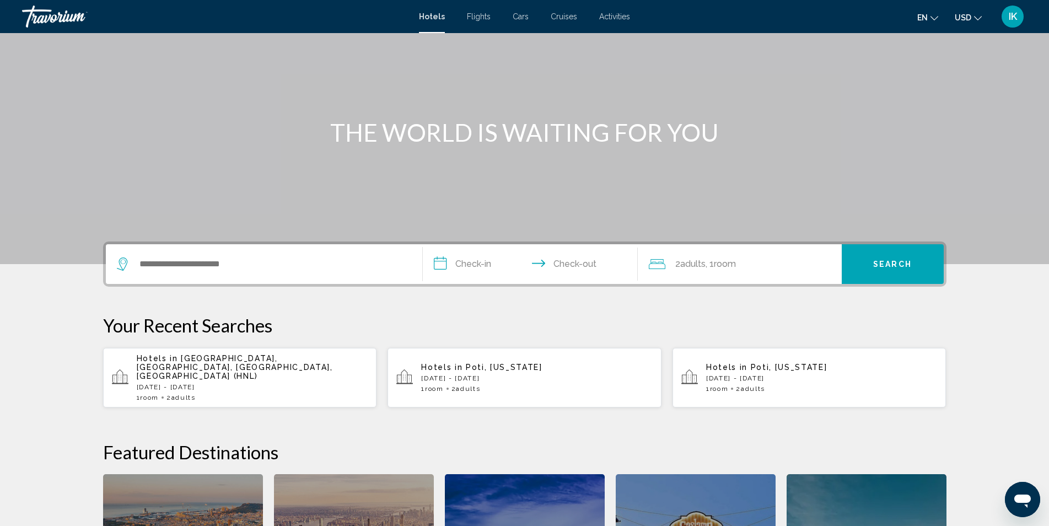
scroll to position [55, 0]
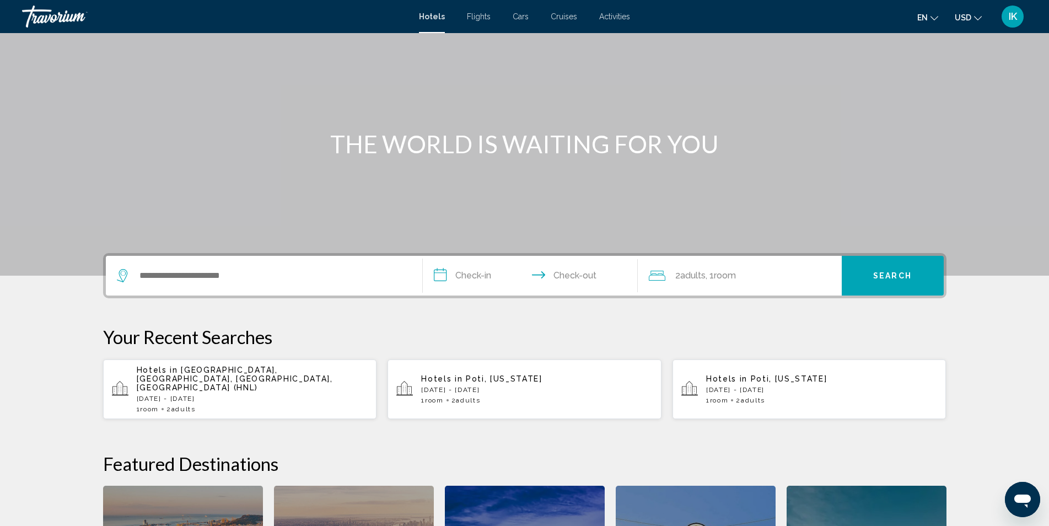
click at [567, 13] on span "Cruises" at bounding box center [564, 16] width 26 height 9
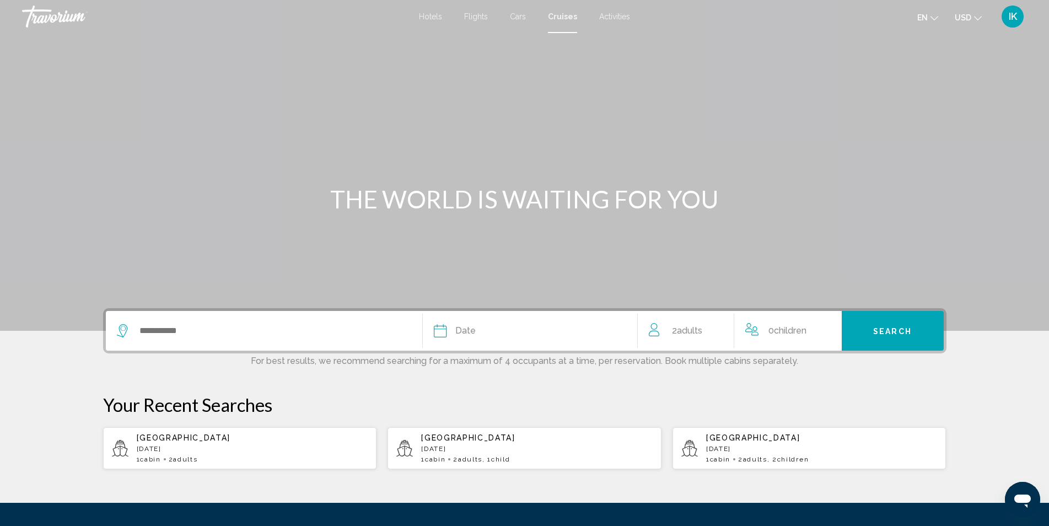
click at [519, 336] on div "Date" at bounding box center [530, 330] width 192 height 15
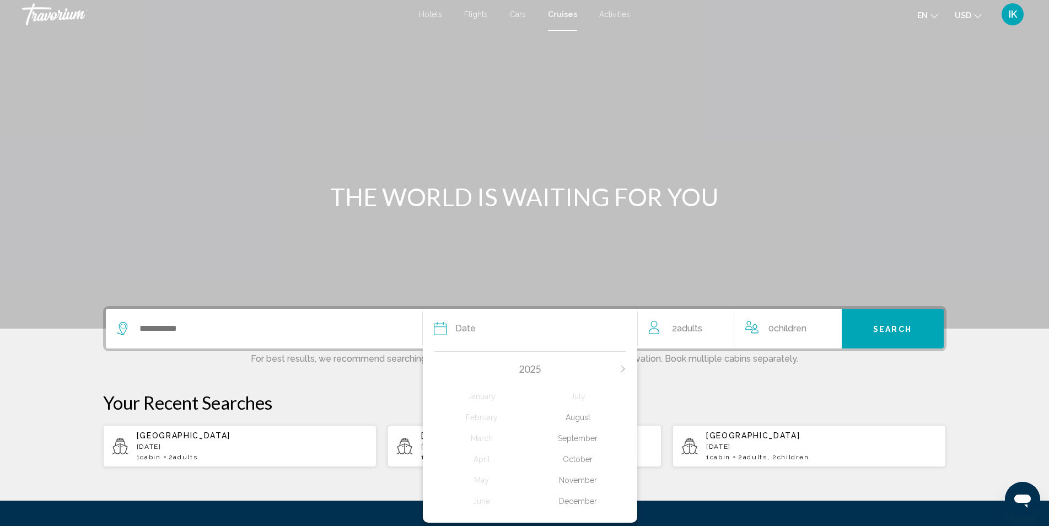
scroll to position [2, 0]
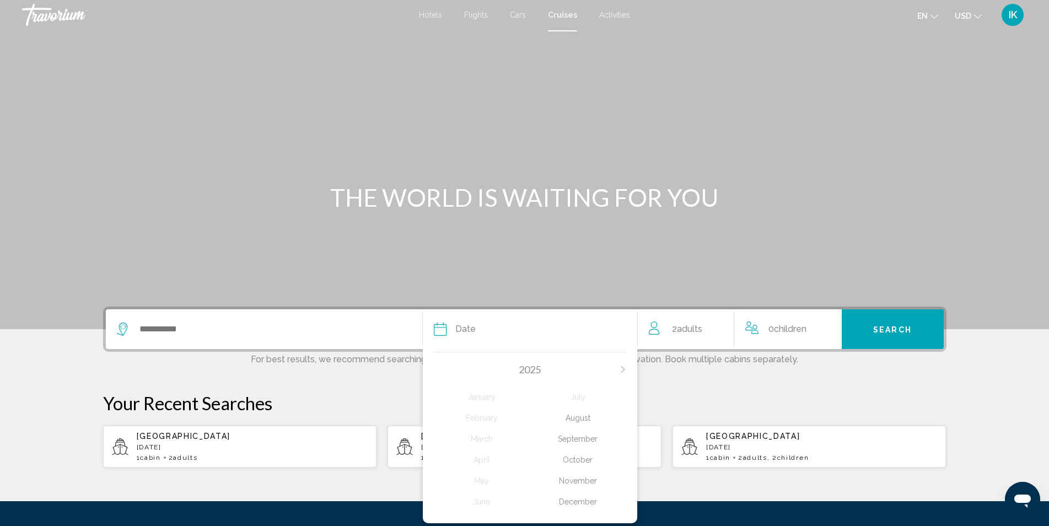
click at [627, 368] on div "[DATE] February March April May June July August September October November Dec…" at bounding box center [530, 434] width 214 height 177
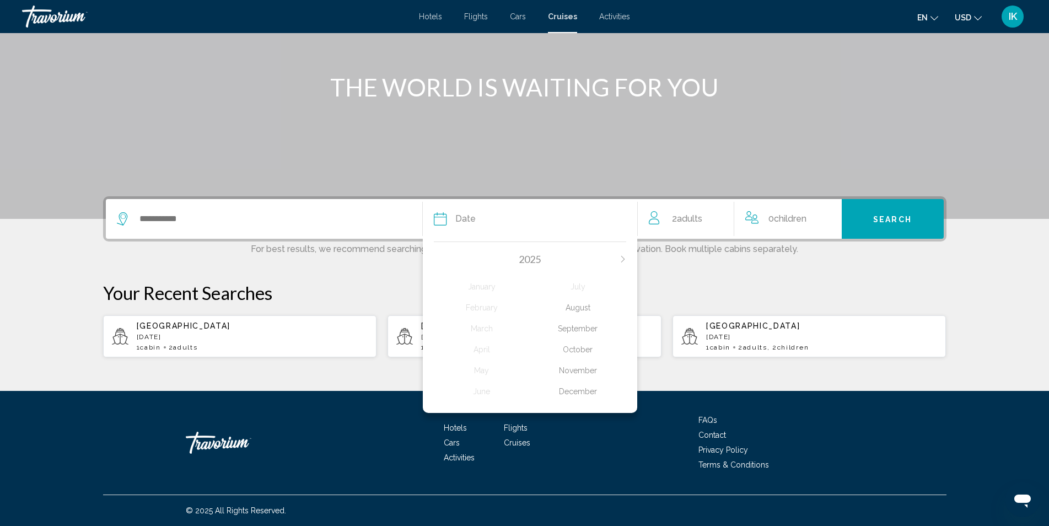
click at [621, 260] on icon "Next month" at bounding box center [623, 259] width 7 height 7
click at [486, 307] on div "February" at bounding box center [482, 308] width 96 height 20
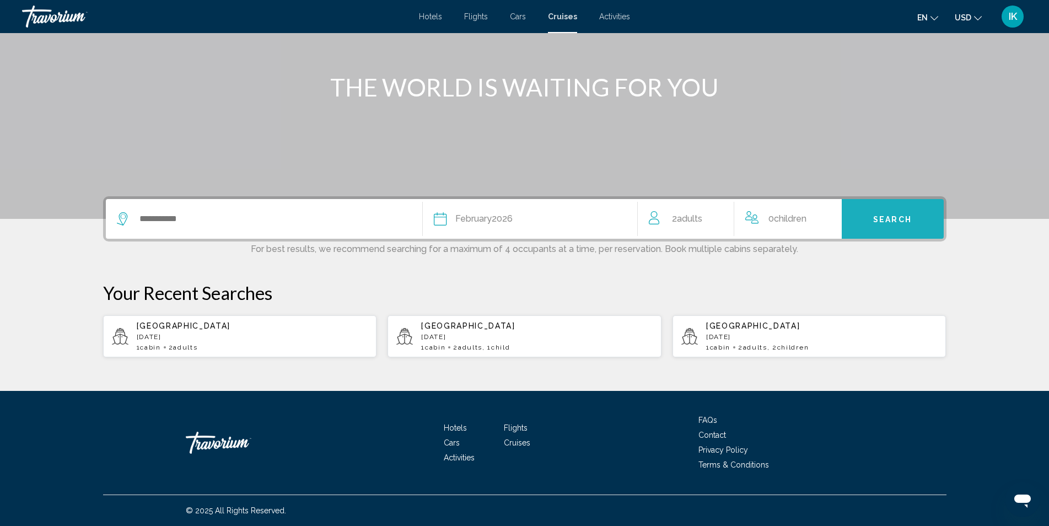
click at [888, 216] on span "Search" at bounding box center [892, 219] width 39 height 9
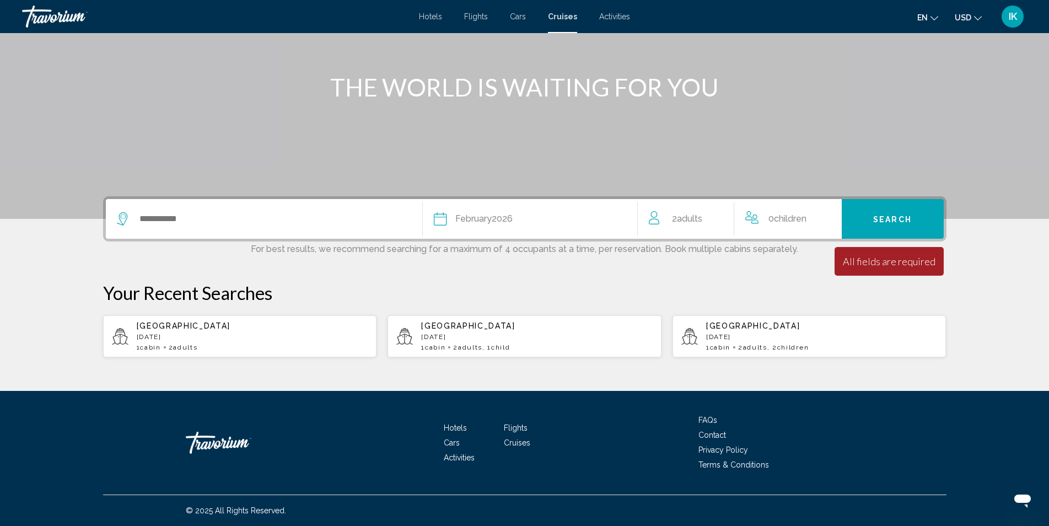
click at [878, 222] on span "Search" at bounding box center [892, 219] width 39 height 9
click at [530, 295] on p "Your Recent Searches" at bounding box center [525, 293] width 844 height 22
click at [175, 215] on input "Search widget" at bounding box center [271, 219] width 267 height 17
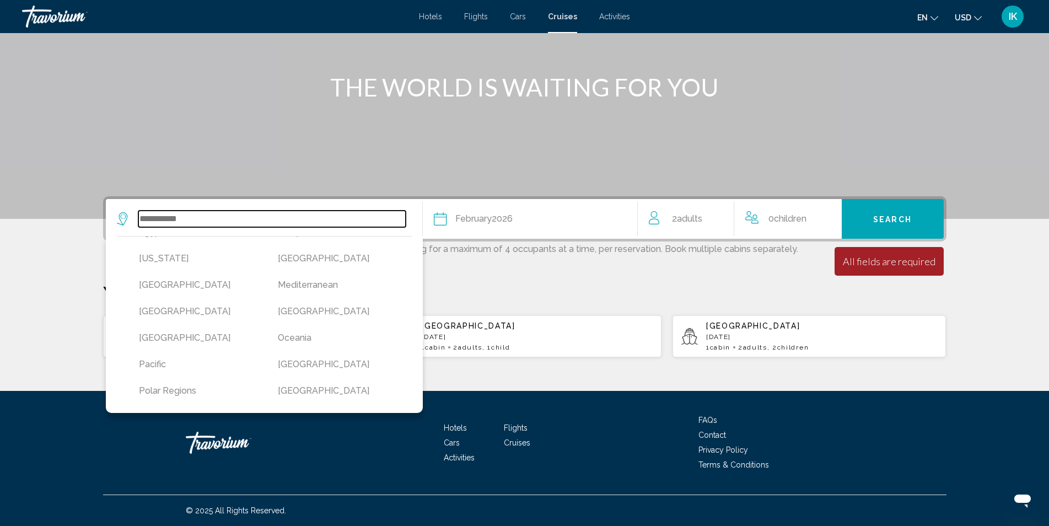
scroll to position [221, 0]
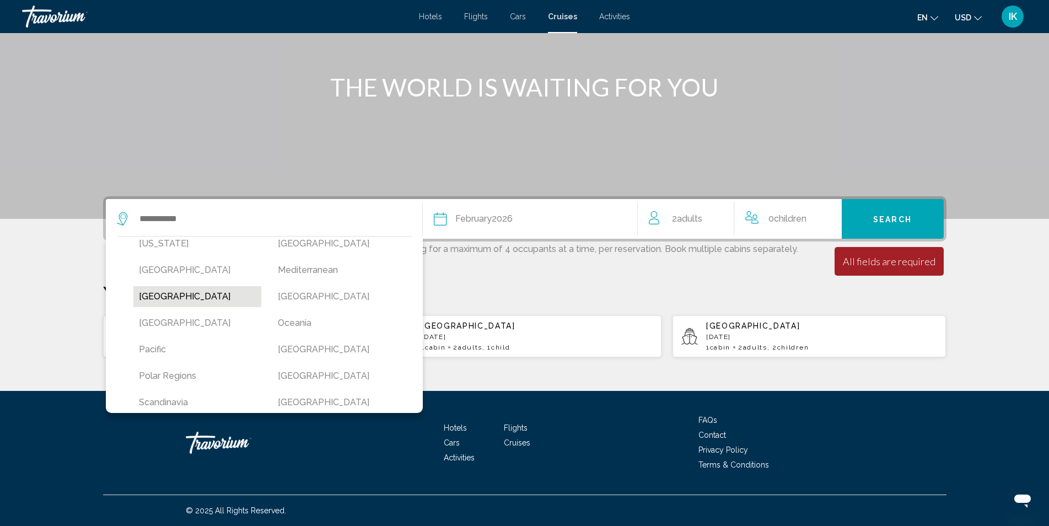
click at [197, 299] on button "[GEOGRAPHIC_DATA]" at bounding box center [197, 296] width 128 height 21
type input "******"
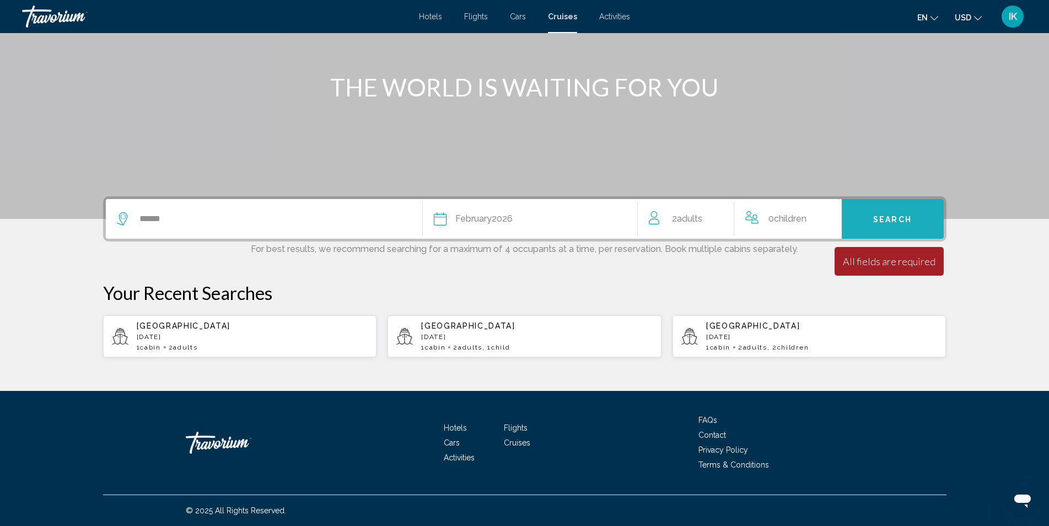
click at [872, 223] on button "Search" at bounding box center [893, 219] width 102 height 40
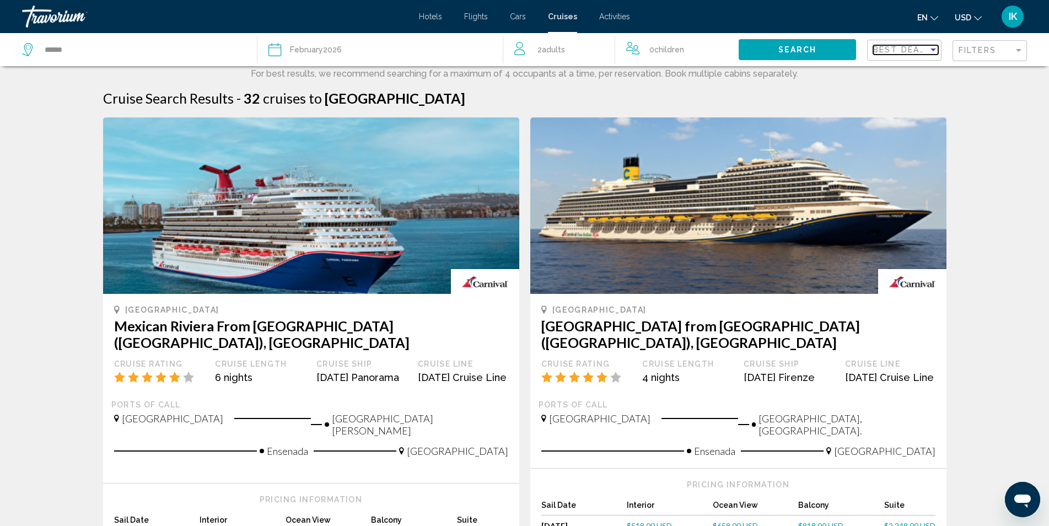
click at [905, 47] on span "Best Deals" at bounding box center [902, 49] width 58 height 9
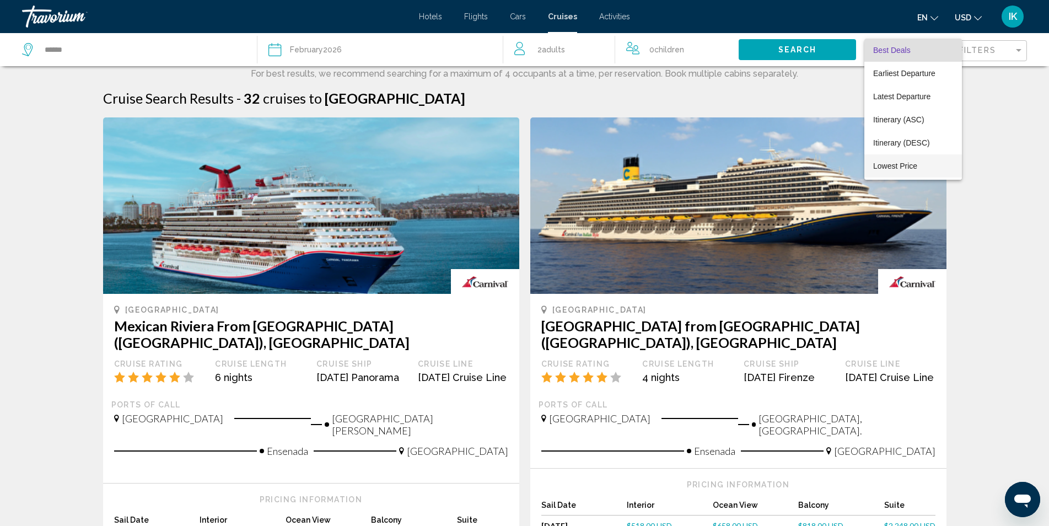
click at [904, 171] on span "Lowest Price" at bounding box center [913, 165] width 80 height 23
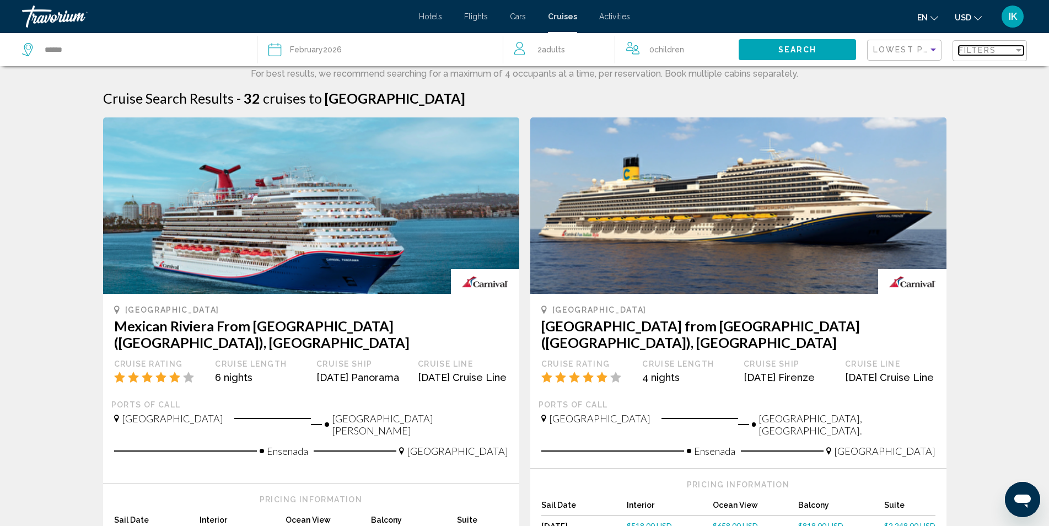
click at [964, 55] on mat-select "Filters" at bounding box center [991, 50] width 65 height 9
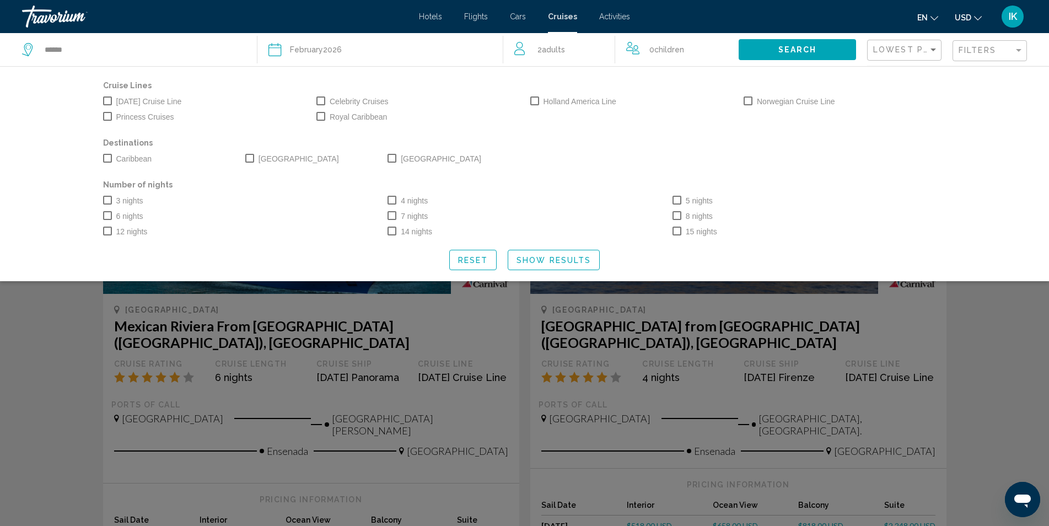
click at [982, 104] on div "Cruise Lines [DATE] Cruise Line Celebrity Cruises Holland America Line Norwegia…" at bounding box center [524, 173] width 1049 height 215
click at [1018, 372] on div "Search widget" at bounding box center [524, 343] width 1049 height 366
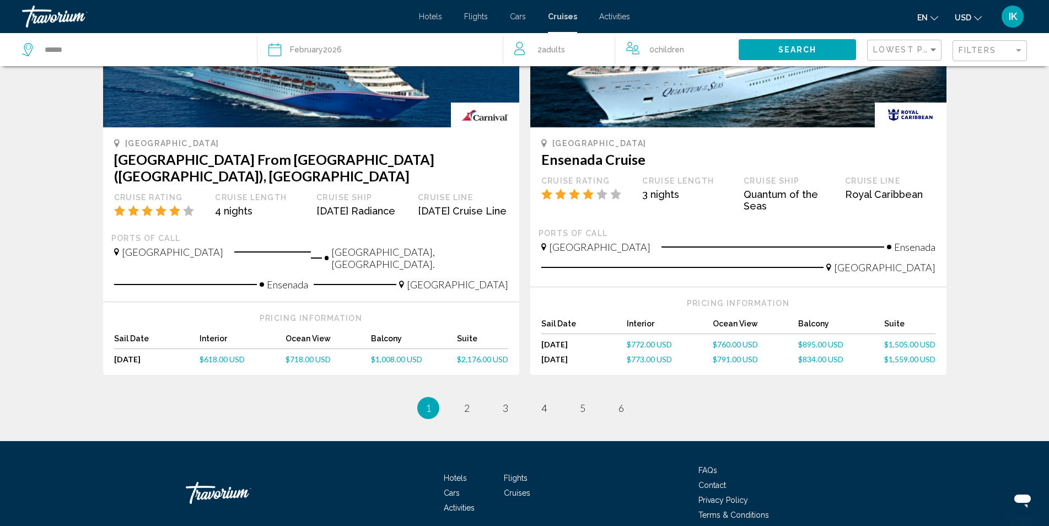
scroll to position [1117, 0]
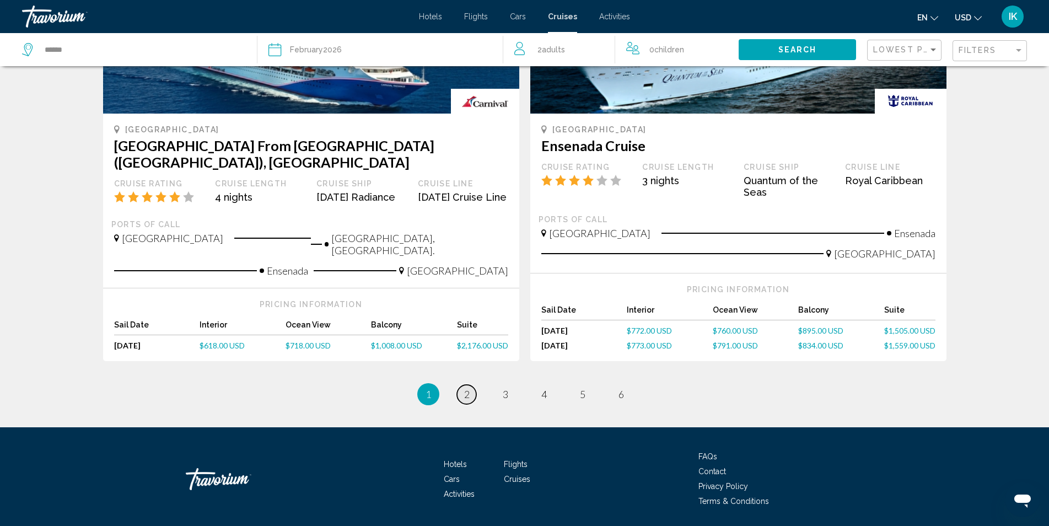
click at [466, 388] on span "2" at bounding box center [467, 394] width 6 height 12
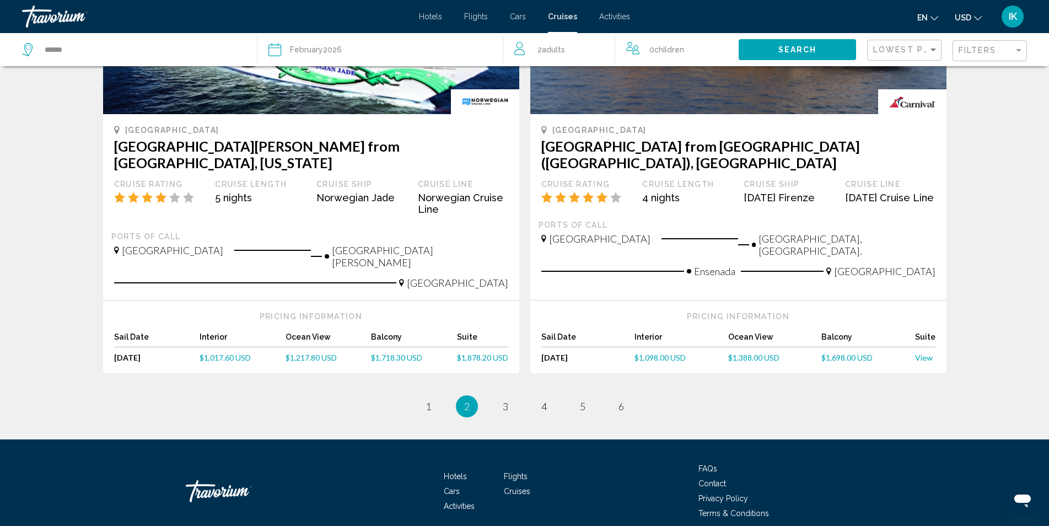
scroll to position [1117, 0]
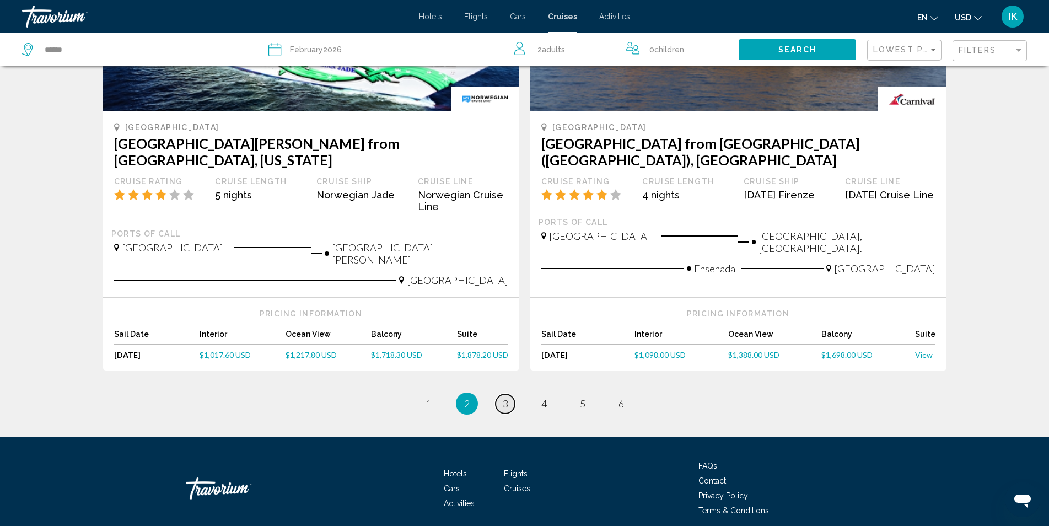
click at [507, 398] on span "3" at bounding box center [506, 404] width 6 height 12
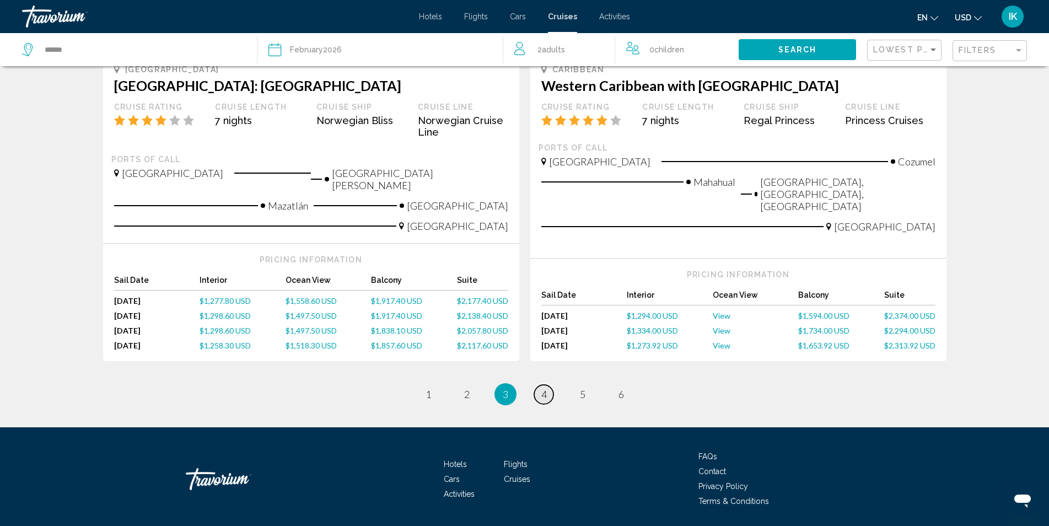
click at [544, 388] on span "4" at bounding box center [544, 394] width 6 height 12
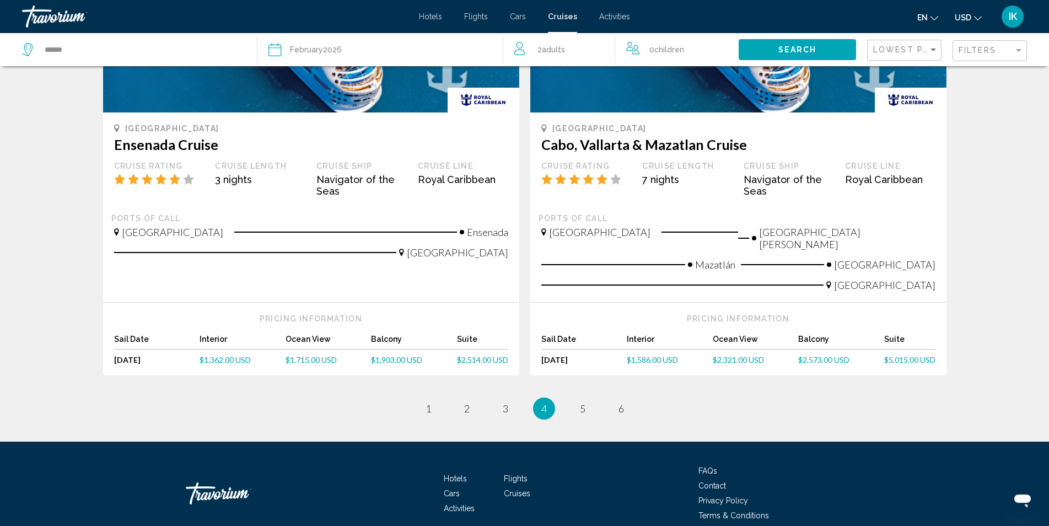
scroll to position [1167, 0]
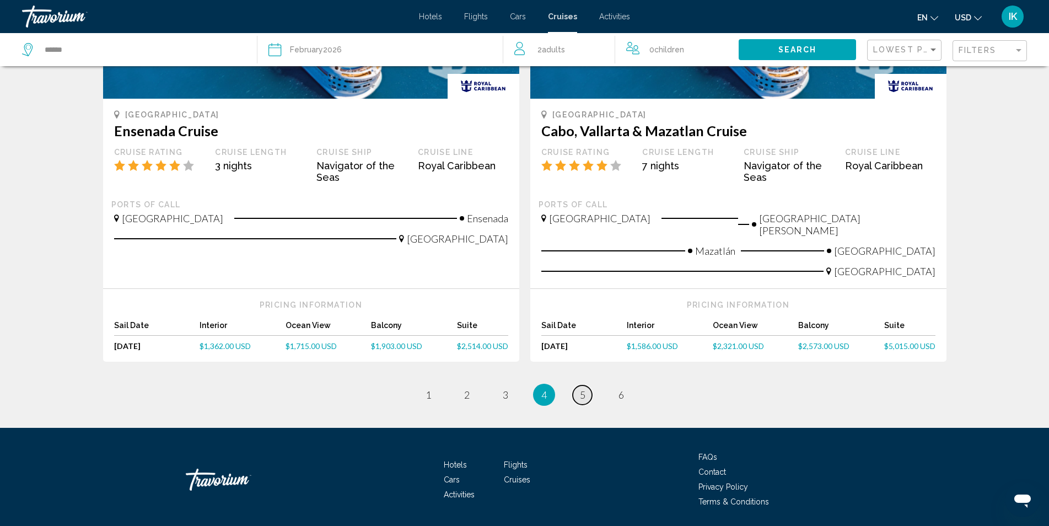
click at [591, 385] on link "page 5" at bounding box center [582, 394] width 19 height 19
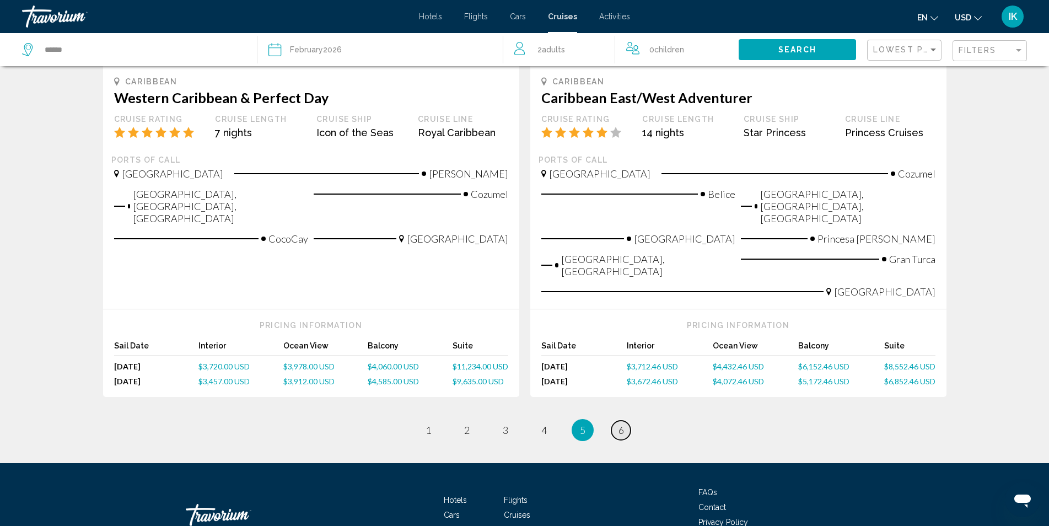
click at [624, 424] on span "6" at bounding box center [622, 430] width 6 height 12
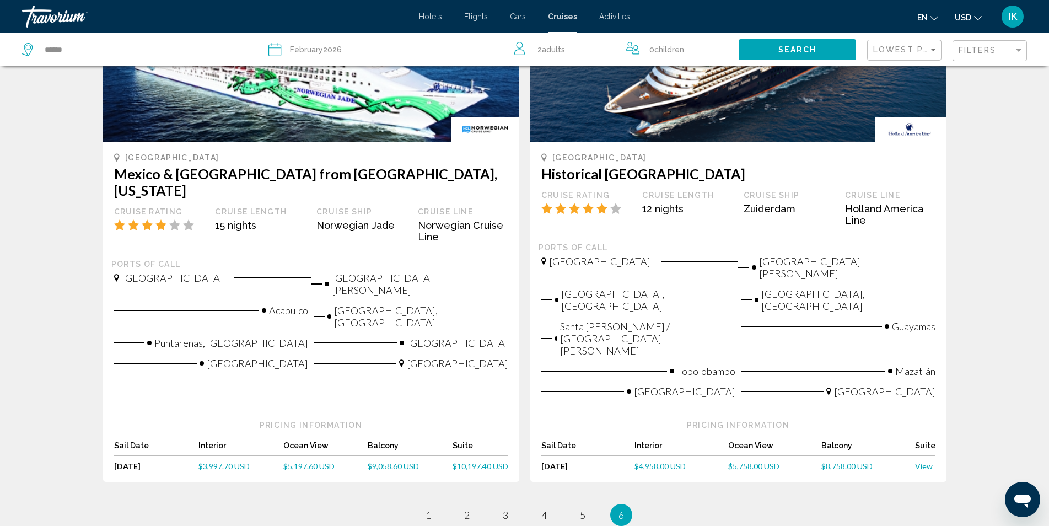
scroll to position [151, 0]
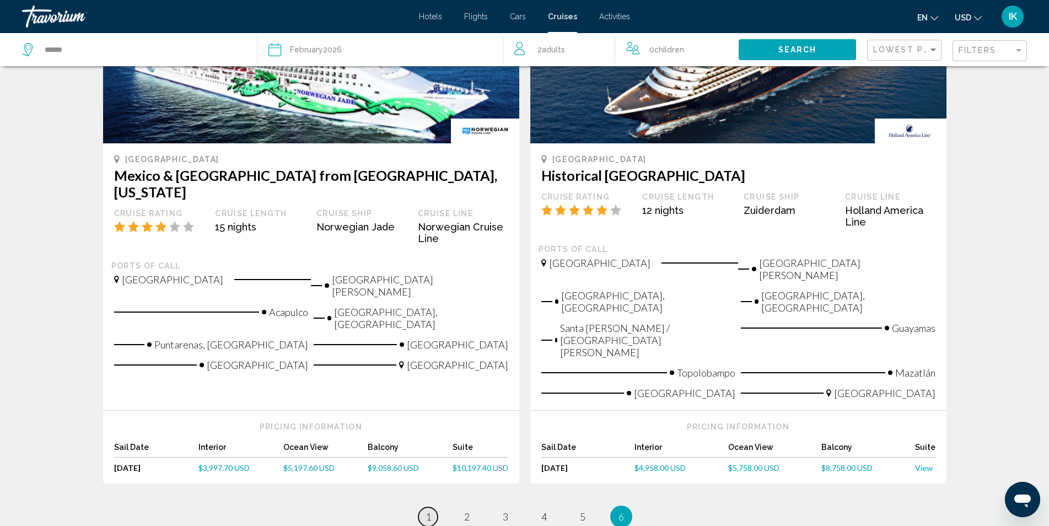
click at [429, 511] on span "1" at bounding box center [429, 517] width 6 height 12
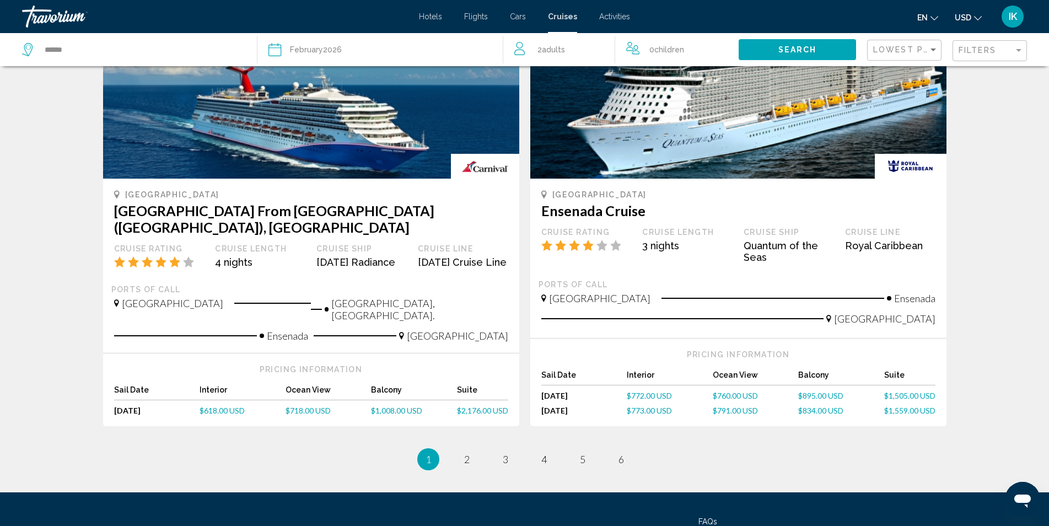
scroll to position [1103, 0]
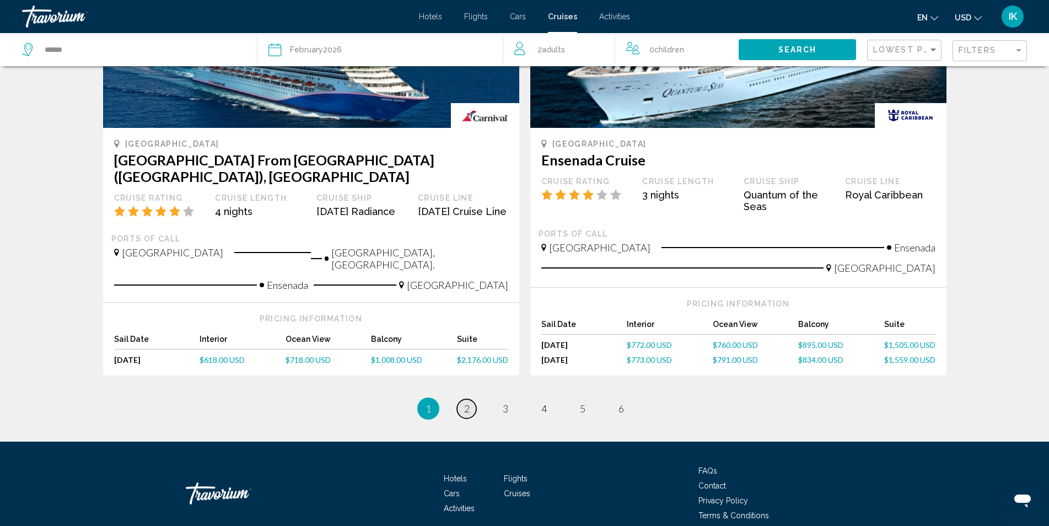
click at [469, 402] on span "2" at bounding box center [467, 408] width 6 height 12
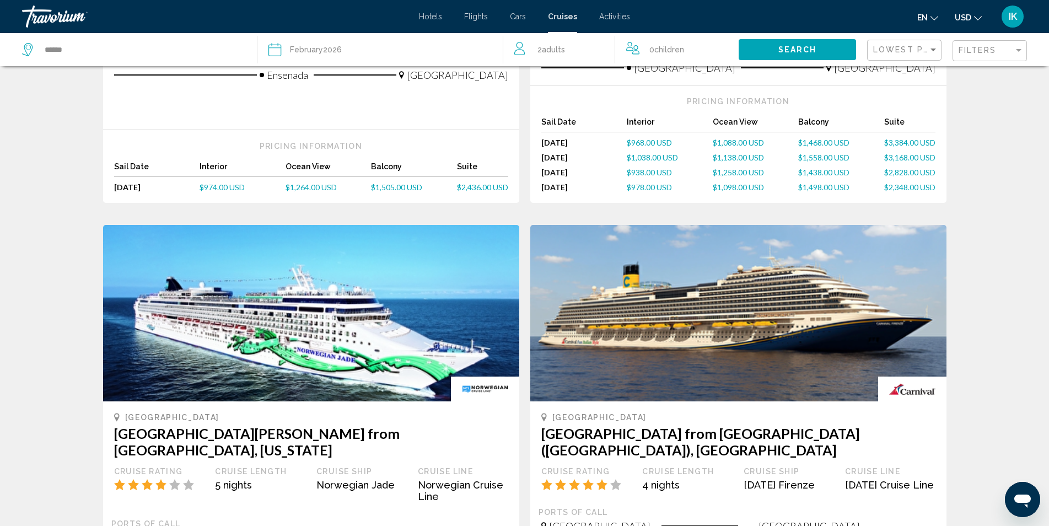
scroll to position [662, 0]
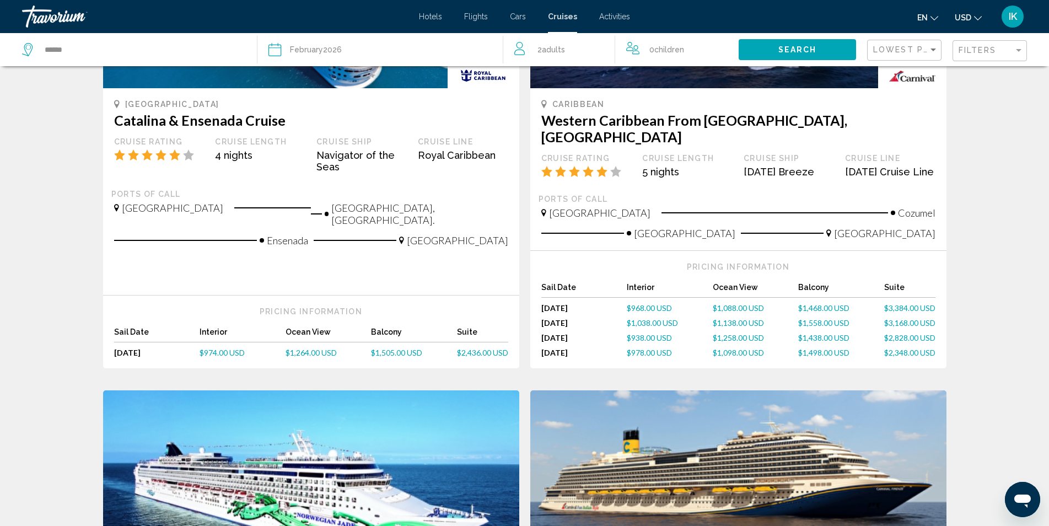
click at [813, 303] on span "$1,468.00 USD" at bounding box center [823, 307] width 51 height 9
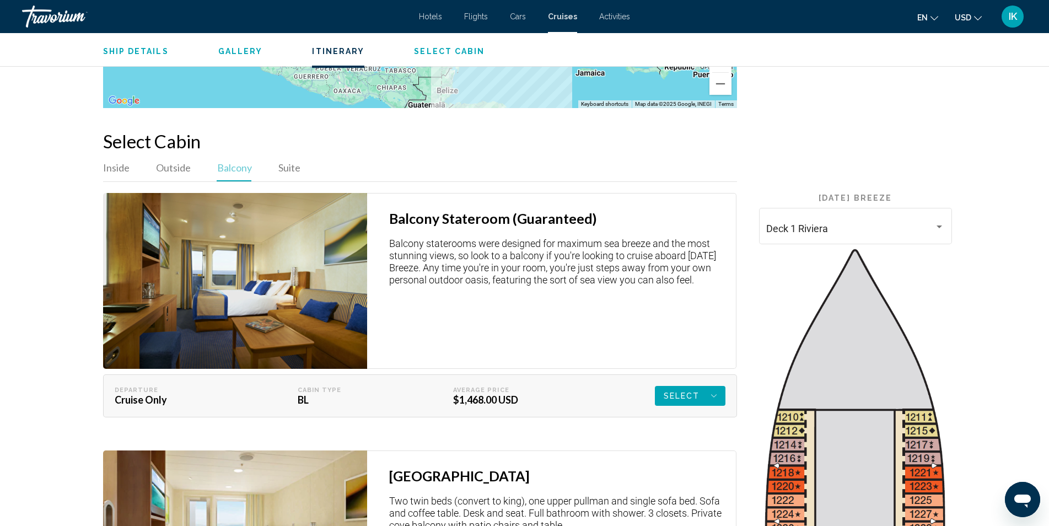
scroll to position [1671, 0]
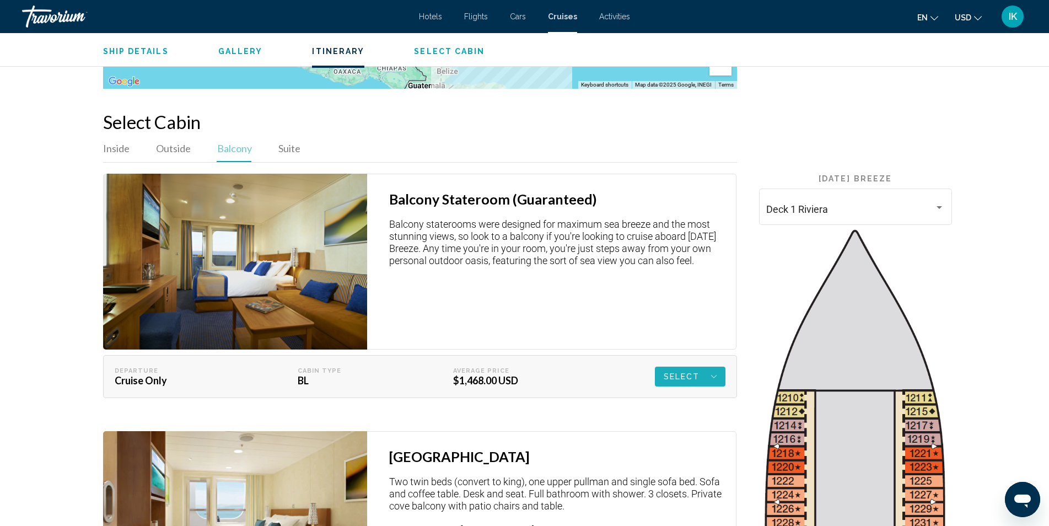
click at [717, 372] on button "Select" at bounding box center [690, 377] width 71 height 20
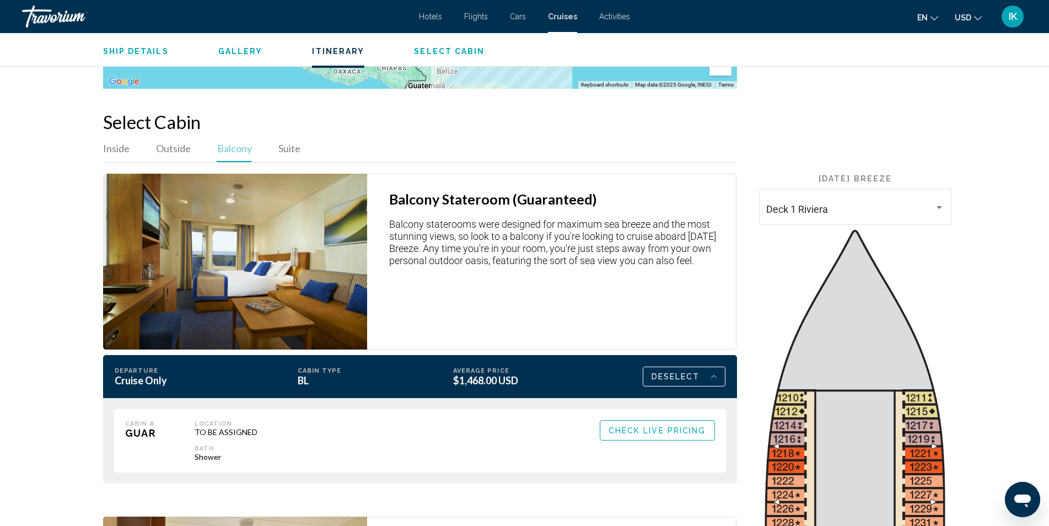
click at [660, 426] on span "Check Live Pricing" at bounding box center [658, 430] width 98 height 9
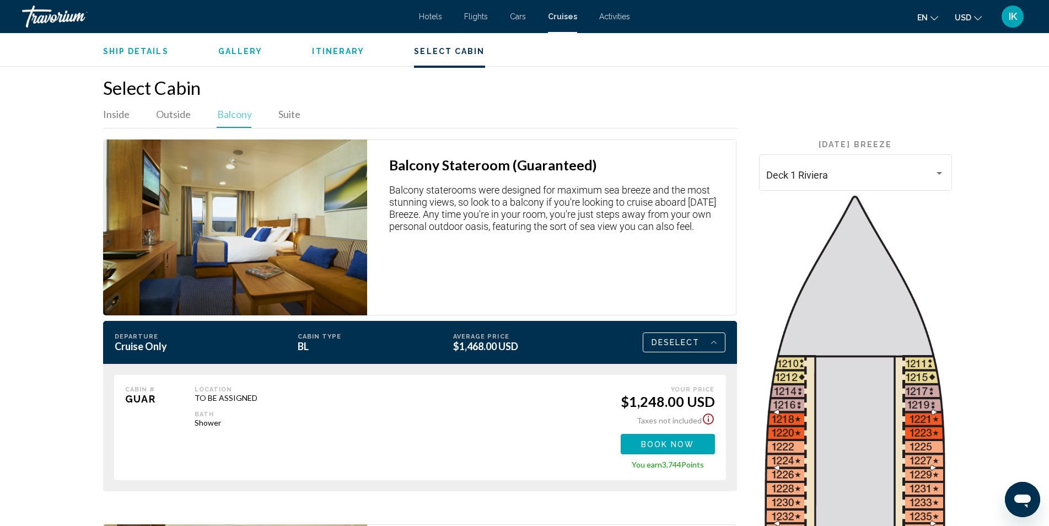
scroll to position [1710, 0]
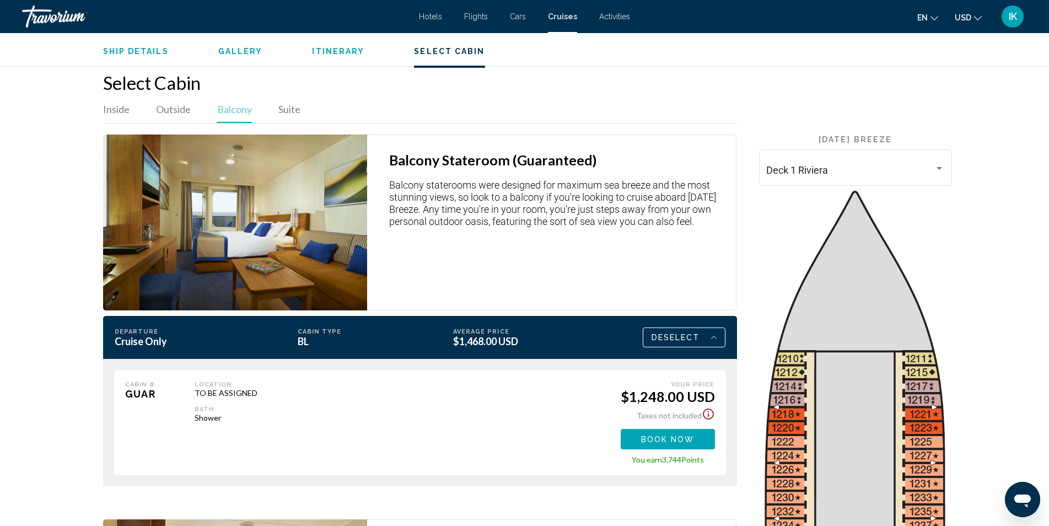
click at [658, 435] on span "Book now" at bounding box center [667, 439] width 53 height 9
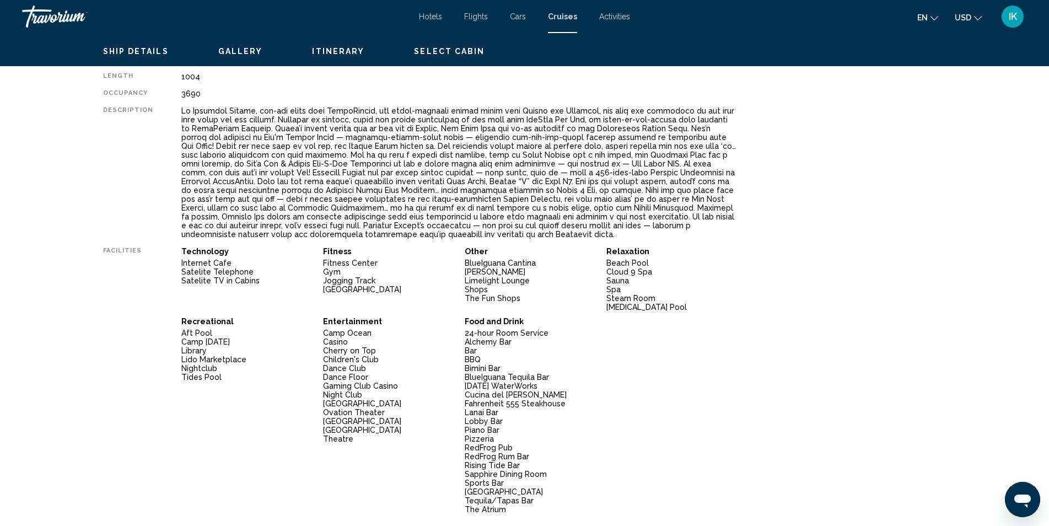
scroll to position [221, 0]
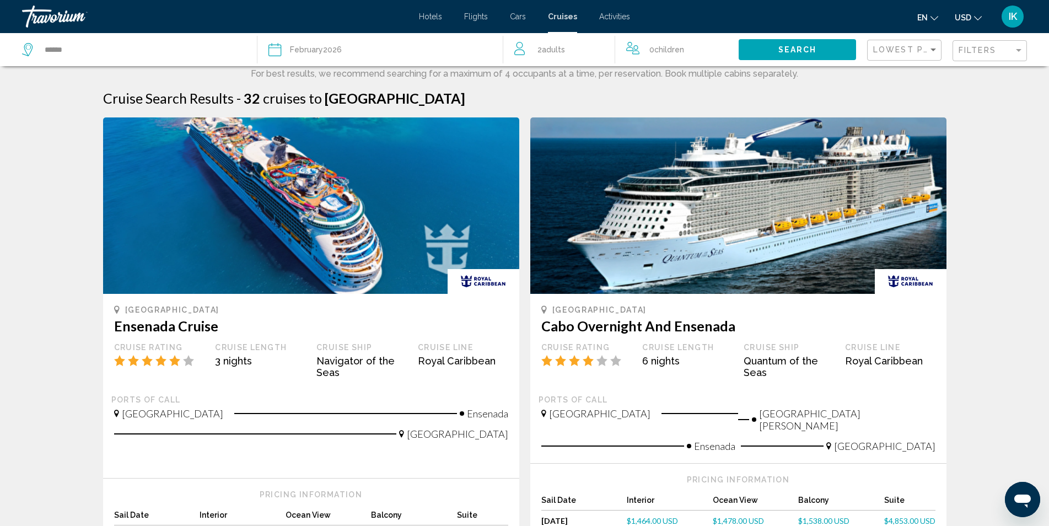
click at [366, 50] on div "Date [DATE]" at bounding box center [381, 49] width 224 height 15
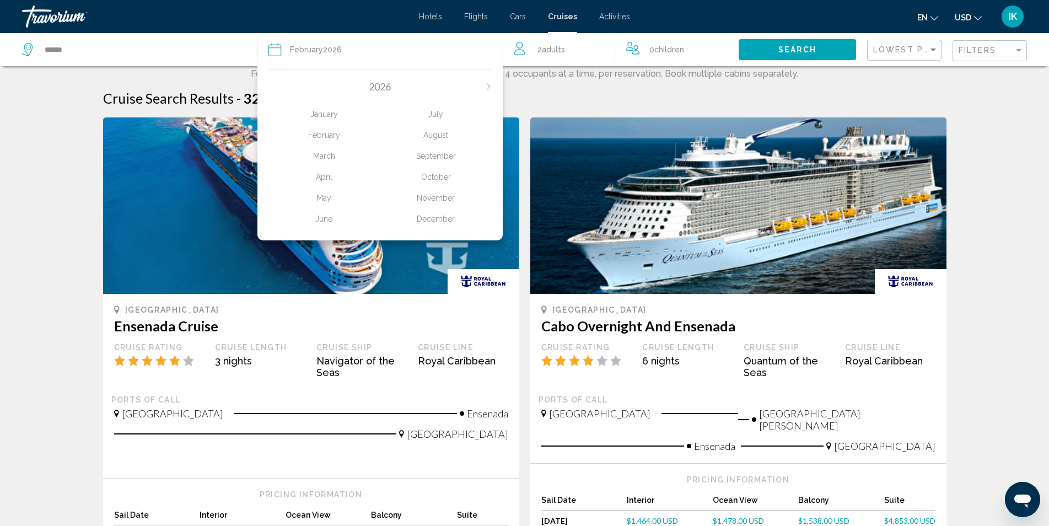
click at [266, 80] on div "[DATE] February March April May June July August September October November Dec…" at bounding box center [380, 151] width 246 height 177
click at [279, 91] on div "2026" at bounding box center [381, 86] width 224 height 12
click at [489, 87] on icon "Next month" at bounding box center [488, 86] width 7 height 7
click at [274, 87] on icon "Previous month" at bounding box center [272, 86] width 7 height 7
click at [273, 87] on icon "Previous month" at bounding box center [272, 86] width 7 height 7
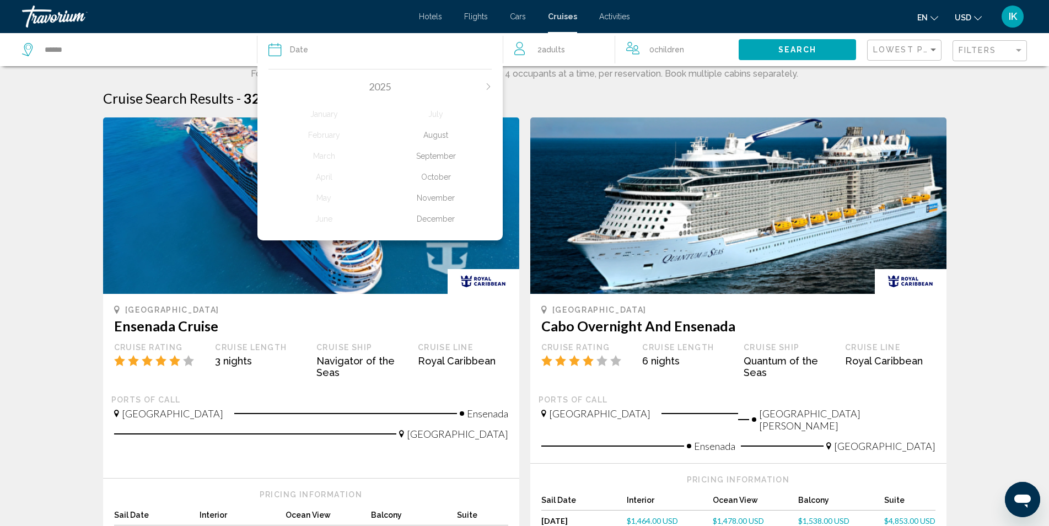
click at [437, 157] on div "September" at bounding box center [436, 156] width 112 height 20
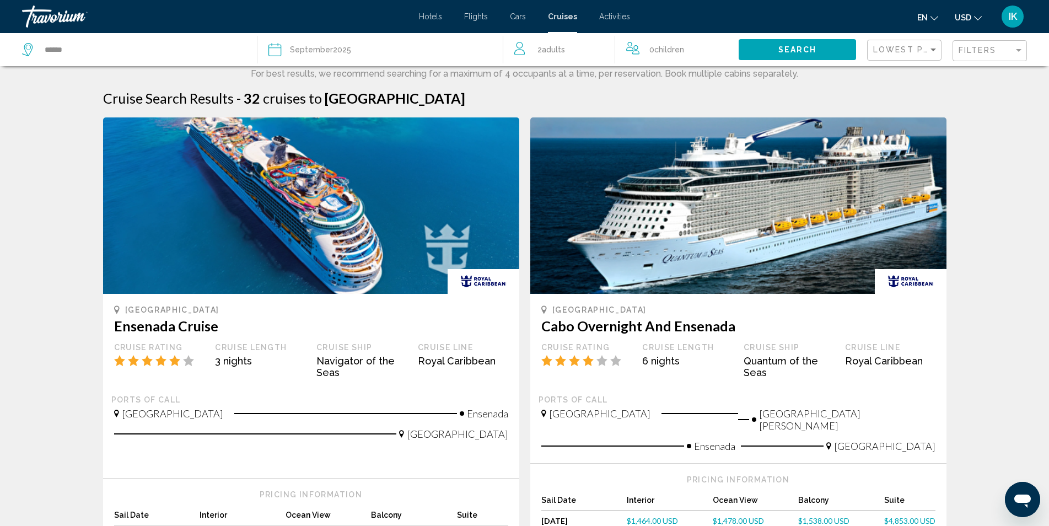
click at [811, 52] on span "Search" at bounding box center [797, 50] width 39 height 9
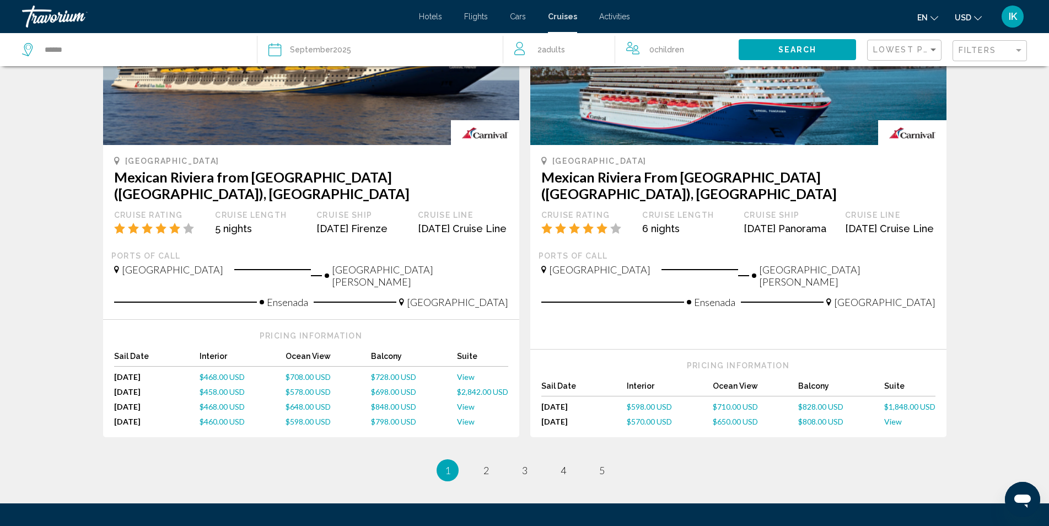
scroll to position [1103, 0]
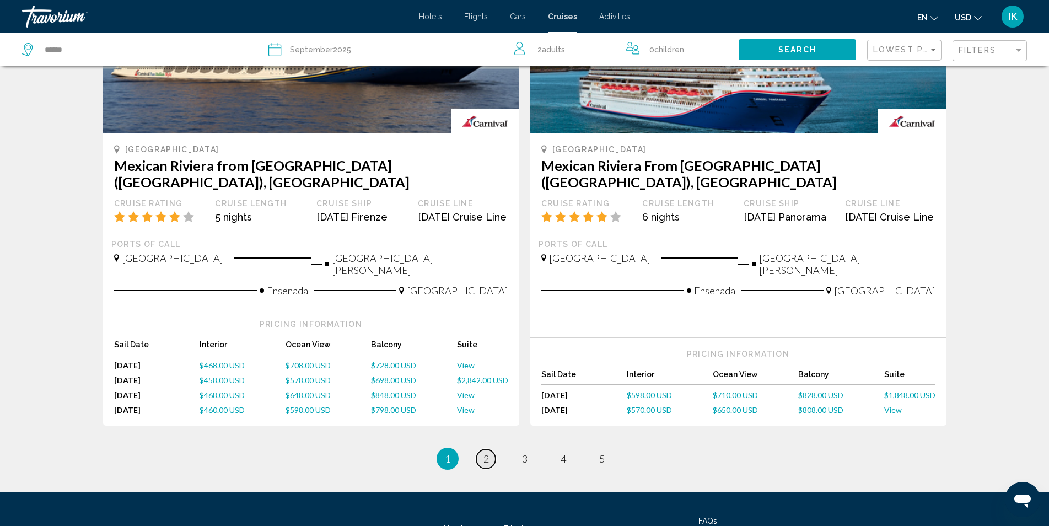
click at [484, 453] on span "2" at bounding box center [487, 459] width 6 height 12
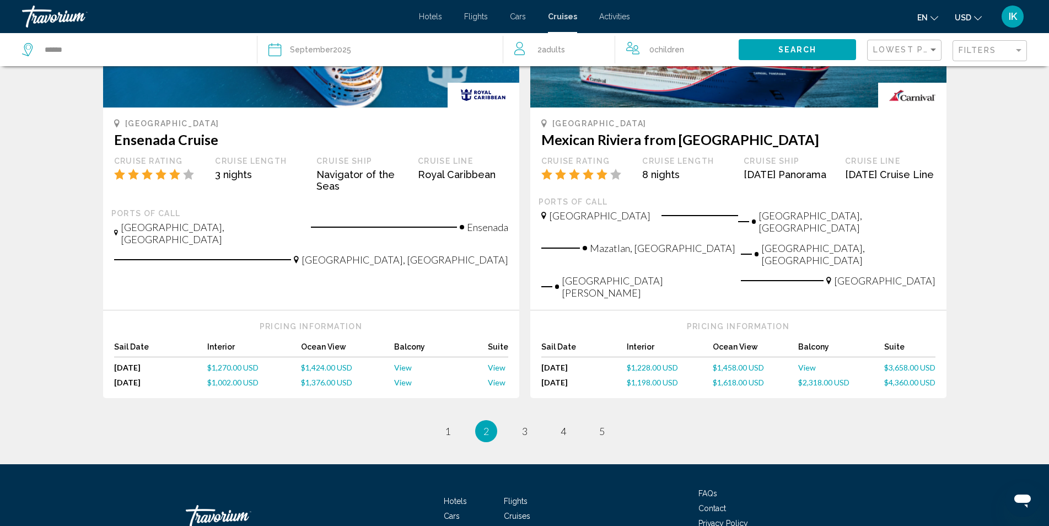
scroll to position [1167, 0]
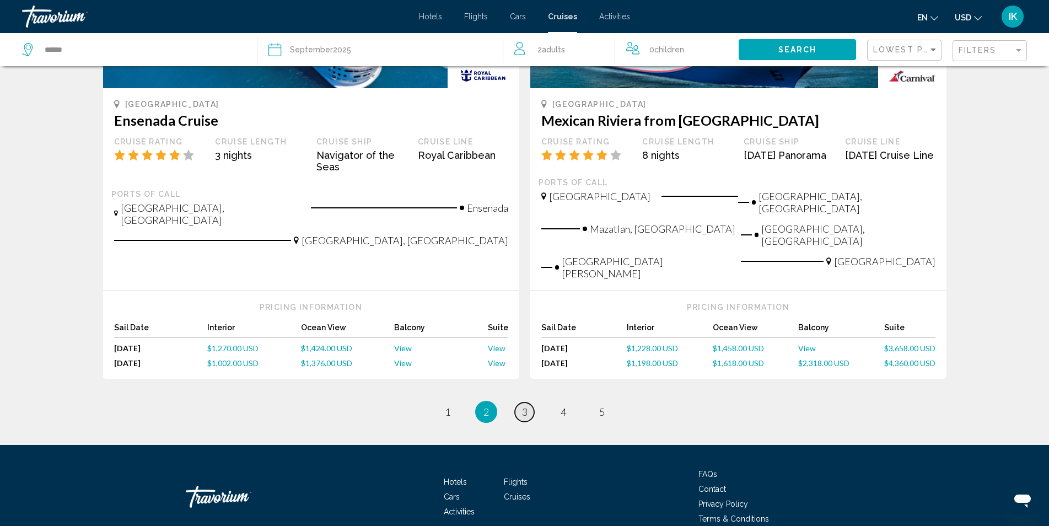
click at [530, 402] on link "page 3" at bounding box center [524, 411] width 19 height 19
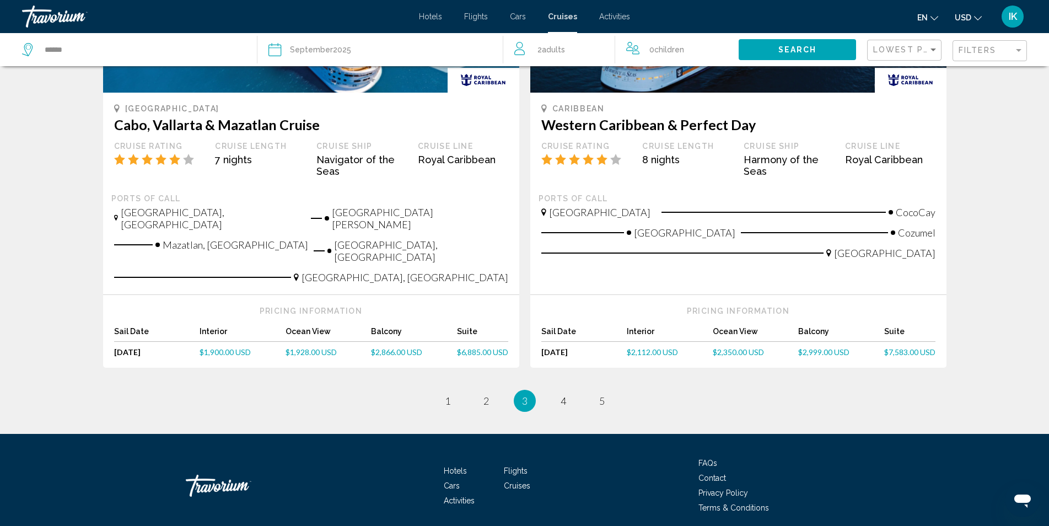
scroll to position [1134, 0]
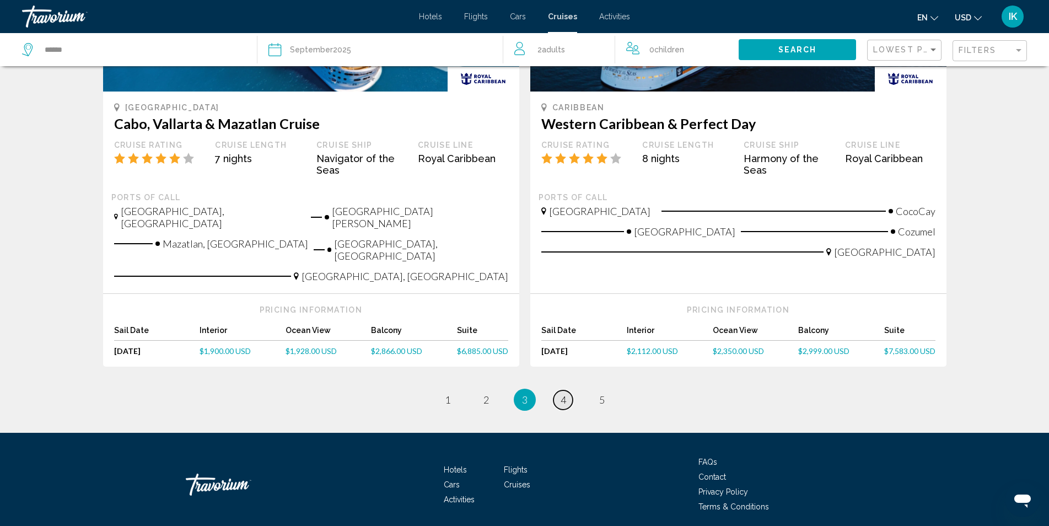
click at [566, 394] on span "4" at bounding box center [564, 400] width 6 height 12
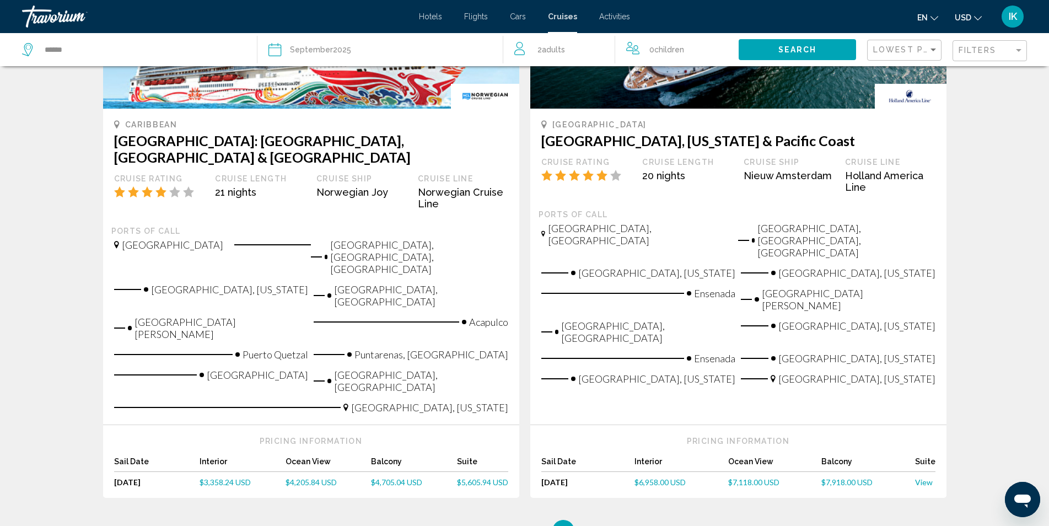
scroll to position [1204, 0]
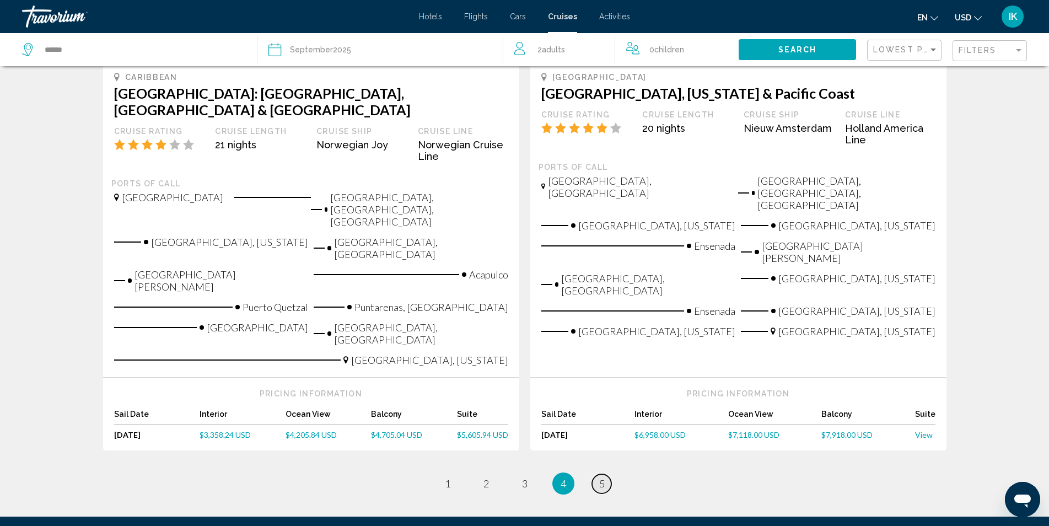
click at [605, 474] on link "page 5" at bounding box center [601, 483] width 19 height 19
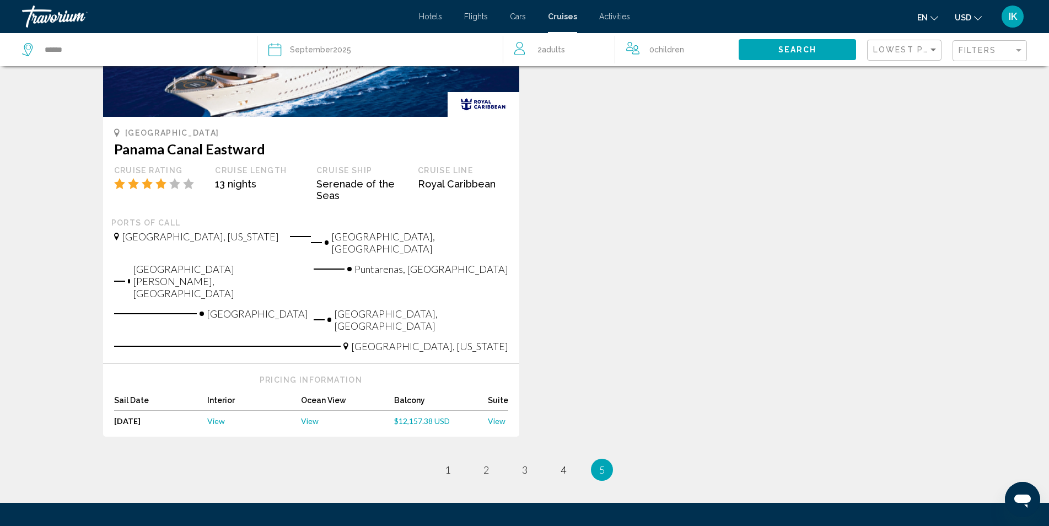
scroll to position [221, 0]
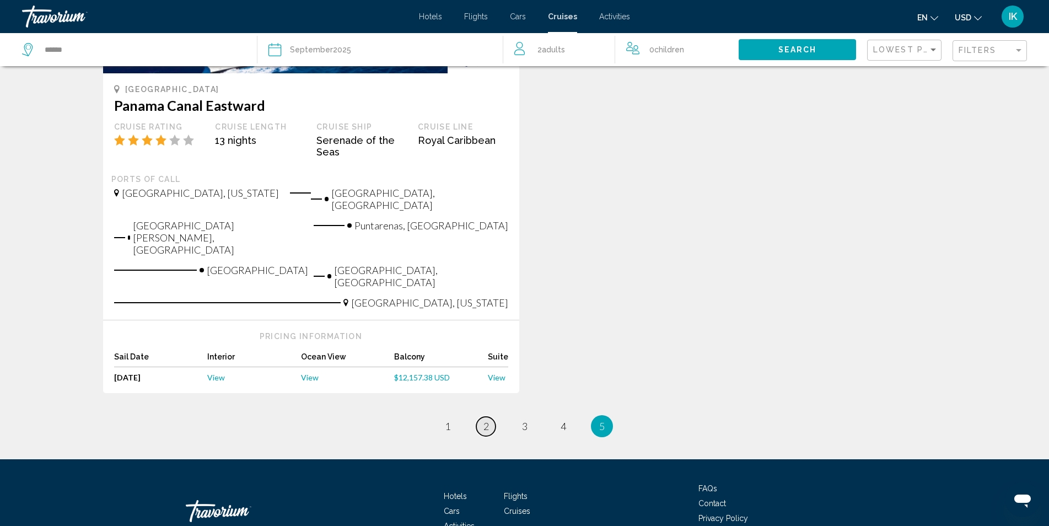
click at [488, 420] on span "2" at bounding box center [487, 426] width 6 height 12
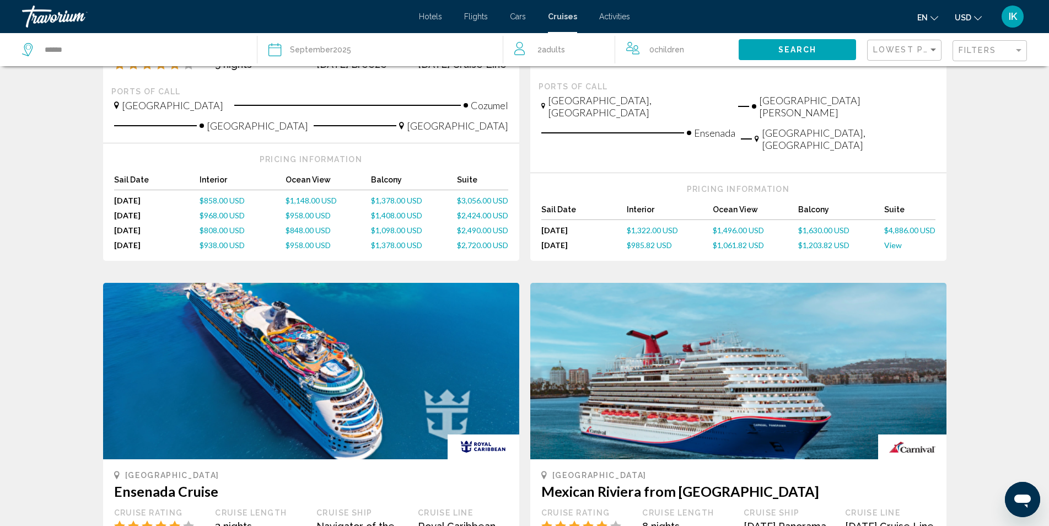
scroll to position [781, 0]
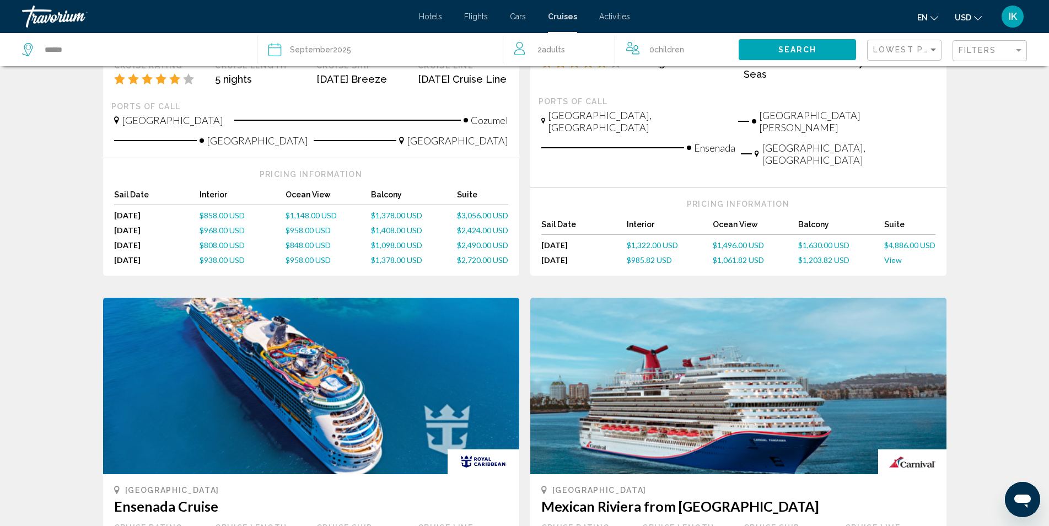
click at [398, 240] on span "$1,098.00 USD" at bounding box center [396, 244] width 51 height 9
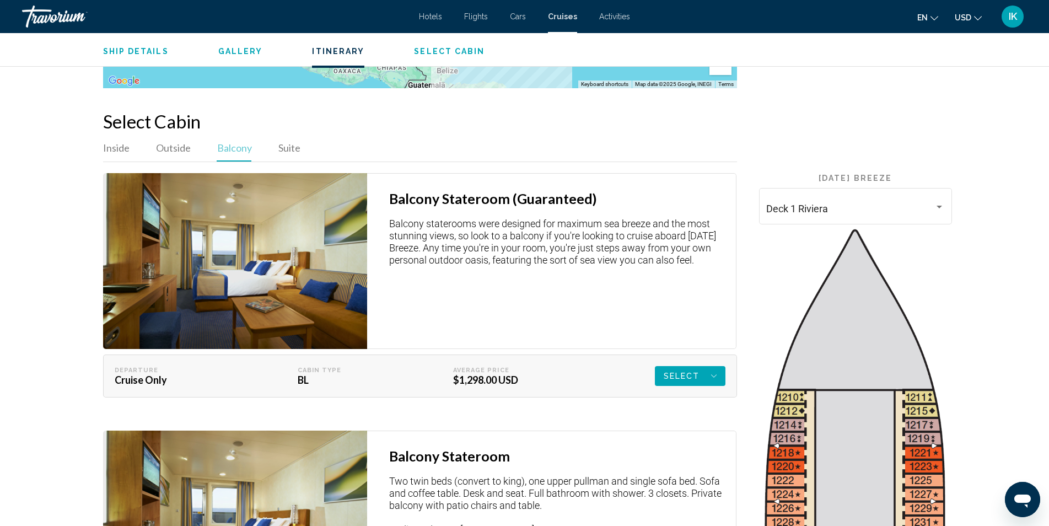
scroll to position [1654, 0]
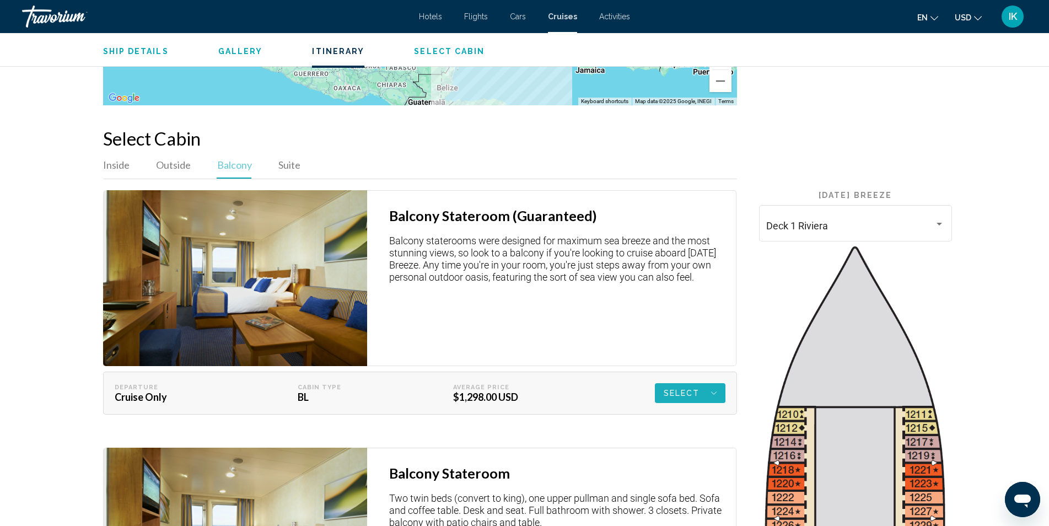
click at [669, 383] on span "Select" at bounding box center [682, 393] width 36 height 20
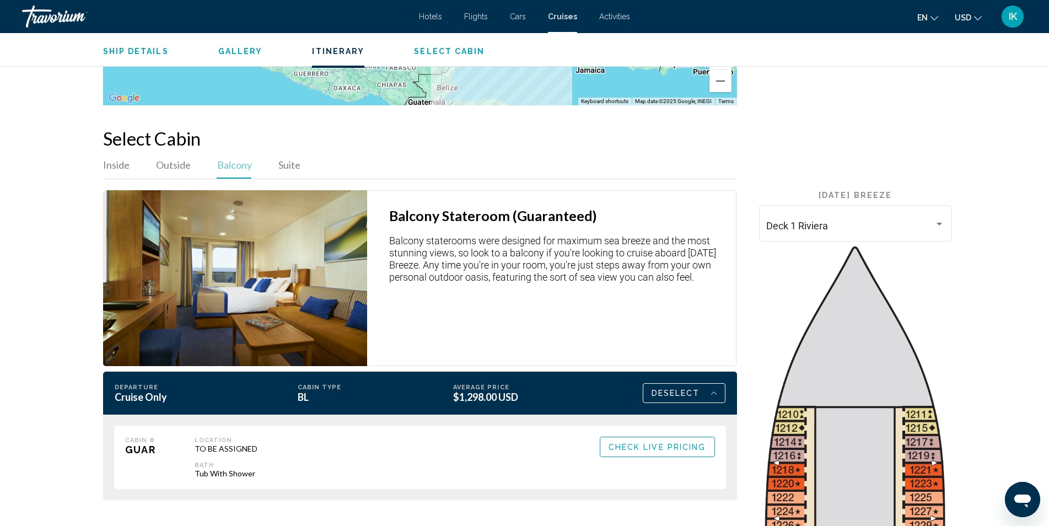
click at [636, 443] on span "Check Live Pricing" at bounding box center [658, 447] width 98 height 9
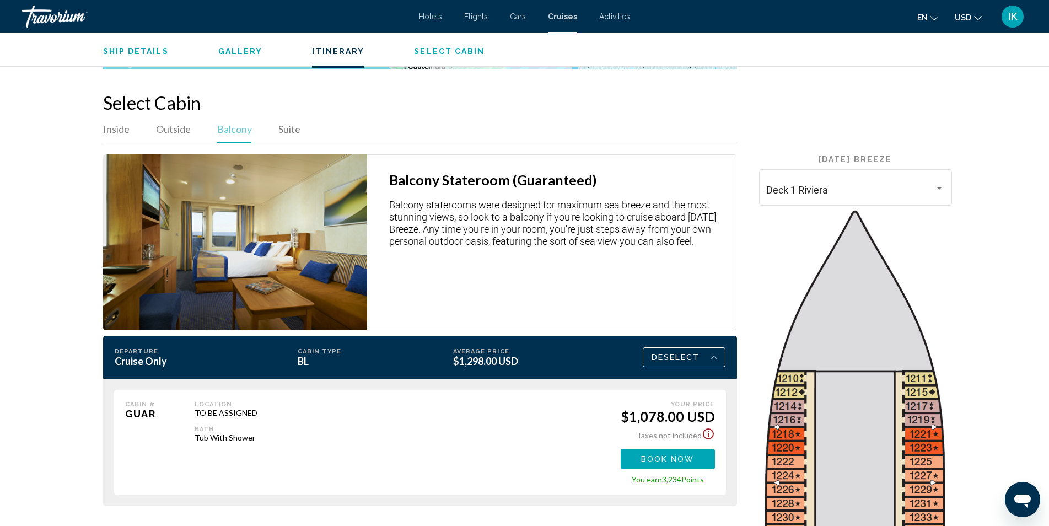
scroll to position [1709, 0]
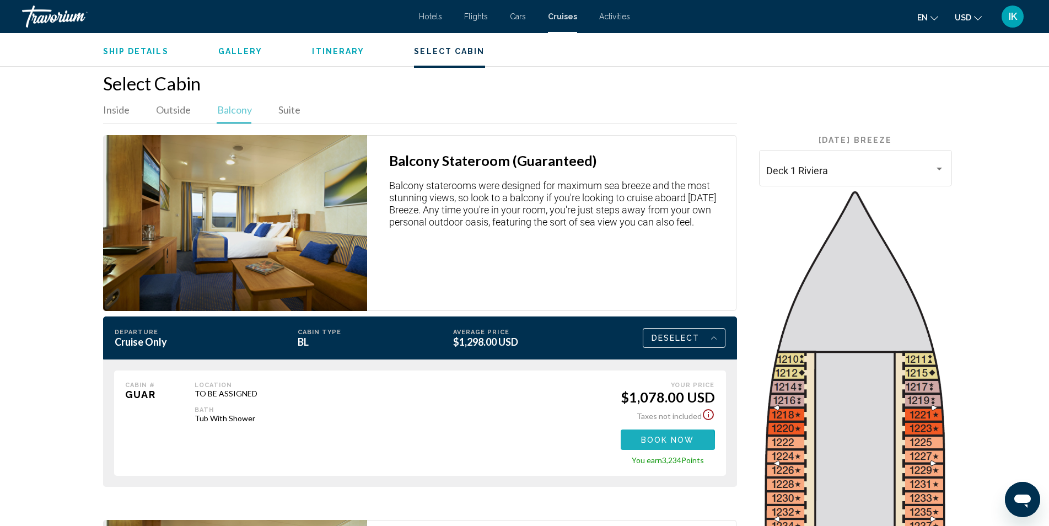
click at [663, 436] on span "Book now" at bounding box center [667, 440] width 53 height 9
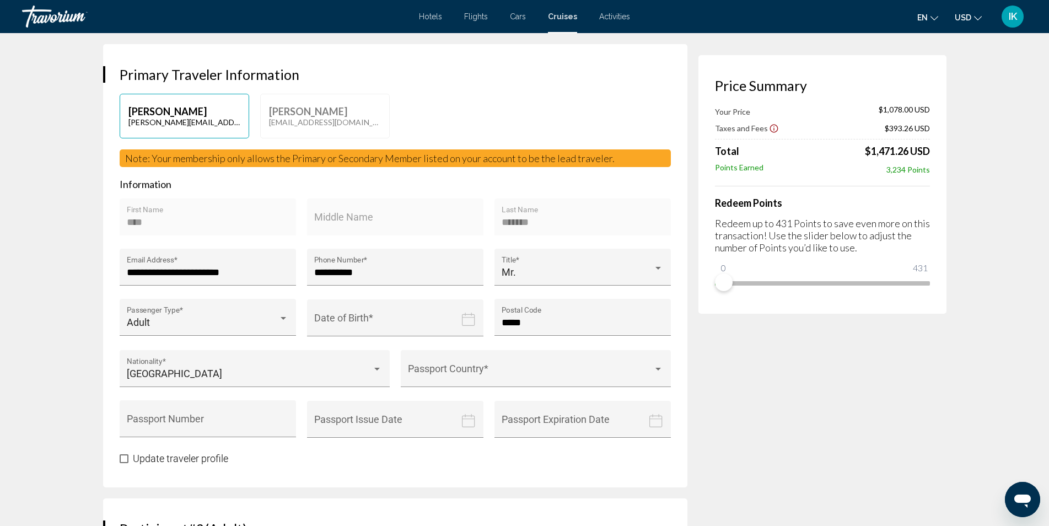
scroll to position [331, 0]
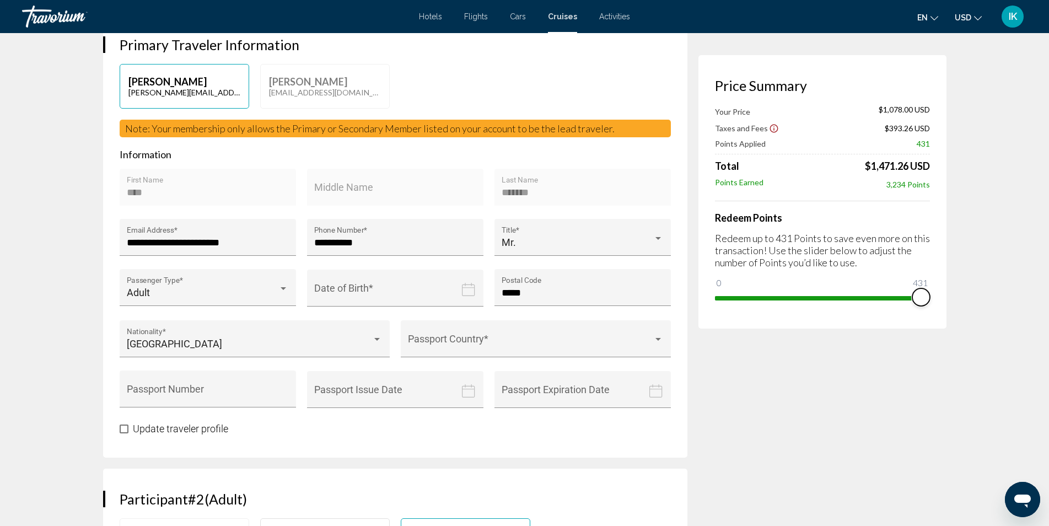
drag, startPoint x: 726, startPoint y: 285, endPoint x: 948, endPoint y: 274, distance: 223.0
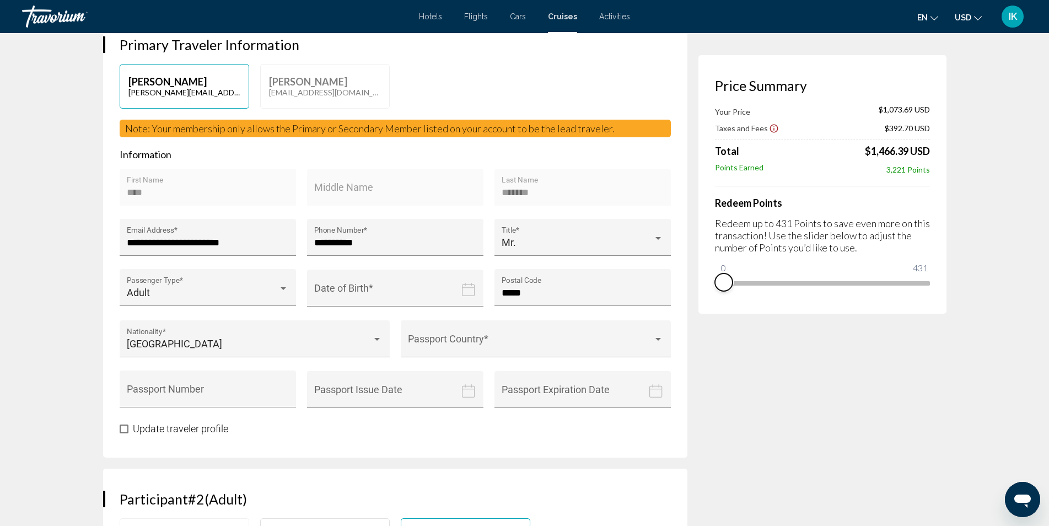
drag, startPoint x: 916, startPoint y: 296, endPoint x: 697, endPoint y: 315, distance: 219.7
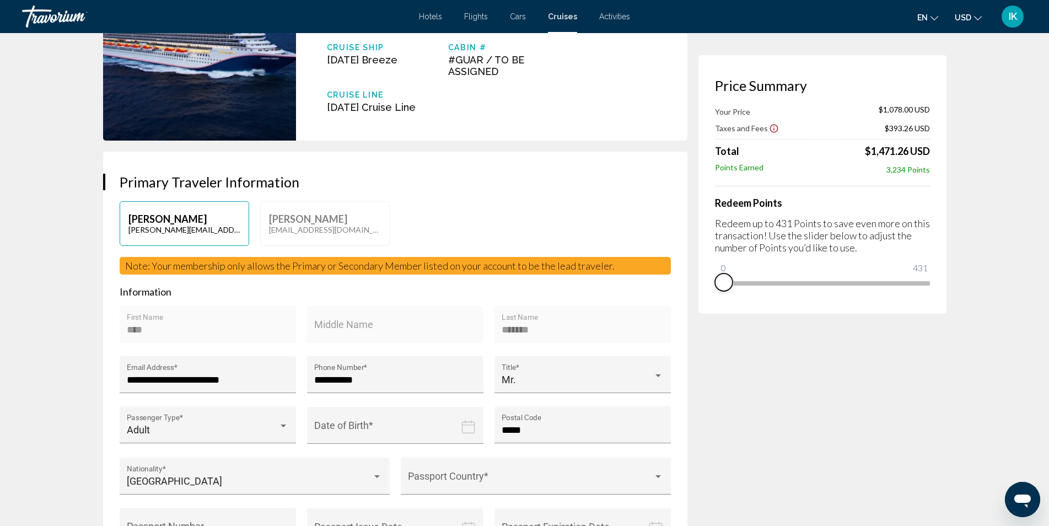
scroll to position [0, 0]
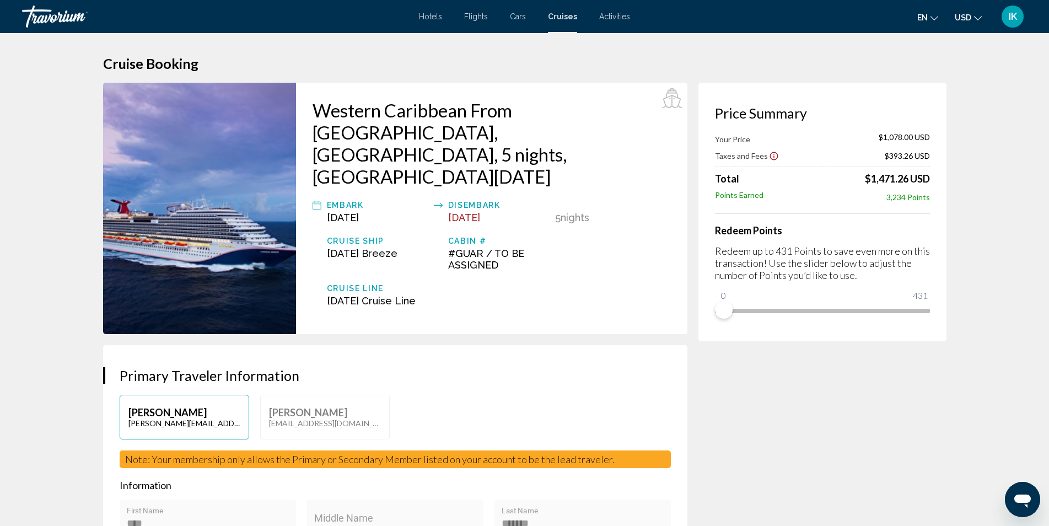
drag, startPoint x: 553, startPoint y: 277, endPoint x: 554, endPoint y: 271, distance: 5.6
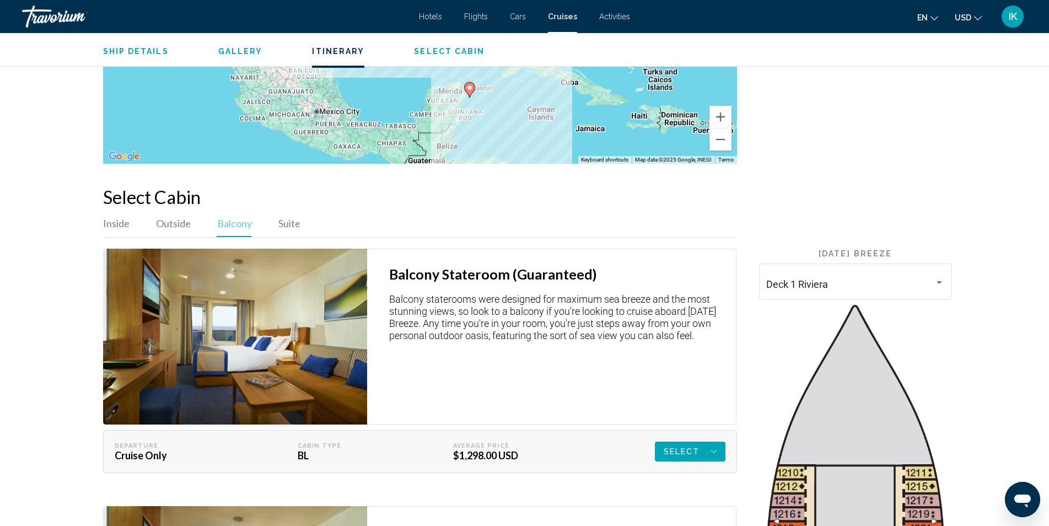
scroll to position [1764, 0]
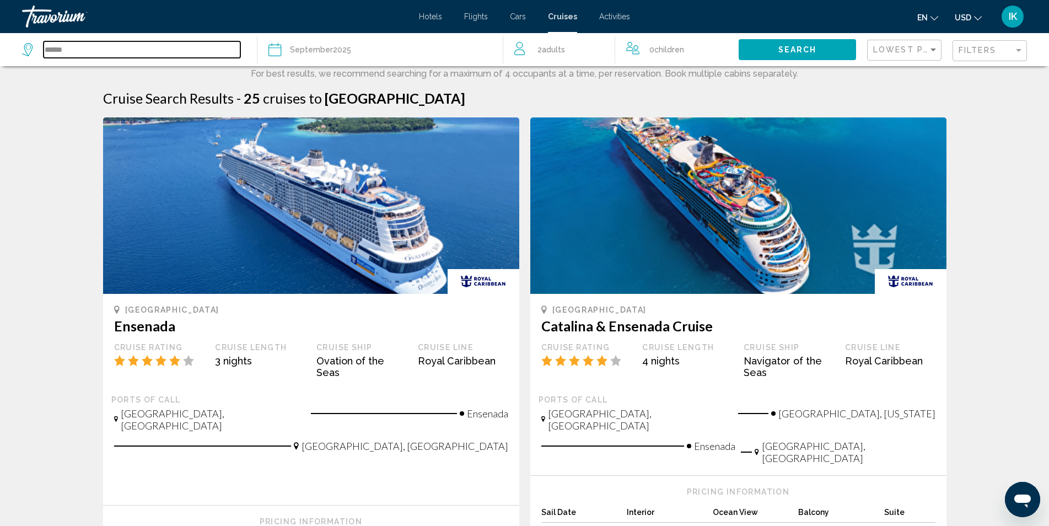
click at [72, 47] on input "******" at bounding box center [142, 49] width 197 height 17
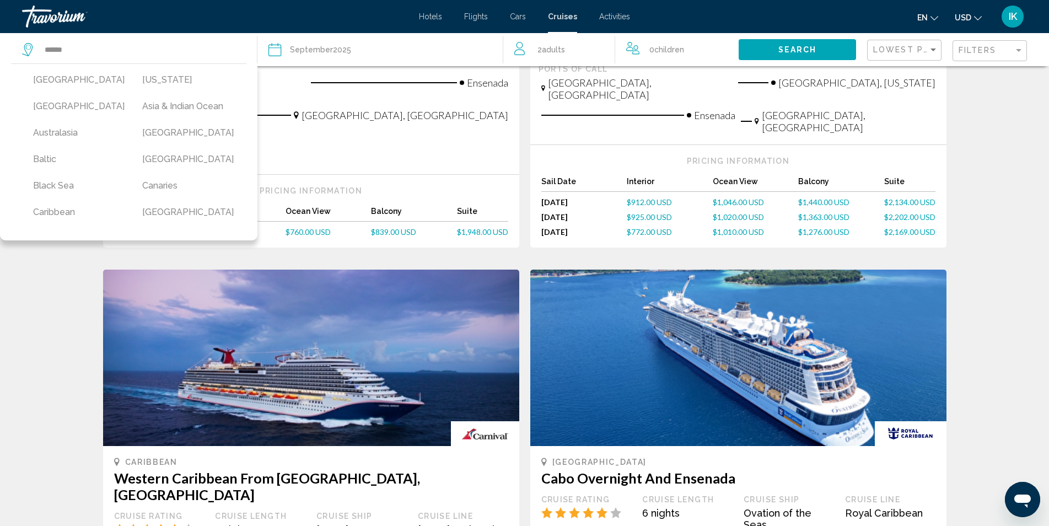
click at [563, 12] on div "Hotels Flights Cars Cruises Activities Hotels Flights Cars Cruises Activities e…" at bounding box center [524, 16] width 1049 height 23
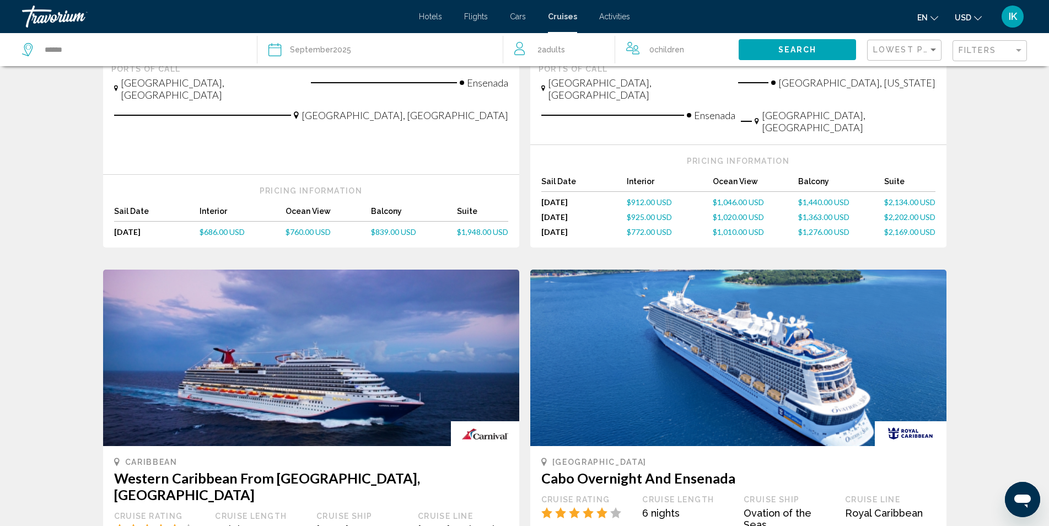
click at [566, 17] on span "Cruises" at bounding box center [562, 16] width 29 height 9
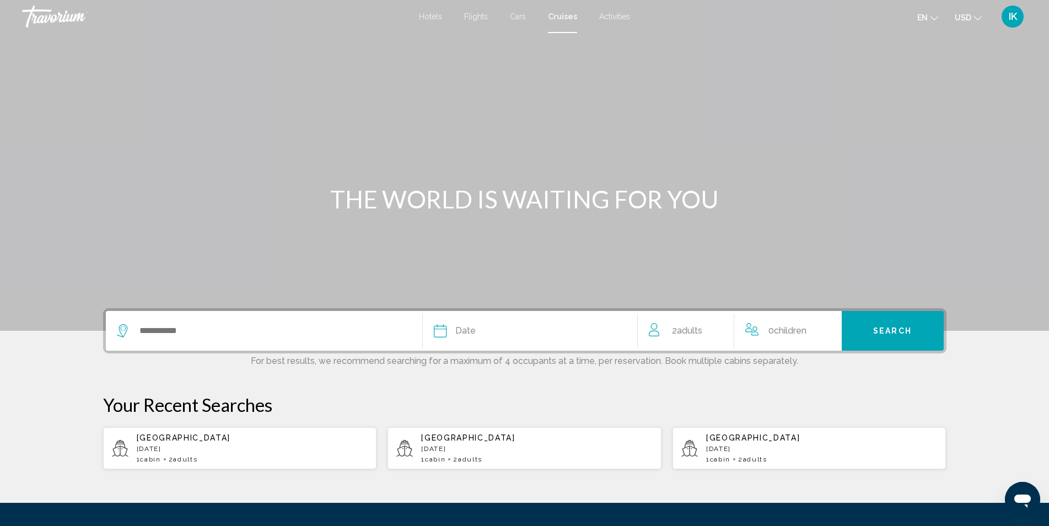
click at [562, 17] on span "Cruises" at bounding box center [562, 16] width 29 height 9
click at [126, 329] on icon "Search widget" at bounding box center [123, 330] width 13 height 13
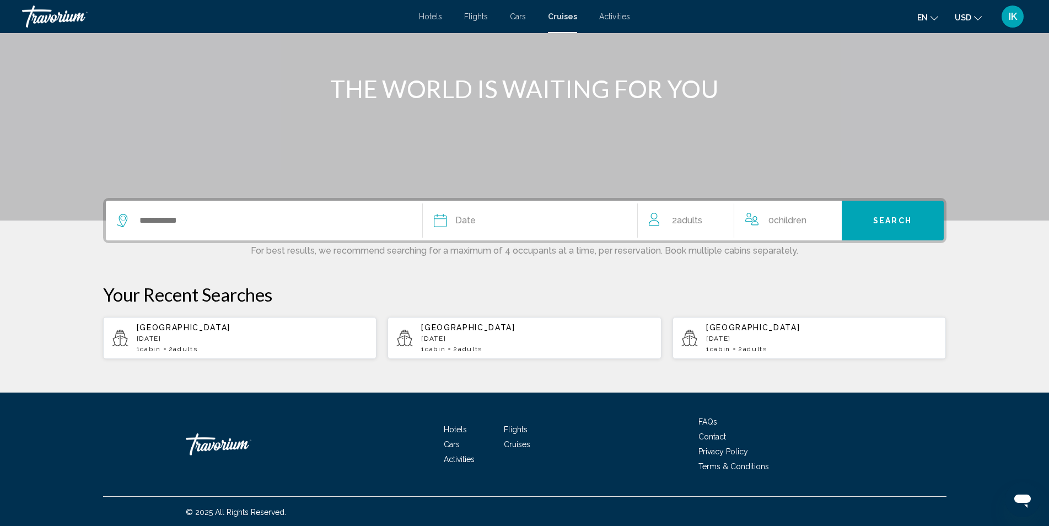
scroll to position [112, 0]
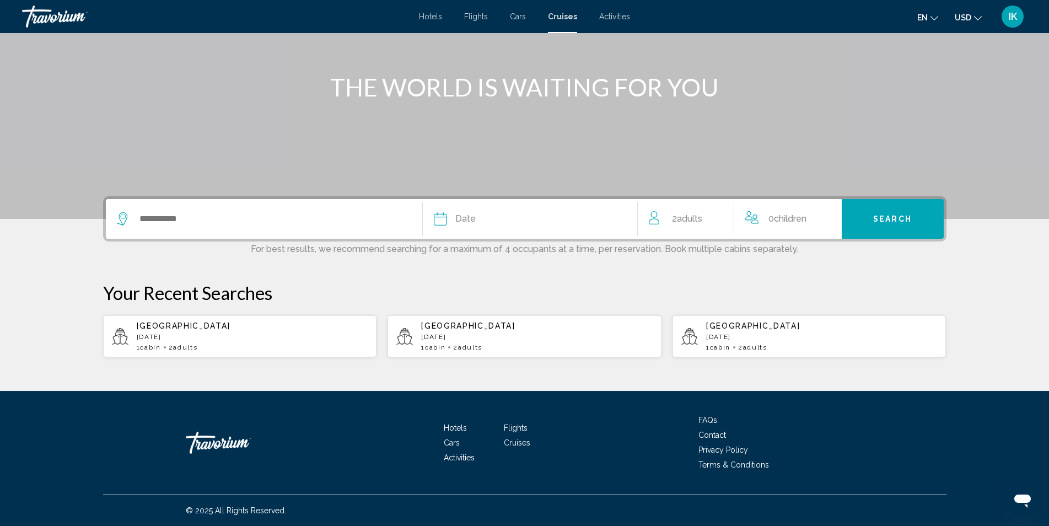
click at [428, 19] on span "Hotels" at bounding box center [430, 16] width 23 height 9
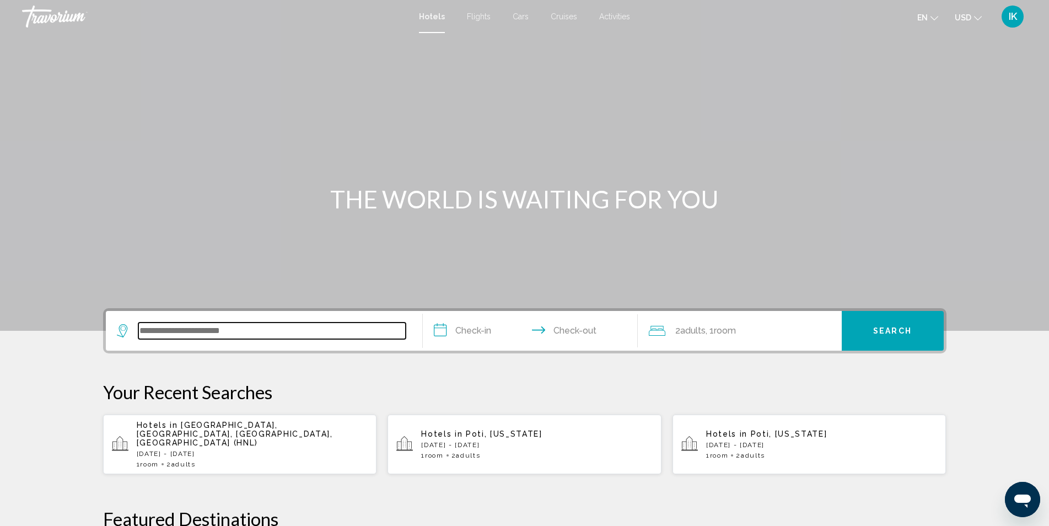
click at [276, 327] on input "Search widget" at bounding box center [271, 331] width 267 height 17
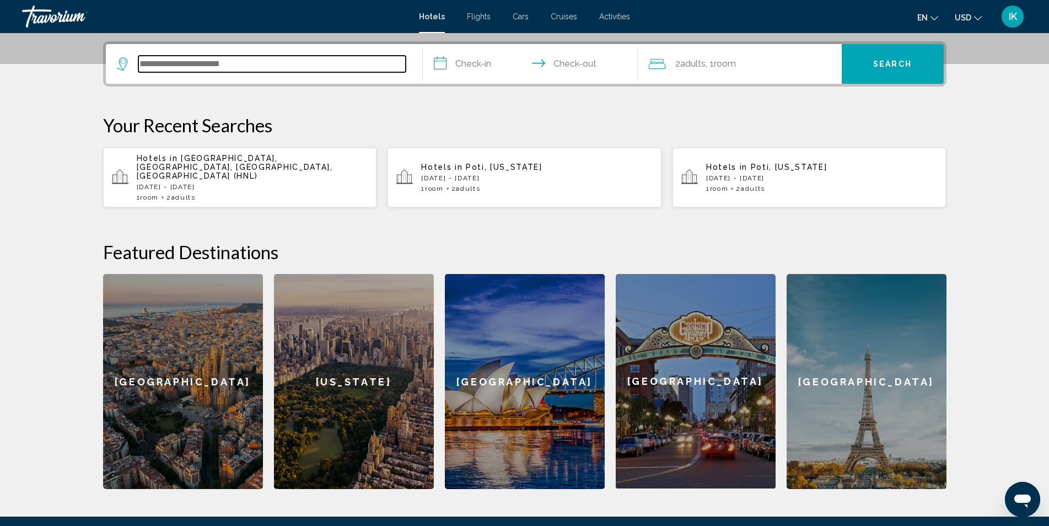
scroll to position [272, 0]
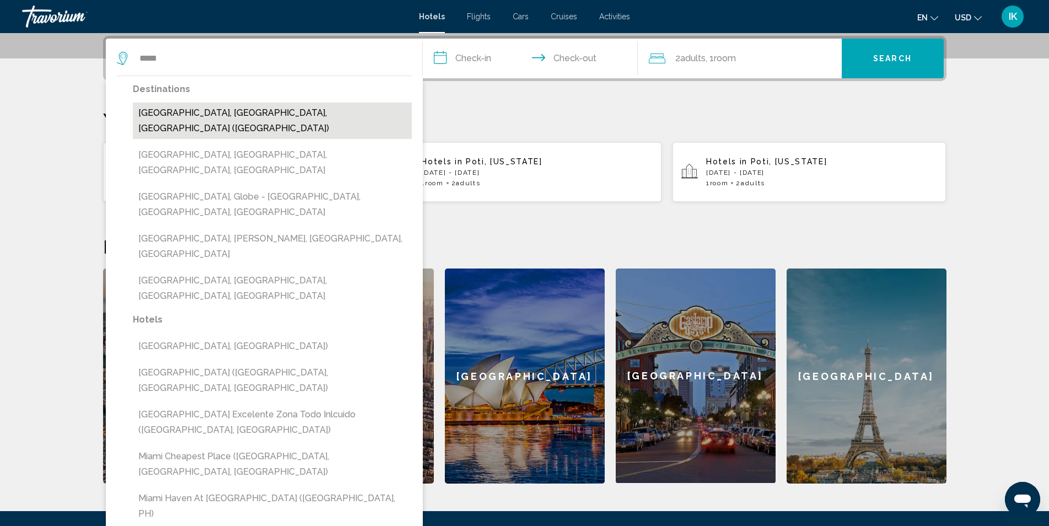
click at [168, 115] on button "[GEOGRAPHIC_DATA], [GEOGRAPHIC_DATA], [GEOGRAPHIC_DATA] ([GEOGRAPHIC_DATA])" at bounding box center [272, 121] width 279 height 36
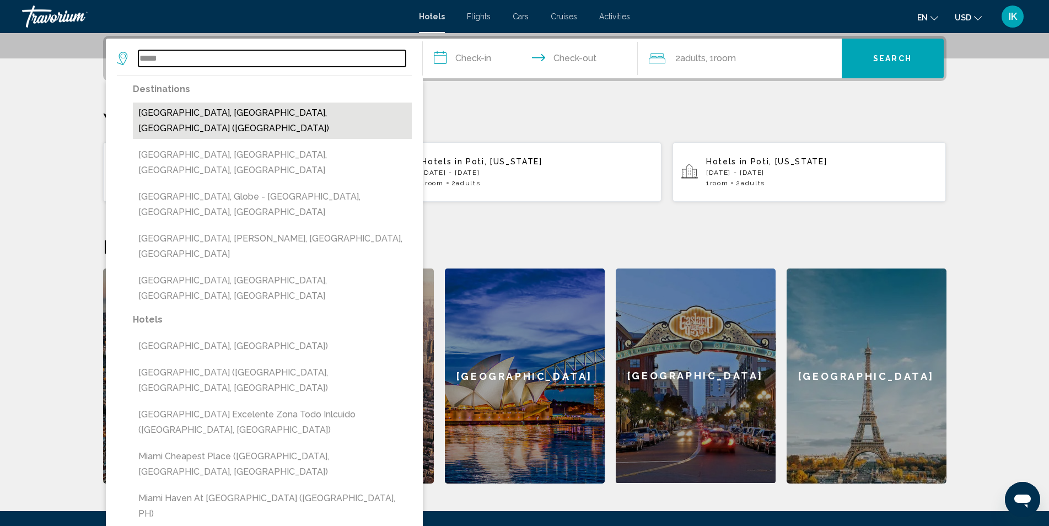
type input "**********"
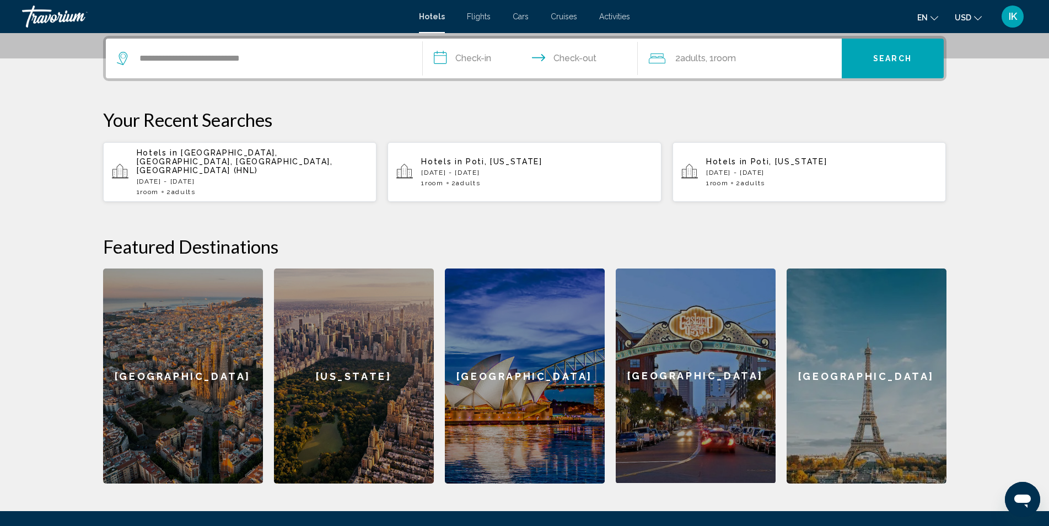
click at [477, 50] on input "**********" at bounding box center [532, 60] width 219 height 43
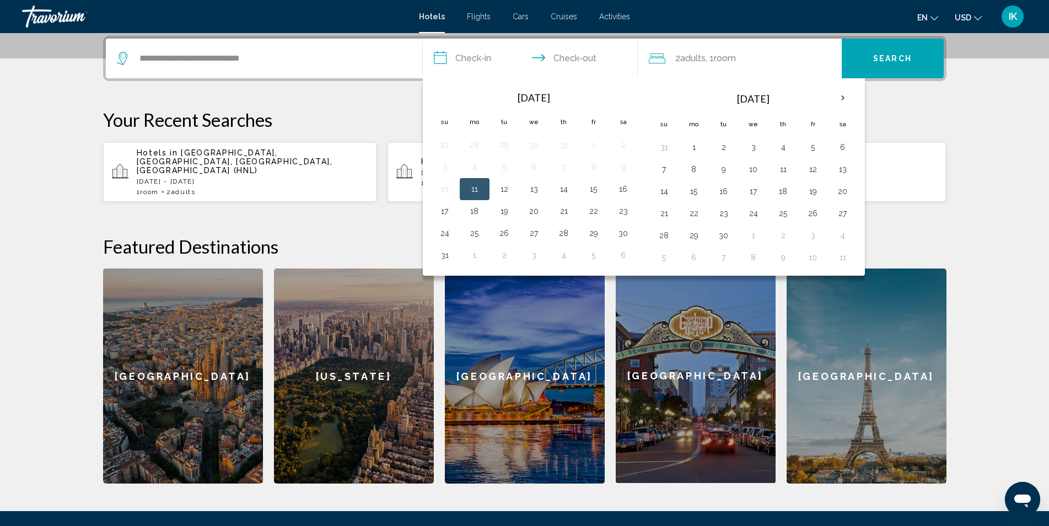
click at [477, 193] on button "11" at bounding box center [475, 188] width 18 height 15
click at [567, 191] on button "14" at bounding box center [564, 188] width 18 height 15
type input "**********"
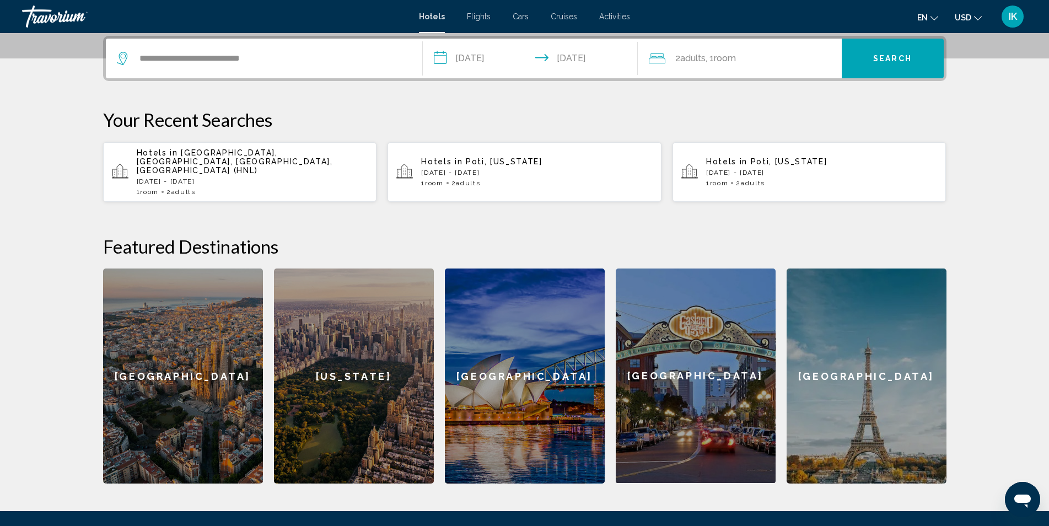
click at [883, 60] on span "Search" at bounding box center [892, 59] width 39 height 9
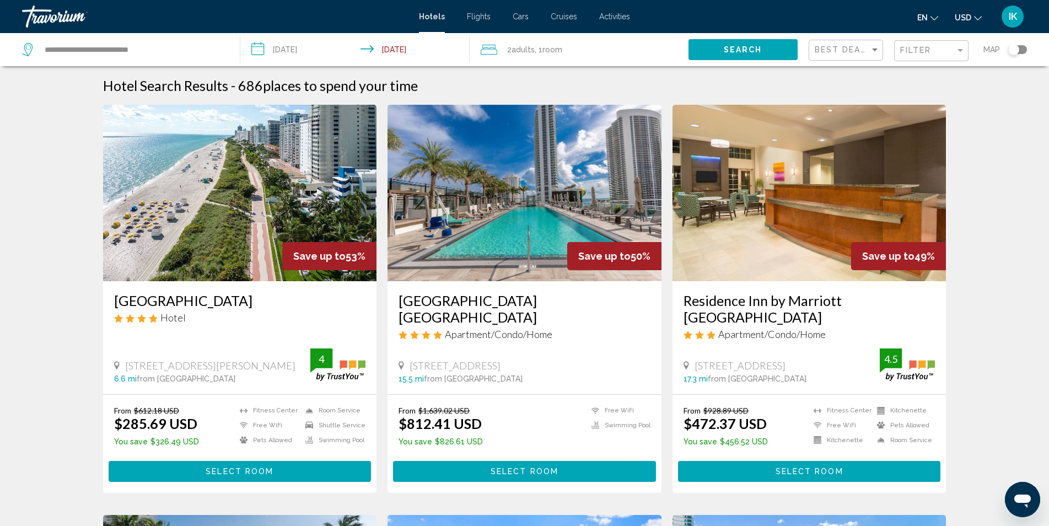
drag, startPoint x: 107, startPoint y: 301, endPoint x: 330, endPoint y: 299, distance: 223.3
click at [330, 299] on div "[GEOGRAPHIC_DATA] Hotel [STREET_ADDRESS][PERSON_NAME] 6.6 mi from [GEOGRAPHIC_D…" at bounding box center [240, 337] width 274 height 113
copy h3 "[GEOGRAPHIC_DATA]"
click at [238, 248] on img "Main content" at bounding box center [240, 193] width 274 height 176
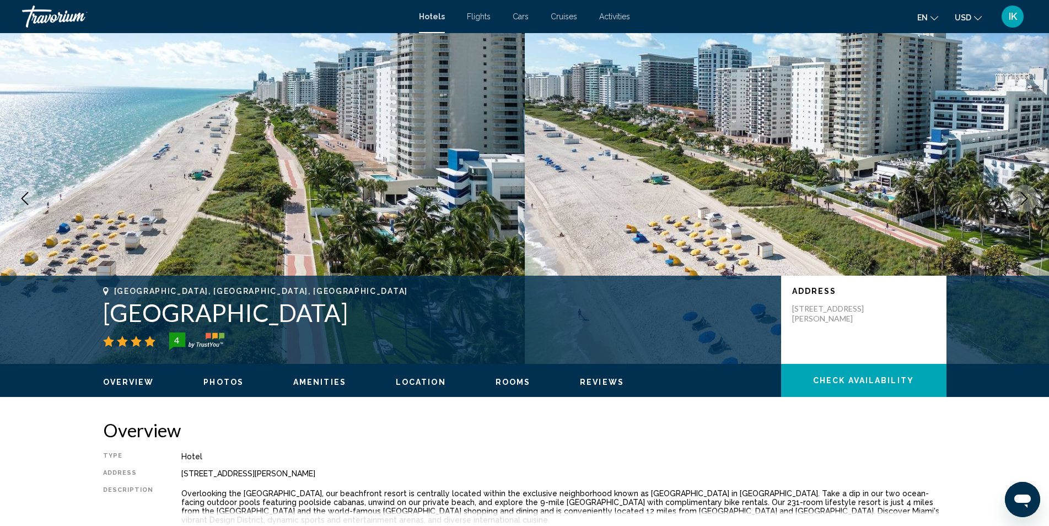
click at [997, 194] on img "Main content" at bounding box center [787, 198] width 525 height 331
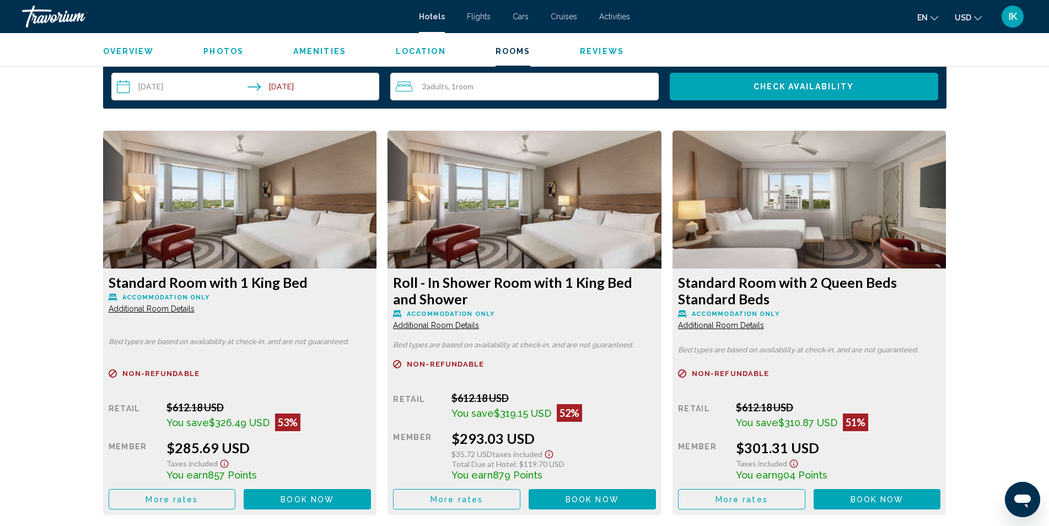
scroll to position [1433, 0]
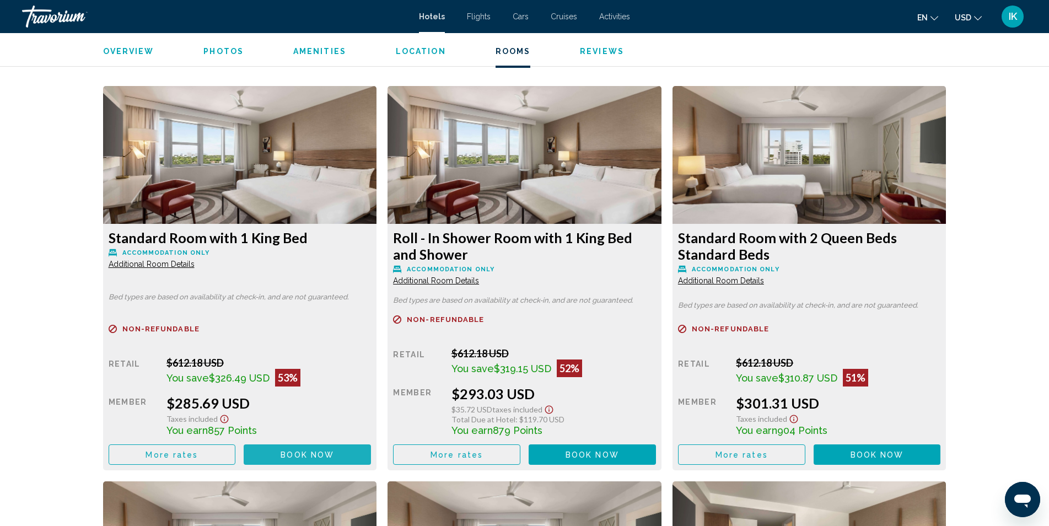
click at [331, 457] on span "Book now" at bounding box center [307, 454] width 53 height 9
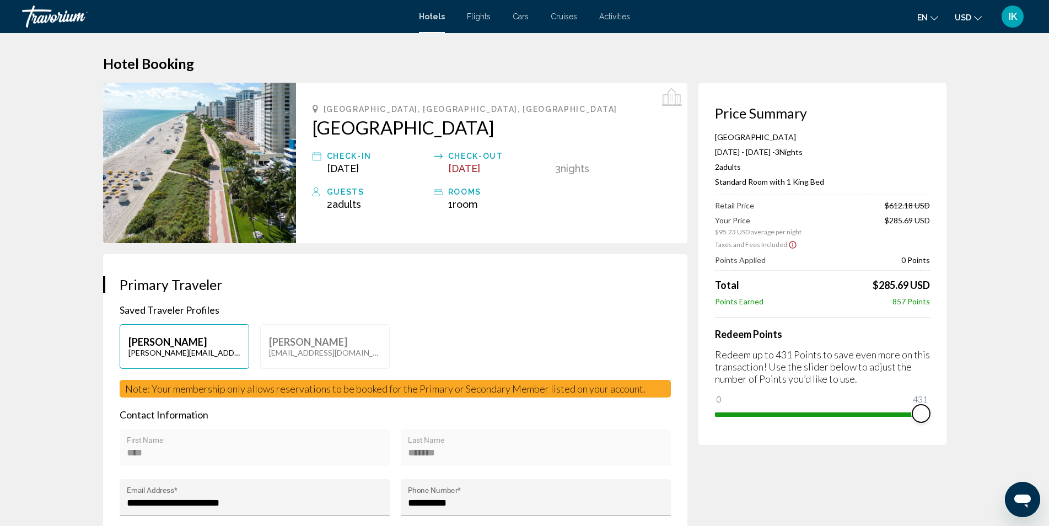
drag, startPoint x: 718, startPoint y: 397, endPoint x: 968, endPoint y: 410, distance: 249.5
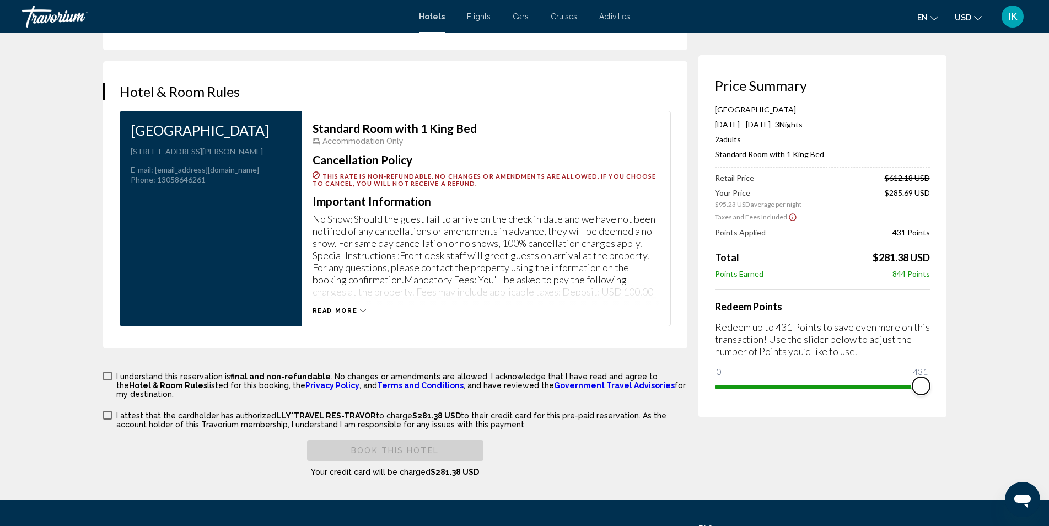
scroll to position [1483, 0]
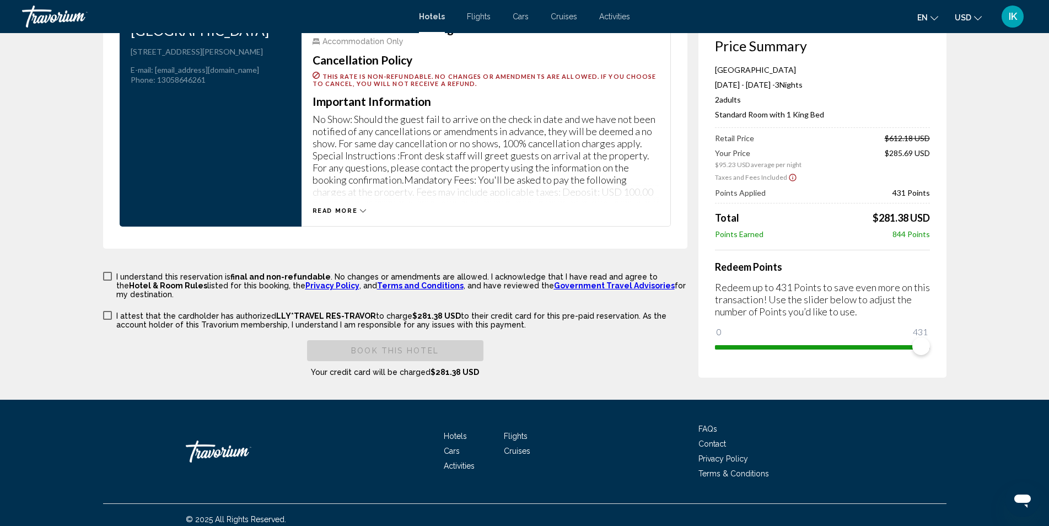
click at [356, 213] on div "Read more" at bounding box center [340, 210] width 54 height 7
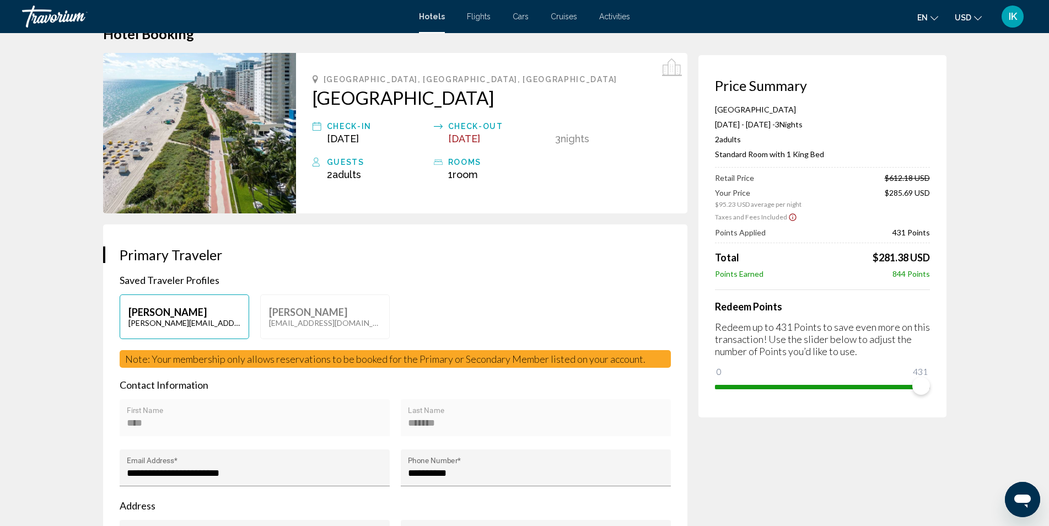
scroll to position [0, 0]
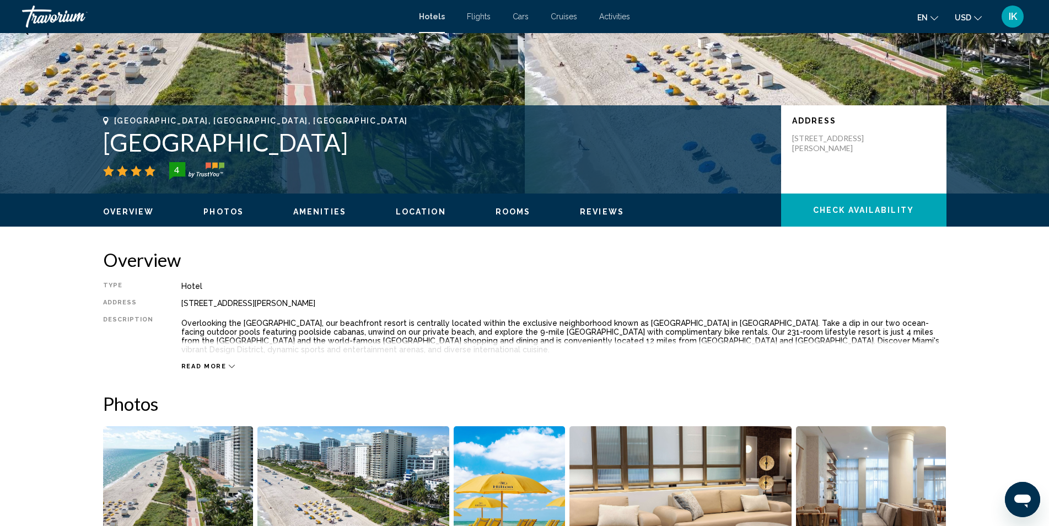
scroll to position [221, 0]
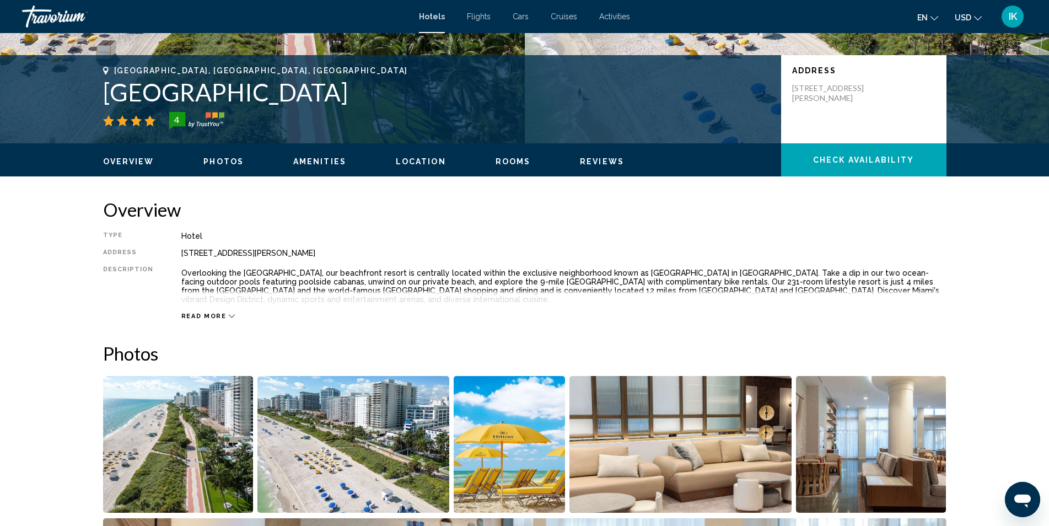
click at [229, 318] on icon "Main content" at bounding box center [232, 316] width 6 height 6
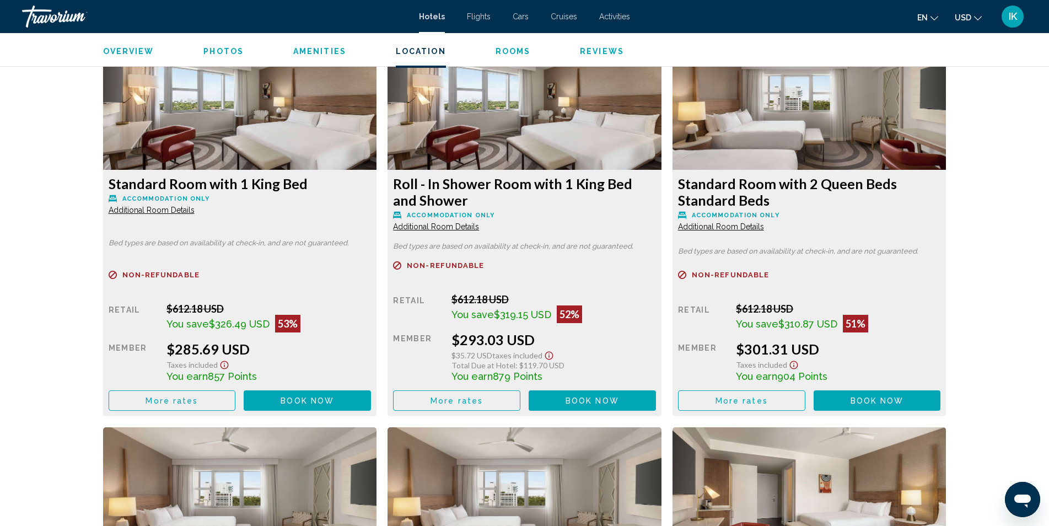
scroll to position [1489, 0]
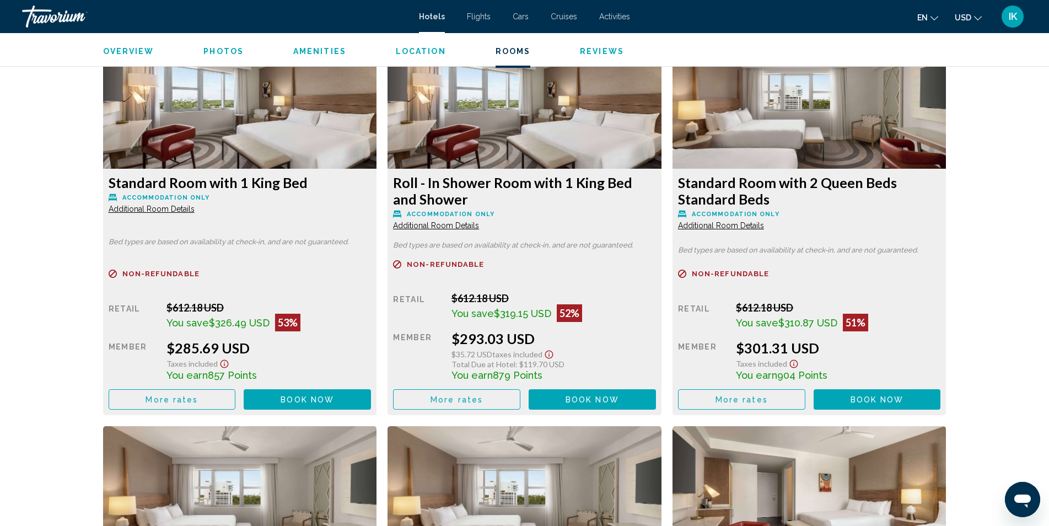
click at [213, 405] on button "More rates" at bounding box center [172, 399] width 127 height 20
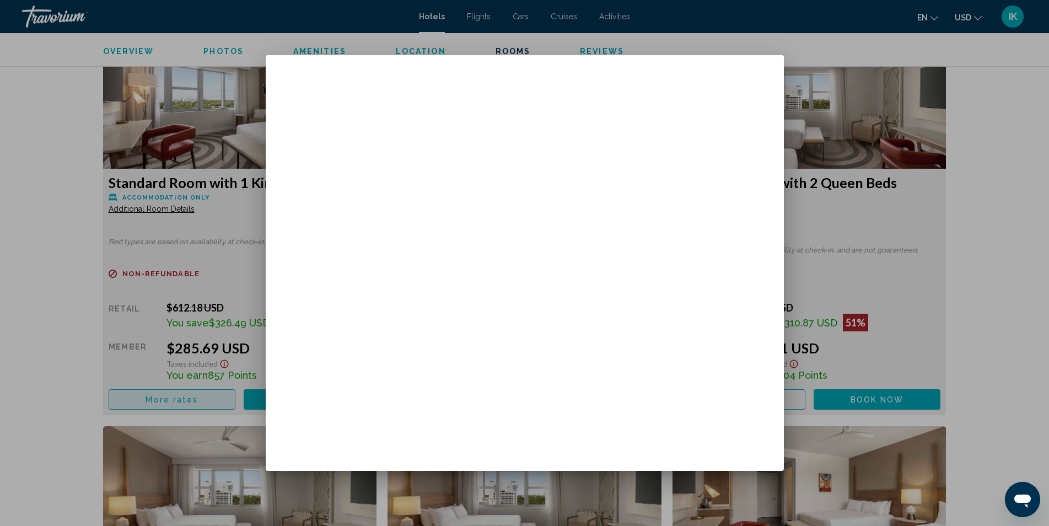
scroll to position [0, 0]
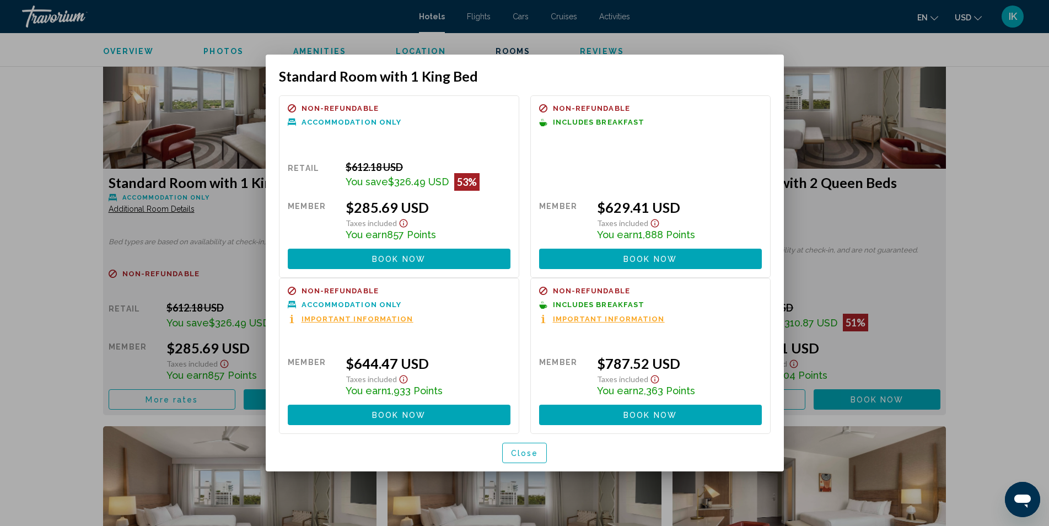
click at [76, 400] on div at bounding box center [524, 263] width 1049 height 526
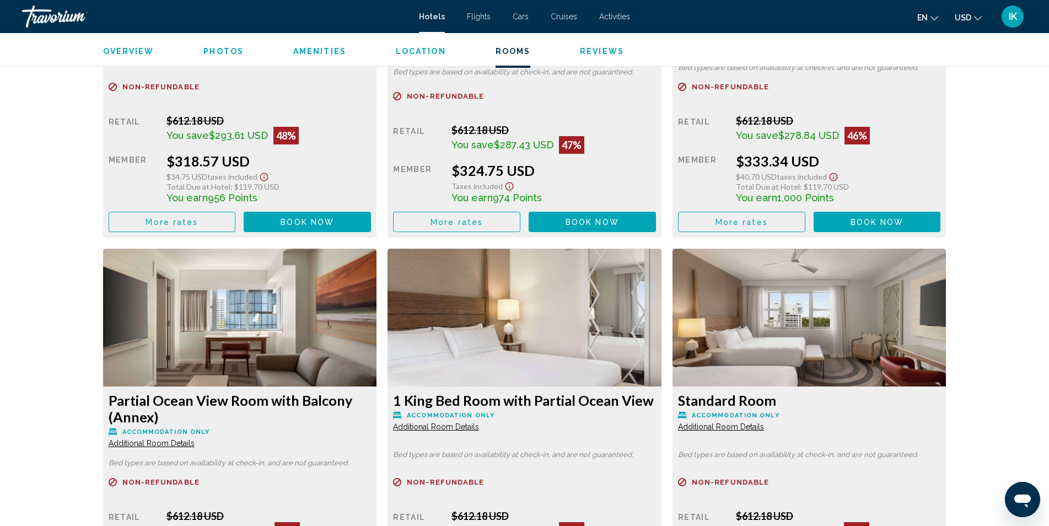
scroll to position [2279, 0]
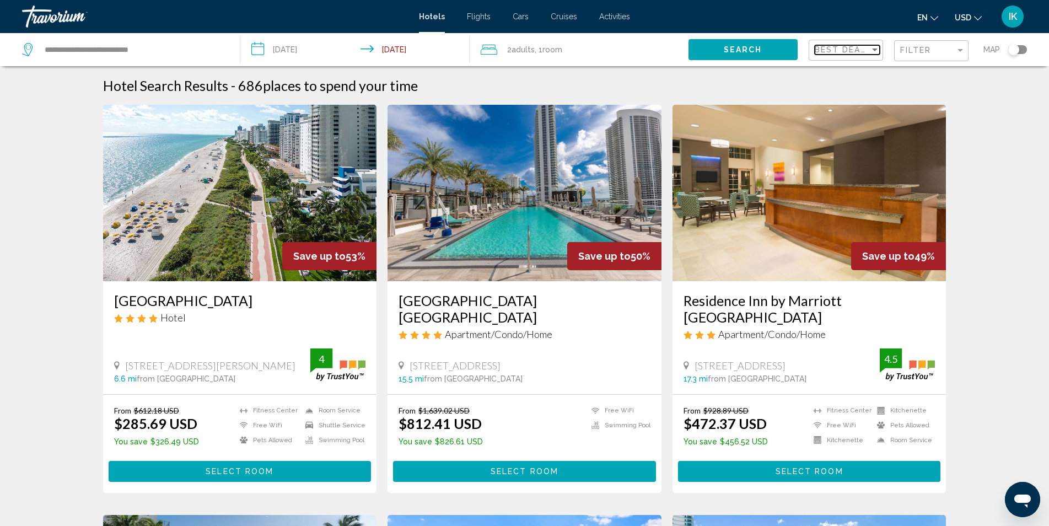
click at [854, 53] on span "Best Deals" at bounding box center [844, 49] width 58 height 9
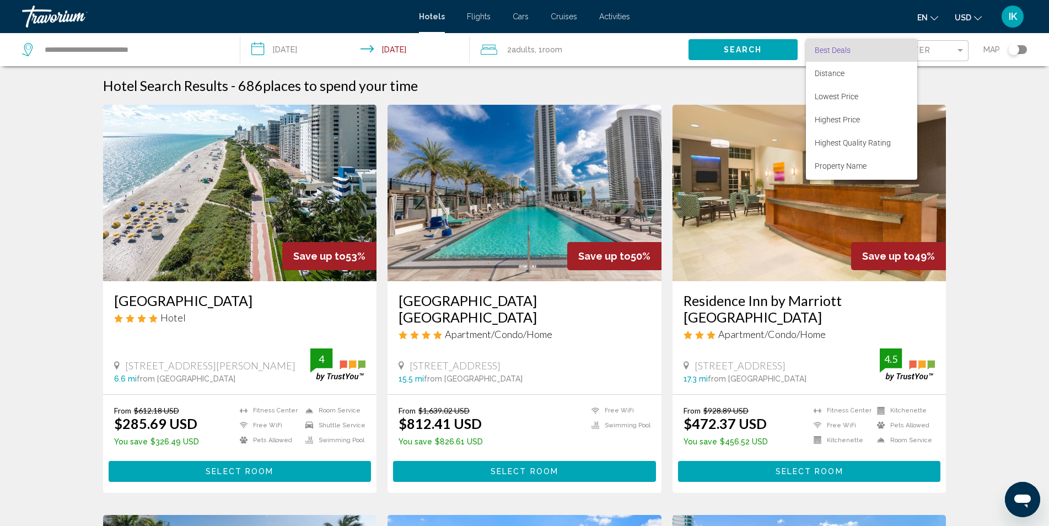
click at [854, 53] on span "Best Deals" at bounding box center [862, 50] width 94 height 23
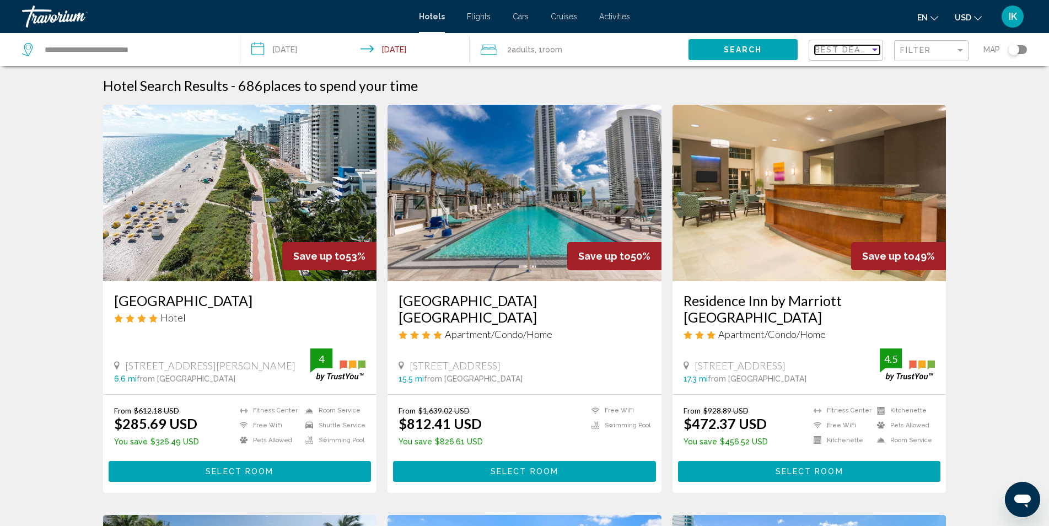
click at [854, 53] on span "Best Deals" at bounding box center [844, 49] width 58 height 9
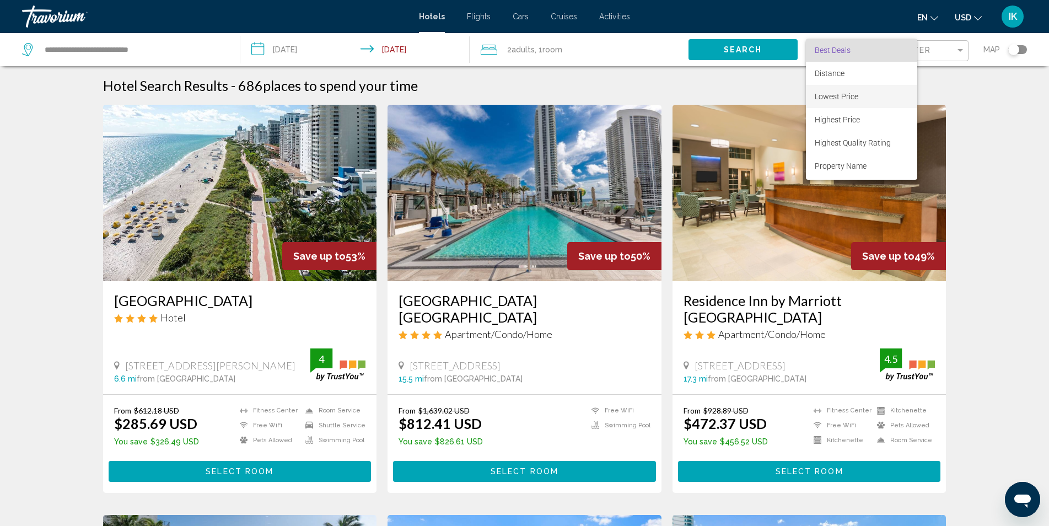
click at [839, 89] on span "Lowest Price" at bounding box center [862, 96] width 94 height 23
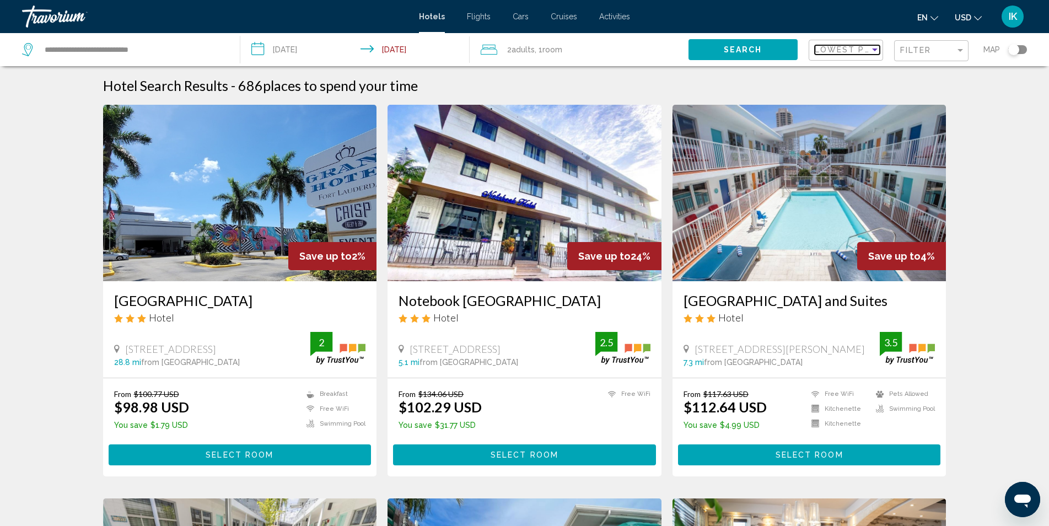
click at [840, 50] on span "Lowest Price" at bounding box center [850, 49] width 71 height 9
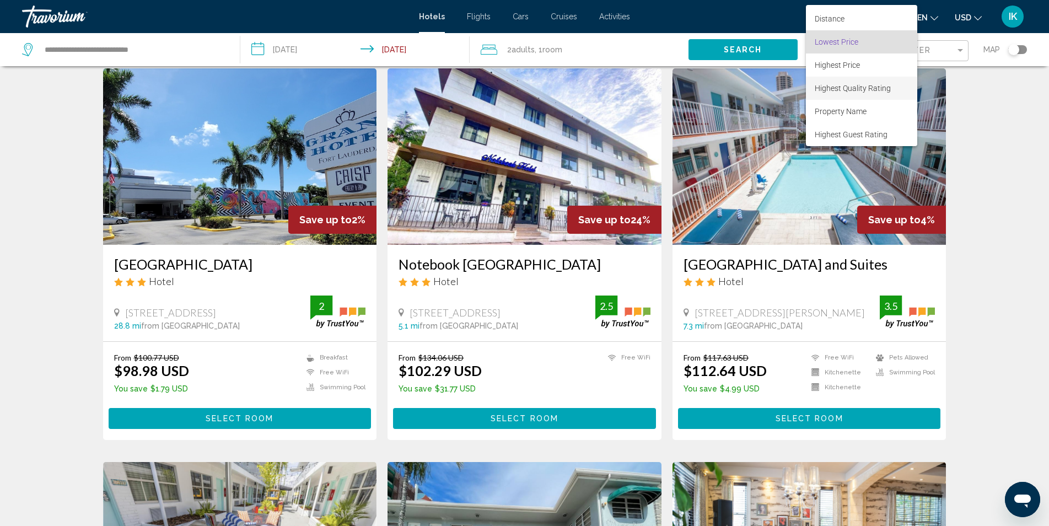
scroll to position [55, 0]
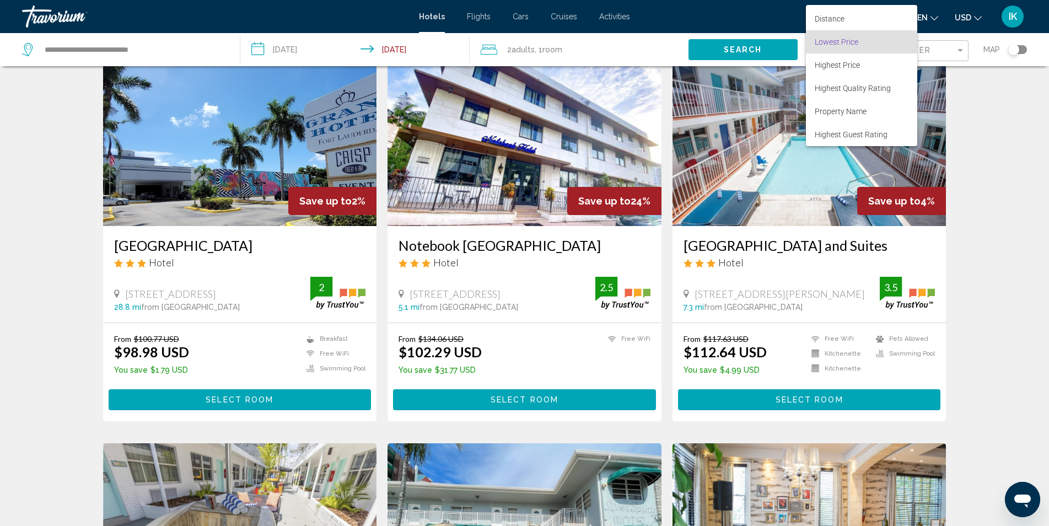
click at [967, 118] on div at bounding box center [524, 263] width 1049 height 526
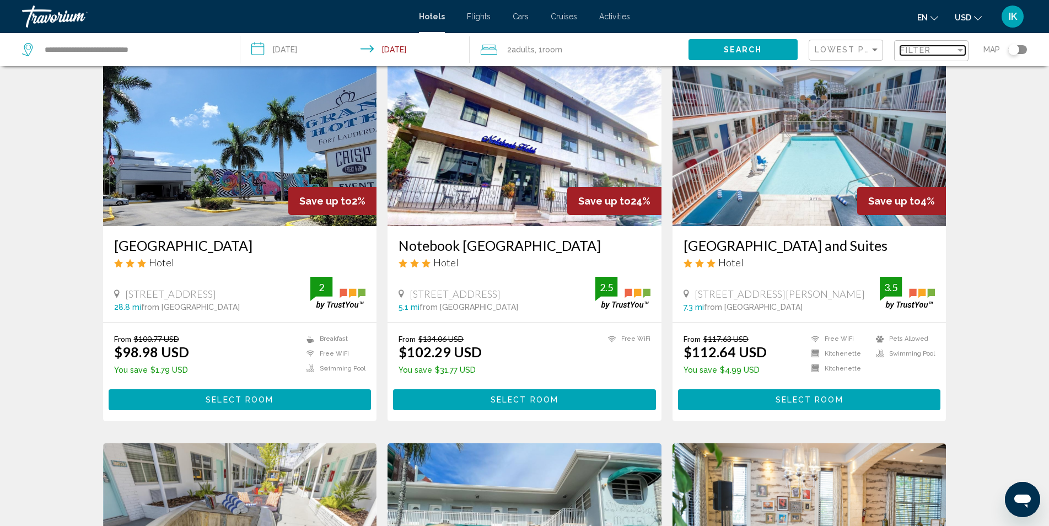
click at [943, 51] on div "Filter" at bounding box center [927, 50] width 55 height 9
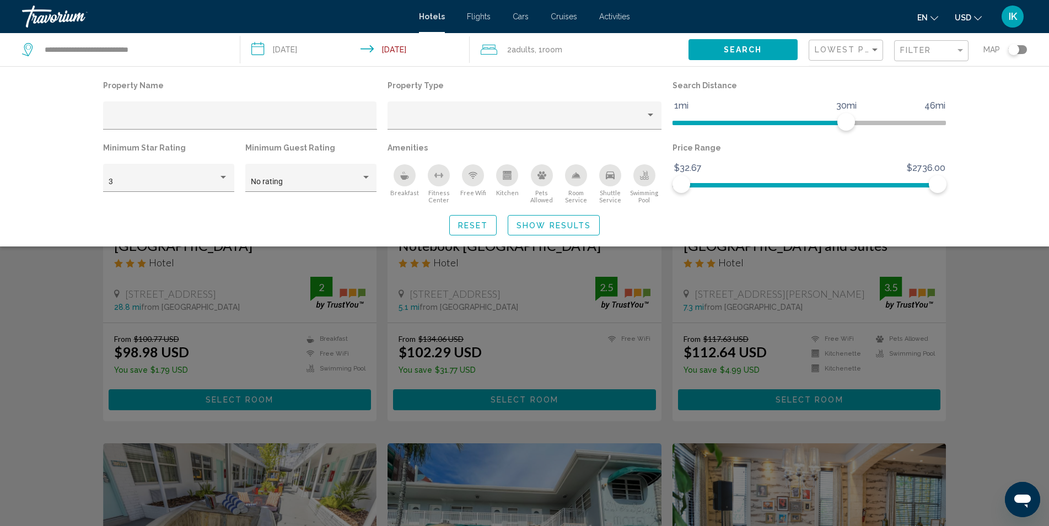
click at [412, 181] on div "Breakfast" at bounding box center [405, 175] width 22 height 22
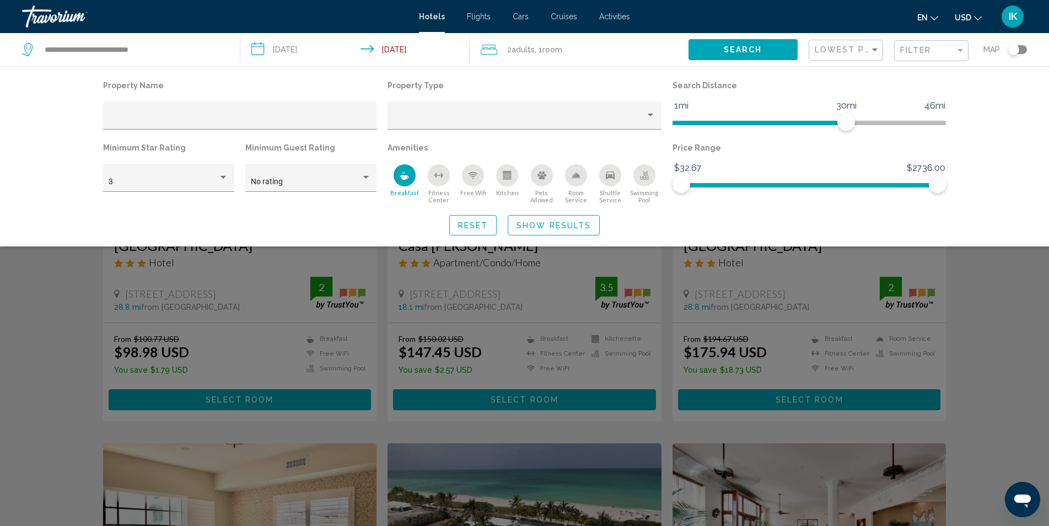
click at [986, 330] on div "Search widget" at bounding box center [524, 345] width 1049 height 361
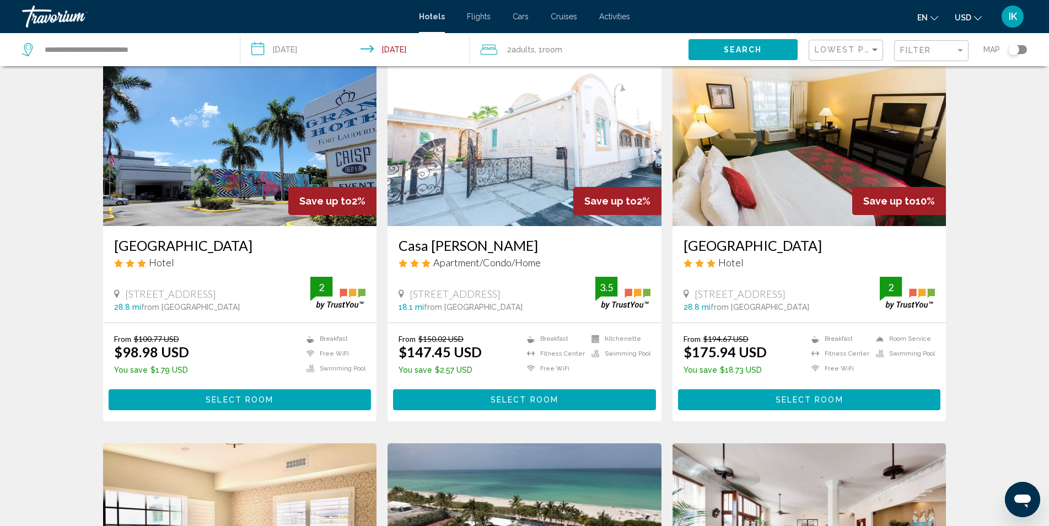
click at [925, 43] on div "Filter" at bounding box center [932, 51] width 65 height 20
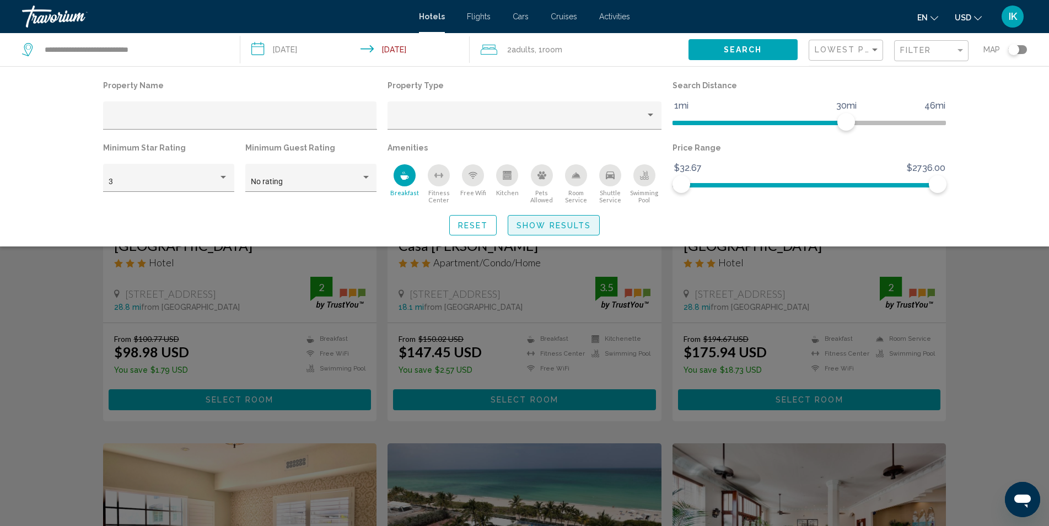
click at [578, 220] on button "Show Results" at bounding box center [554, 225] width 92 height 20
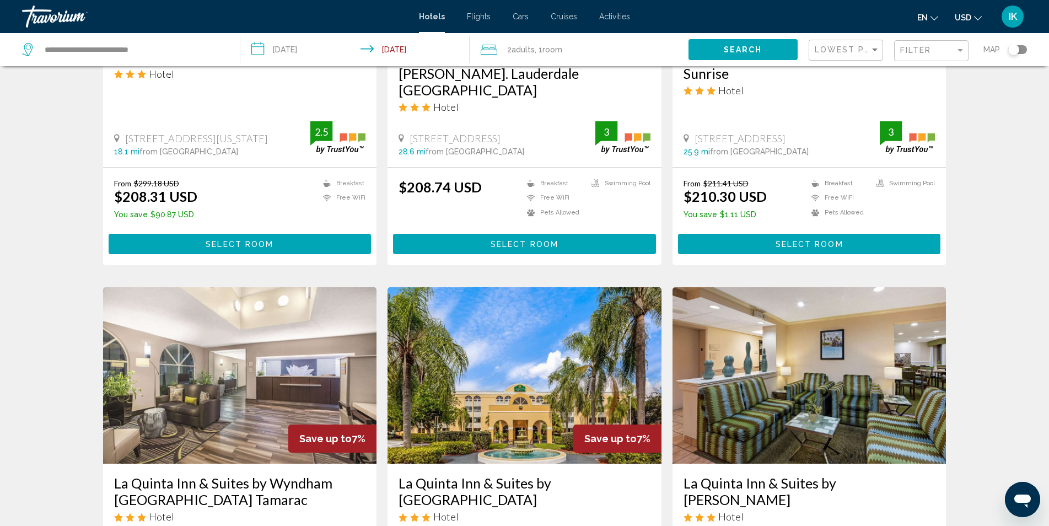
scroll to position [1365, 0]
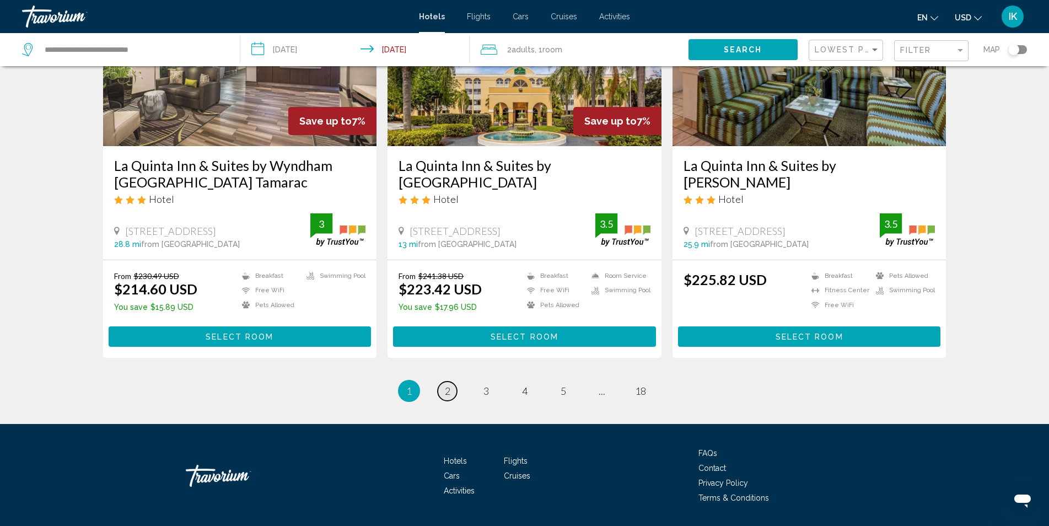
click at [442, 382] on link "page 2" at bounding box center [447, 391] width 19 height 19
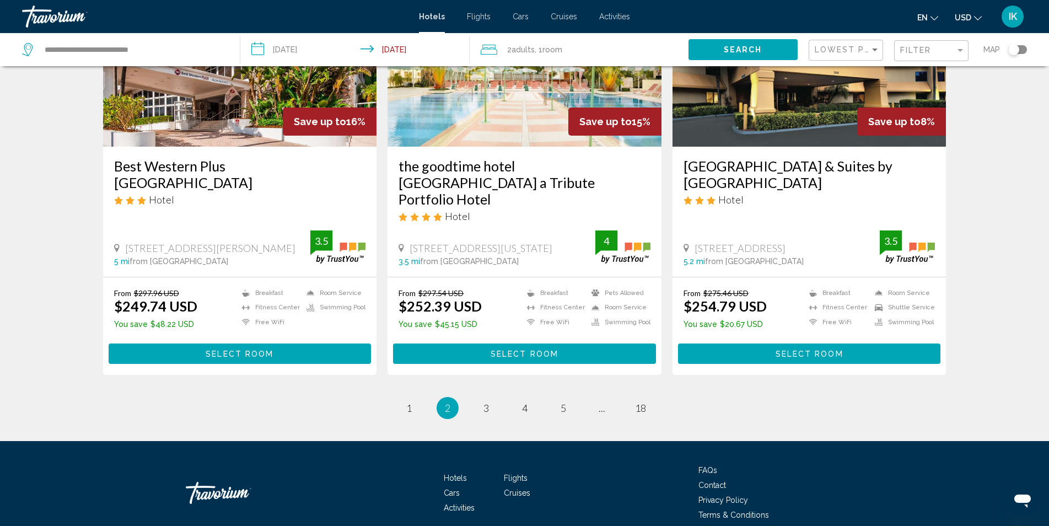
scroll to position [1382, 0]
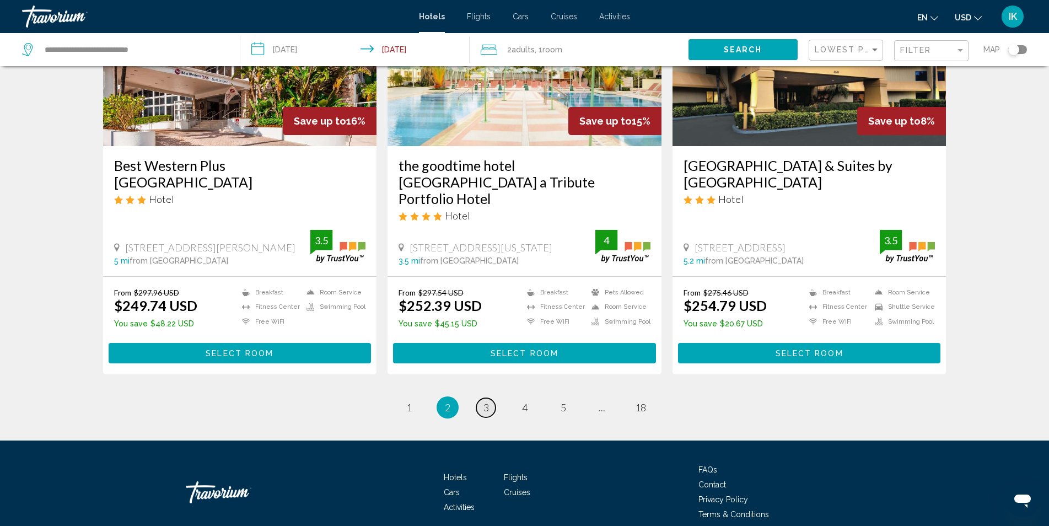
click at [490, 398] on link "page 3" at bounding box center [485, 407] width 19 height 19
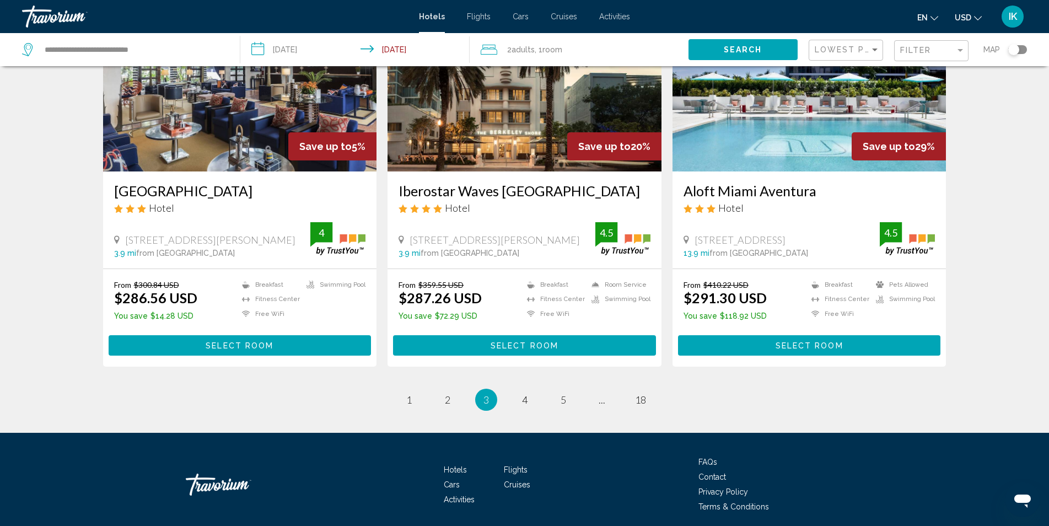
scroll to position [1382, 0]
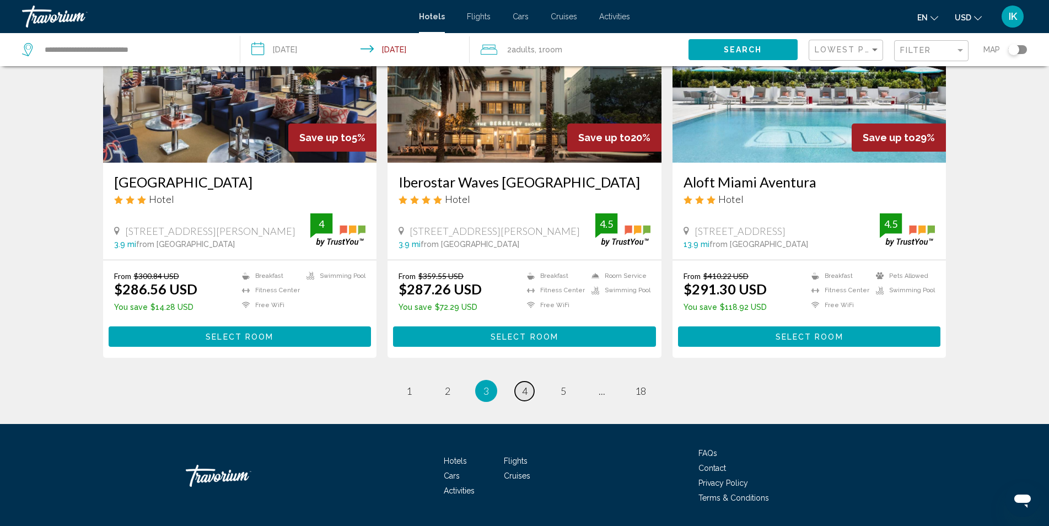
click at [520, 382] on link "page 4" at bounding box center [524, 391] width 19 height 19
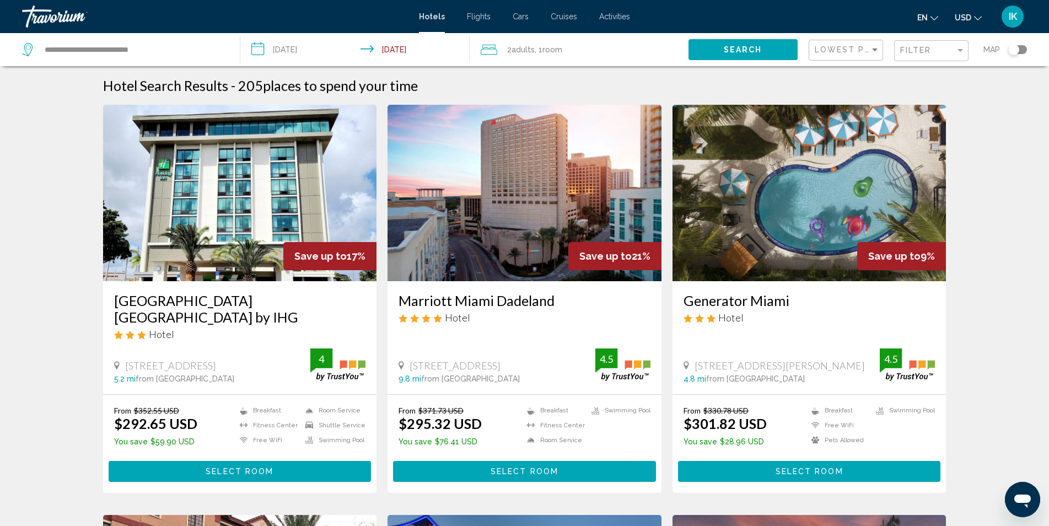
click at [481, 20] on span "Flights" at bounding box center [479, 16] width 24 height 9
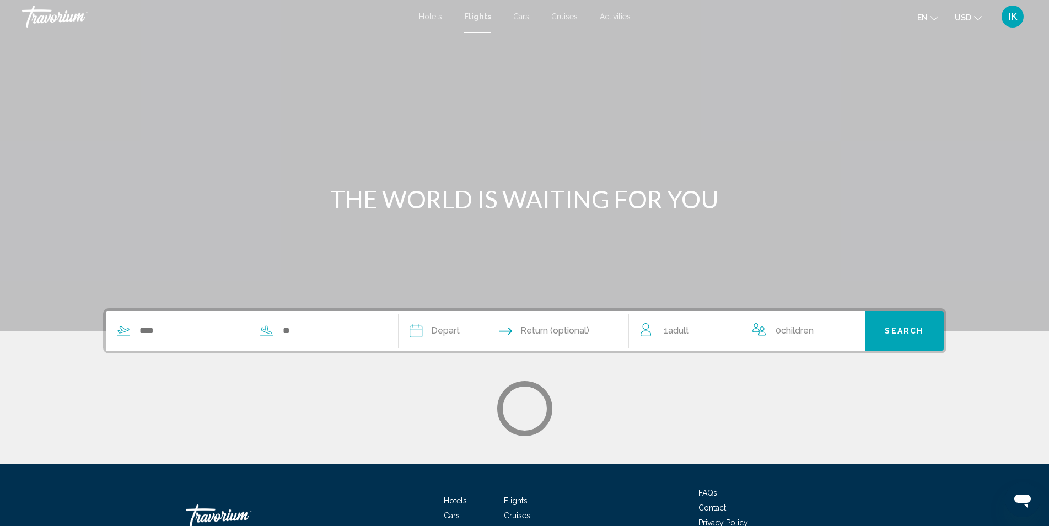
click at [522, 20] on span "Cars" at bounding box center [521, 16] width 16 height 9
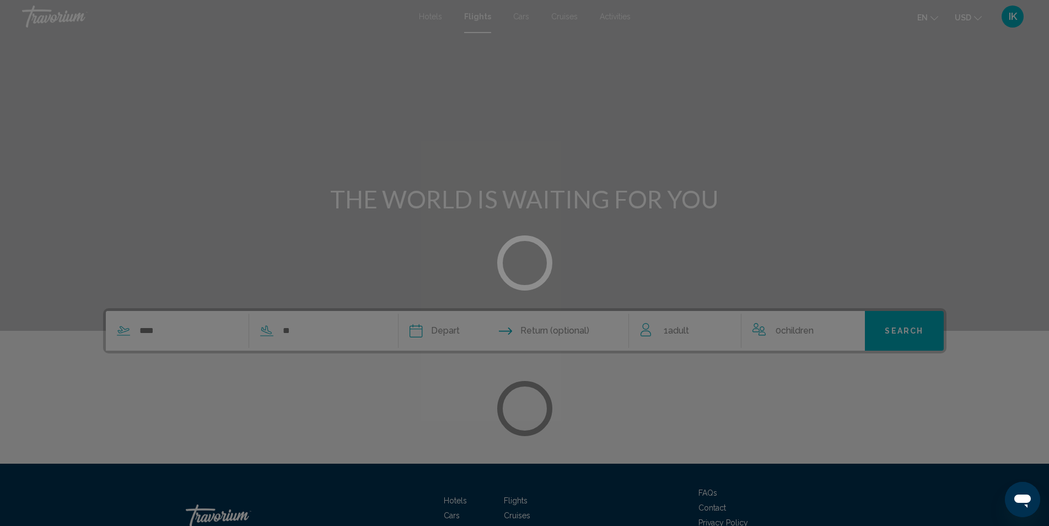
click at [522, 20] on div at bounding box center [524, 263] width 1049 height 526
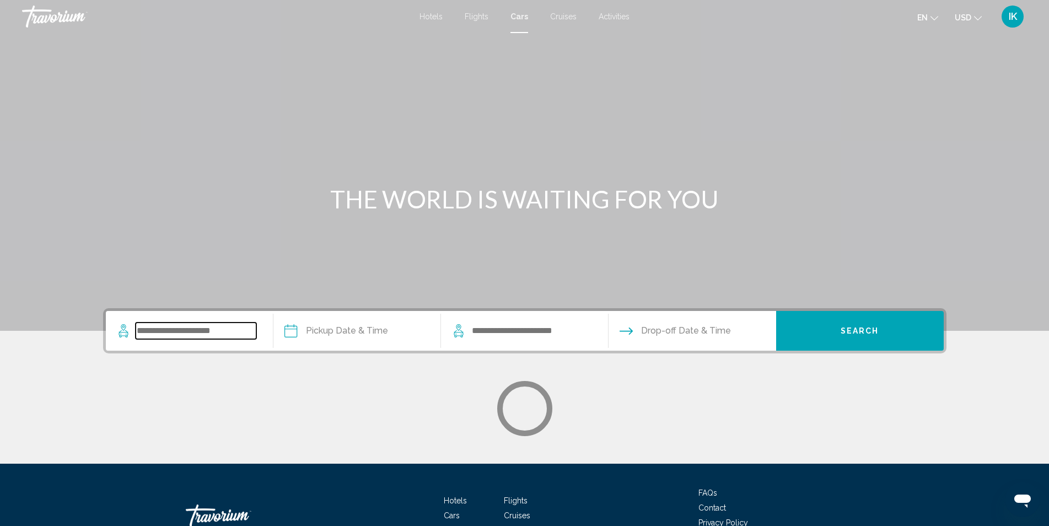
click at [186, 330] on input "Search widget" at bounding box center [196, 331] width 121 height 17
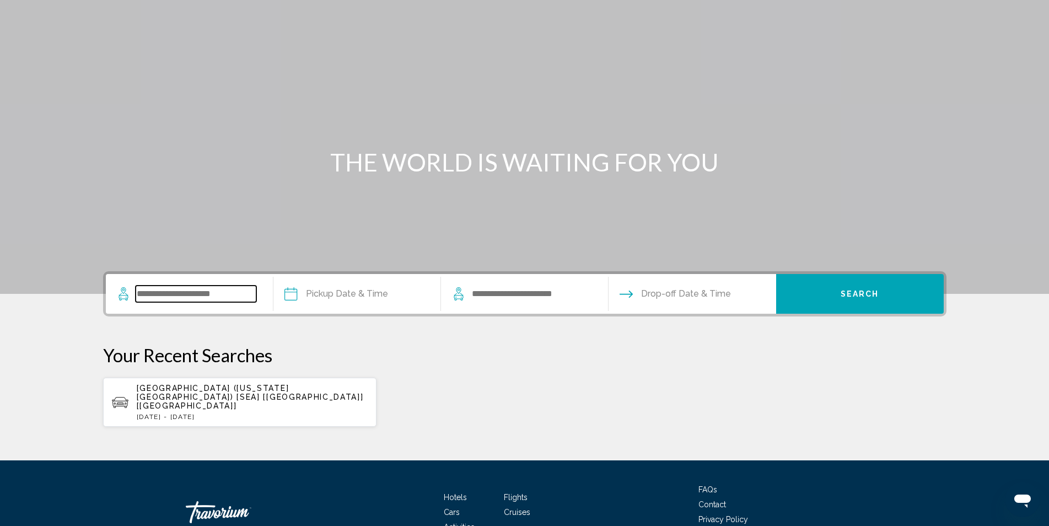
scroll to position [18, 0]
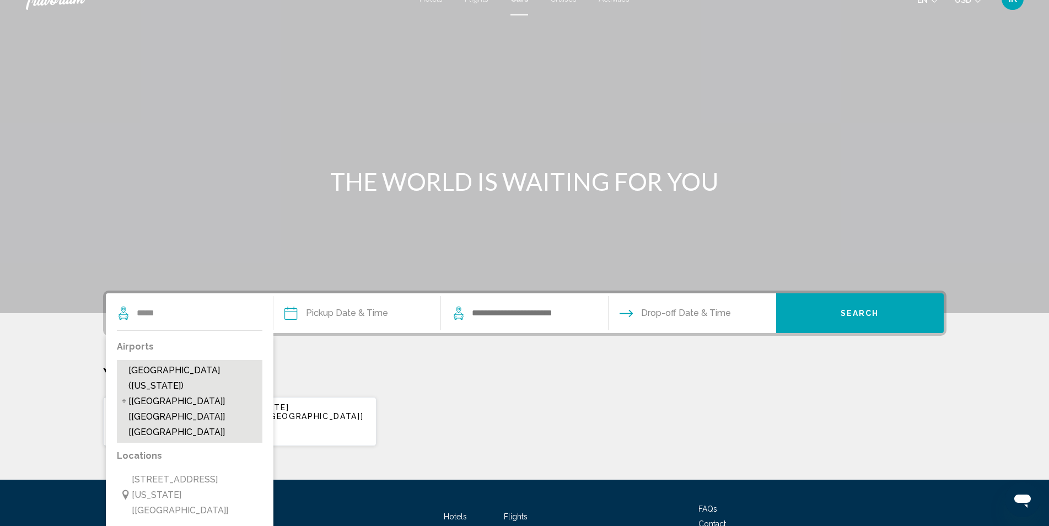
click at [192, 379] on span "[GEOGRAPHIC_DATA] ([US_STATE]) [[GEOGRAPHIC_DATA]] [[GEOGRAPHIC_DATA]] [[GEOGRA…" at bounding box center [192, 401] width 128 height 77
type input "**********"
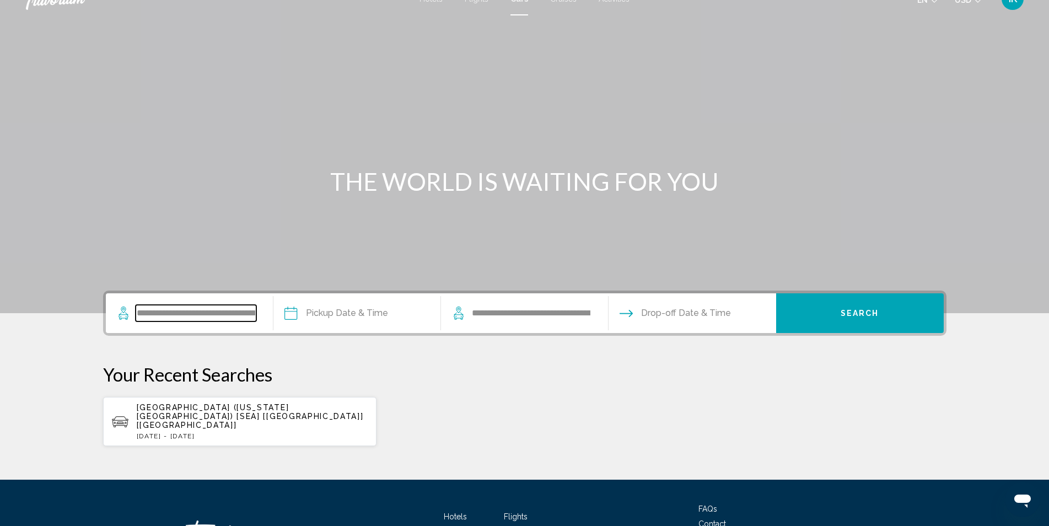
scroll to position [89, 0]
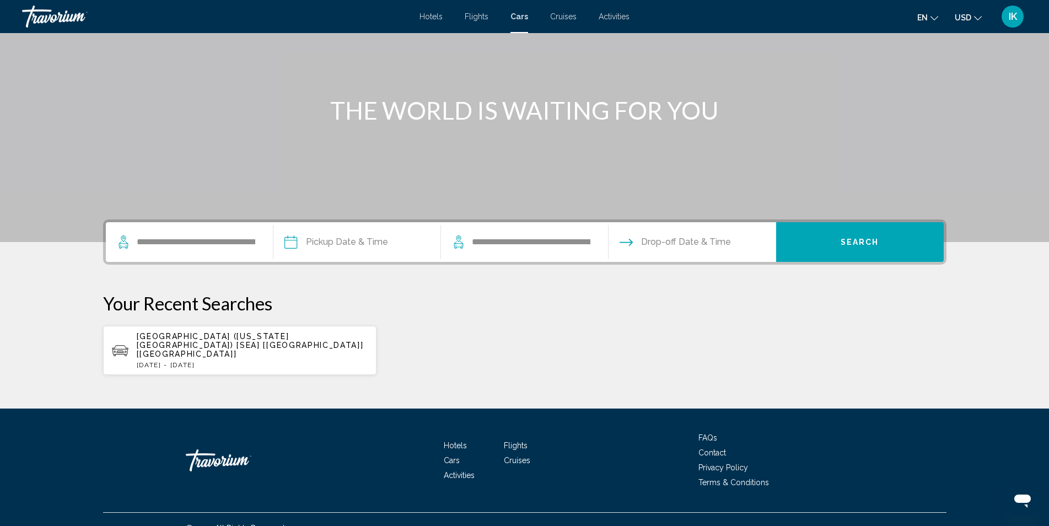
click at [347, 240] on input "Pickup date" at bounding box center [357, 243] width 172 height 43
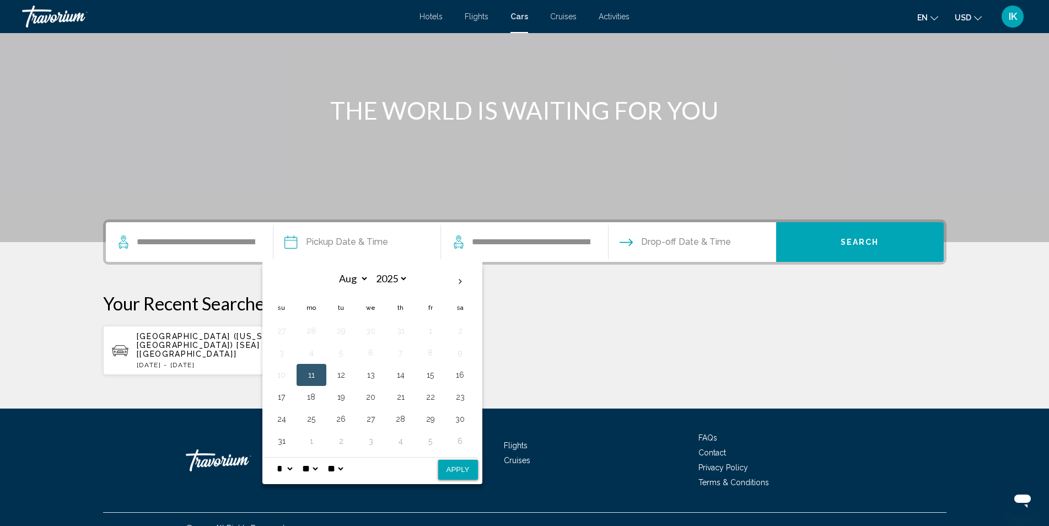
click at [291, 471] on select "* * * * * * * * * ** ** **" at bounding box center [285, 469] width 20 height 22
select select "**"
click at [275, 458] on select "* * * * * * * * * ** ** **" at bounding box center [285, 469] width 20 height 22
click at [404, 376] on button "14" at bounding box center [401, 374] width 18 height 15
click at [307, 372] on button "11" at bounding box center [312, 374] width 18 height 15
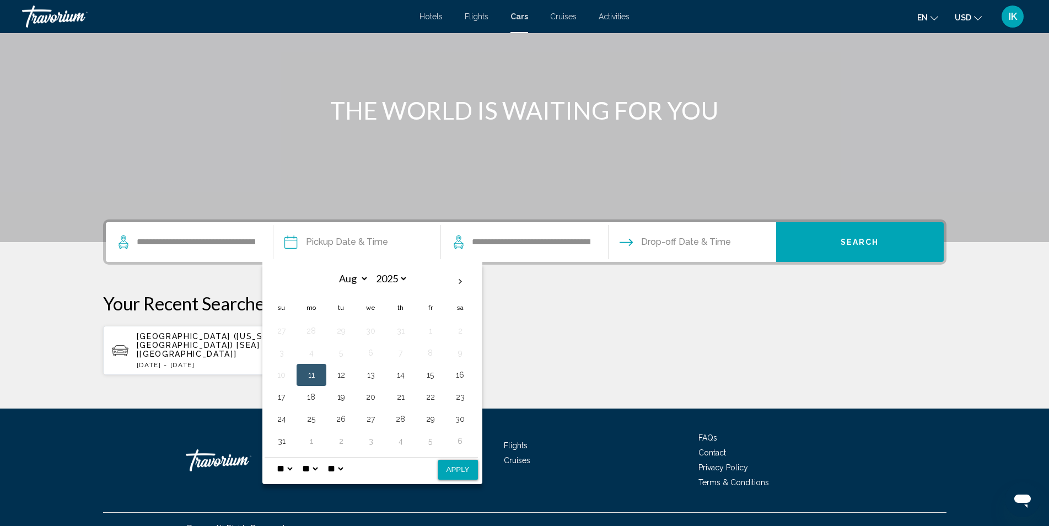
click at [452, 467] on button "Apply" at bounding box center [458, 470] width 40 height 20
type input "**********"
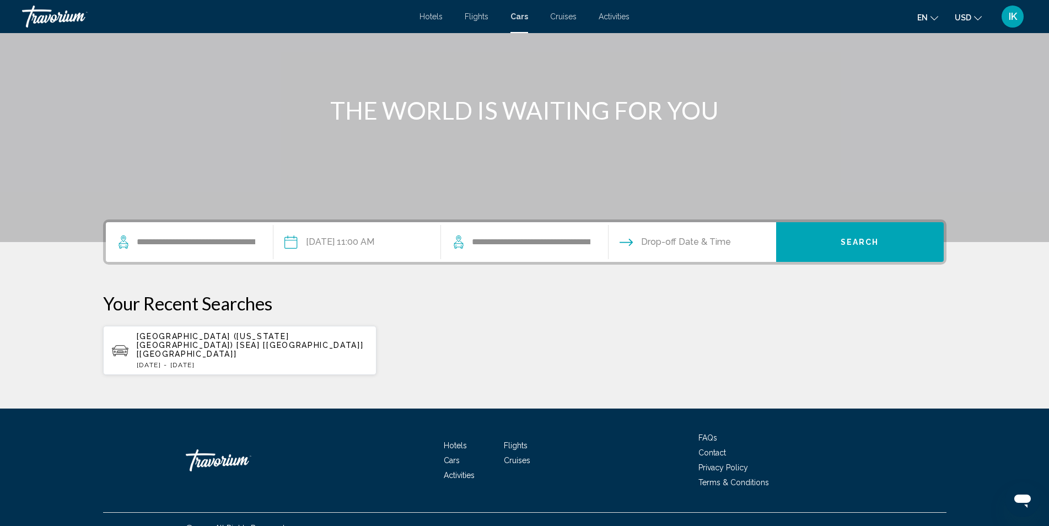
click at [652, 237] on input "Drop-off date" at bounding box center [692, 243] width 172 height 43
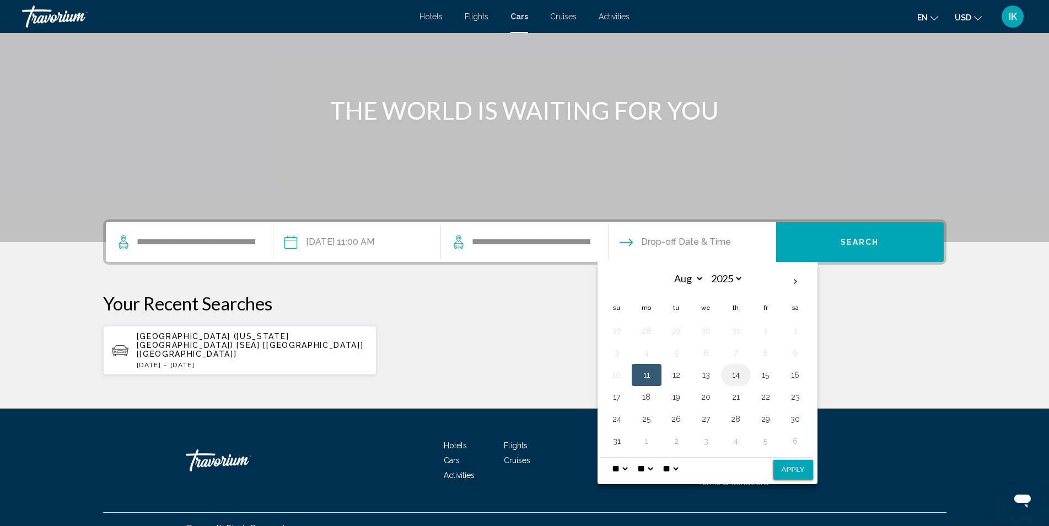
click at [734, 371] on button "14" at bounding box center [736, 374] width 18 height 15
click at [680, 470] on select "** **" at bounding box center [671, 469] width 20 height 22
select select "**"
click at [668, 458] on select "** **" at bounding box center [671, 469] width 20 height 22
click at [624, 473] on select "* * * * * * * * * ** ** **" at bounding box center [620, 469] width 20 height 22
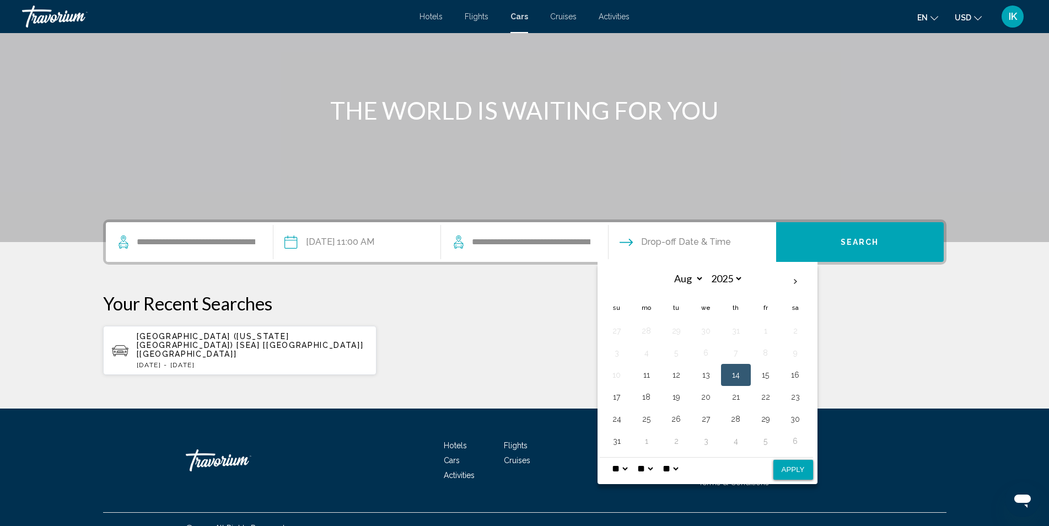
select select "*"
click at [610, 458] on select "* * * * * * * * * ** ** **" at bounding box center [620, 469] width 20 height 22
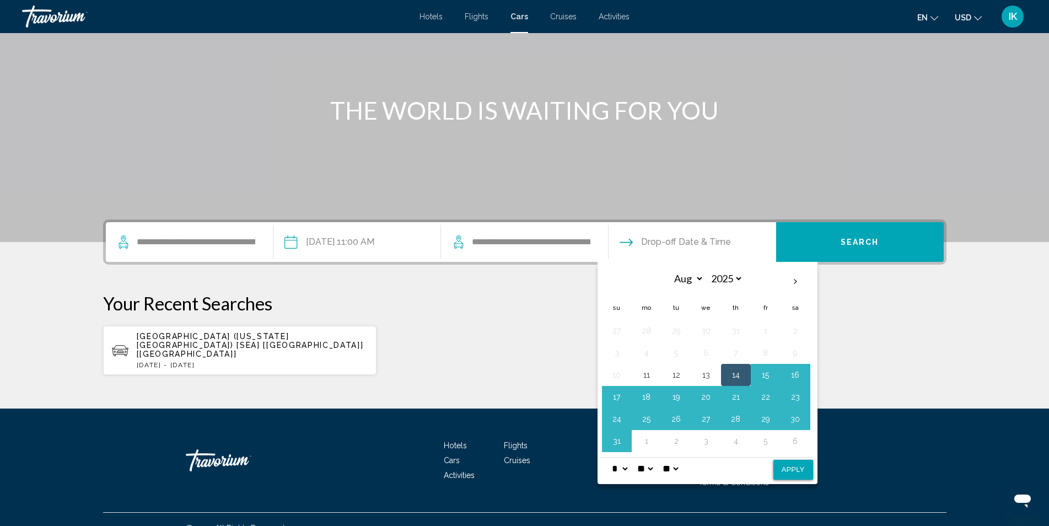
click at [782, 468] on button "Apply" at bounding box center [794, 470] width 40 height 20
type input "**********"
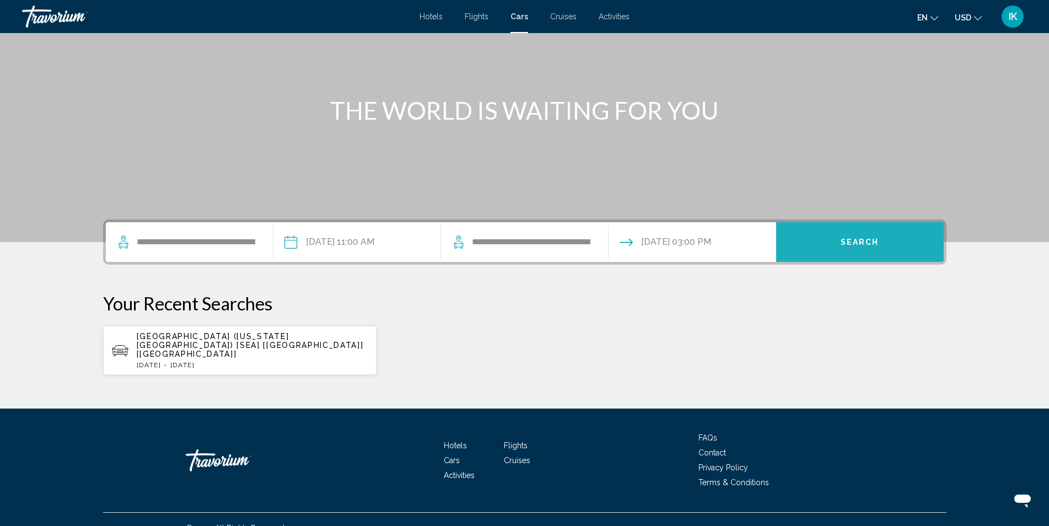
click at [860, 228] on button "Search" at bounding box center [860, 242] width 168 height 40
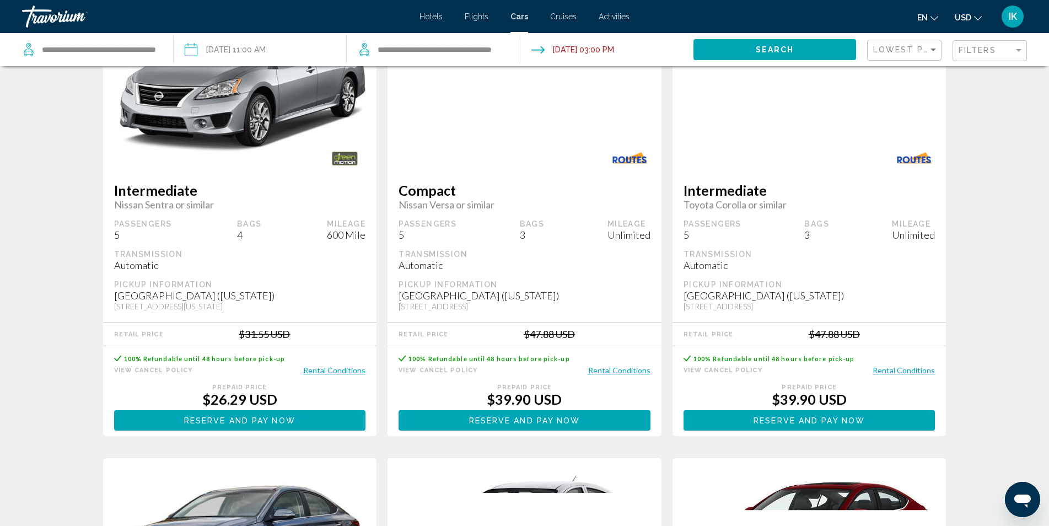
scroll to position [55, 0]
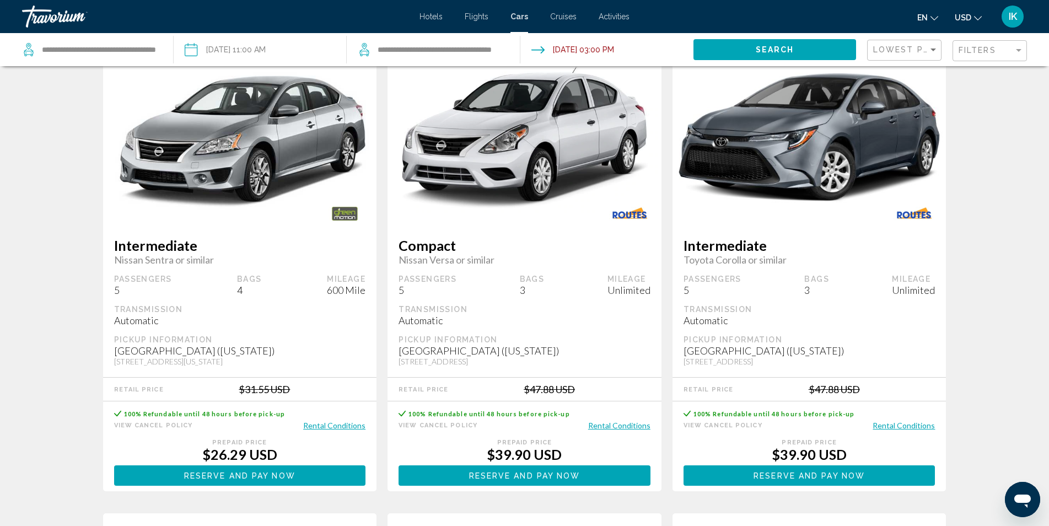
click at [331, 470] on button "Reserve and pay now Reserve and pay later" at bounding box center [240, 475] width 252 height 20
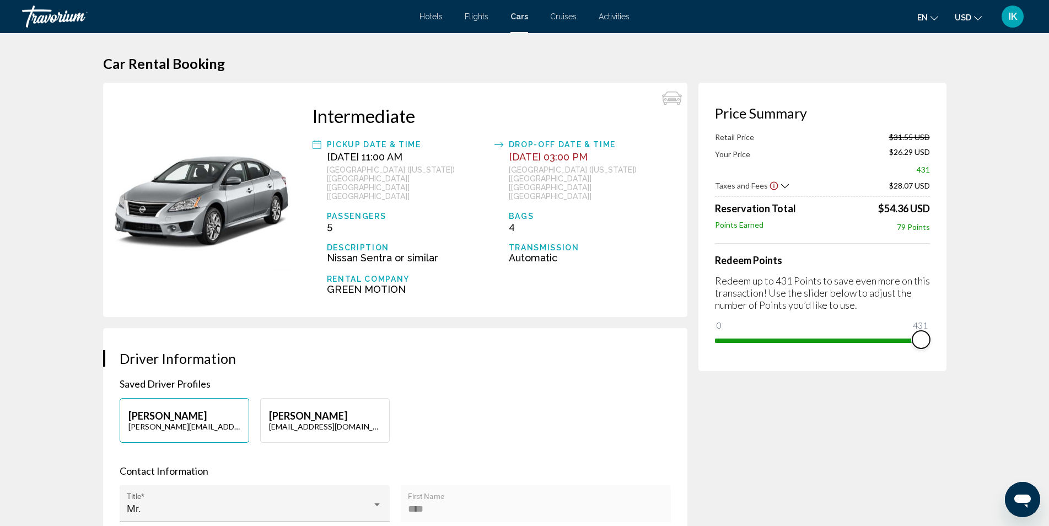
drag, startPoint x: 729, startPoint y: 326, endPoint x: 1004, endPoint y: 319, distance: 275.2
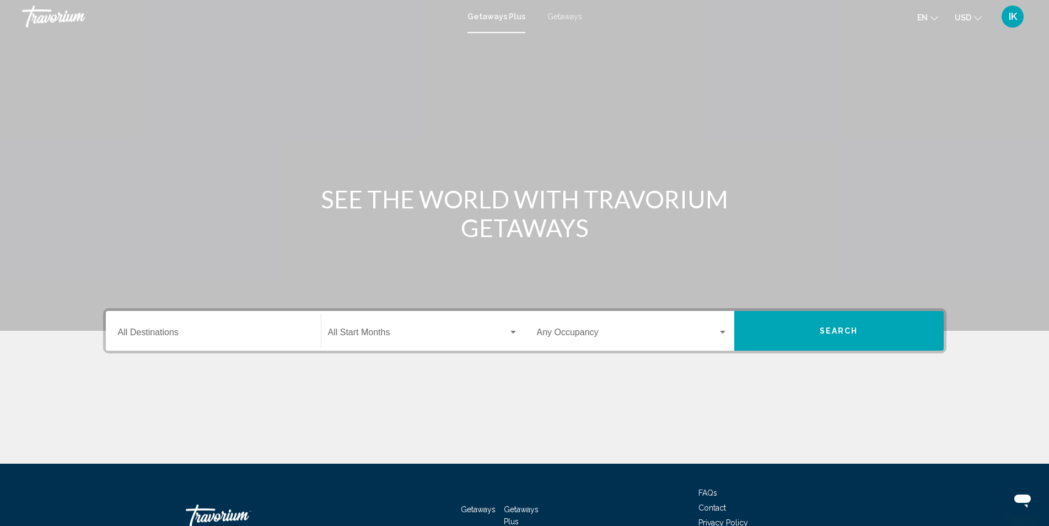
click at [560, 16] on span "Getaways" at bounding box center [564, 16] width 35 height 9
click at [131, 326] on div "Destination All Destinations" at bounding box center [213, 331] width 191 height 35
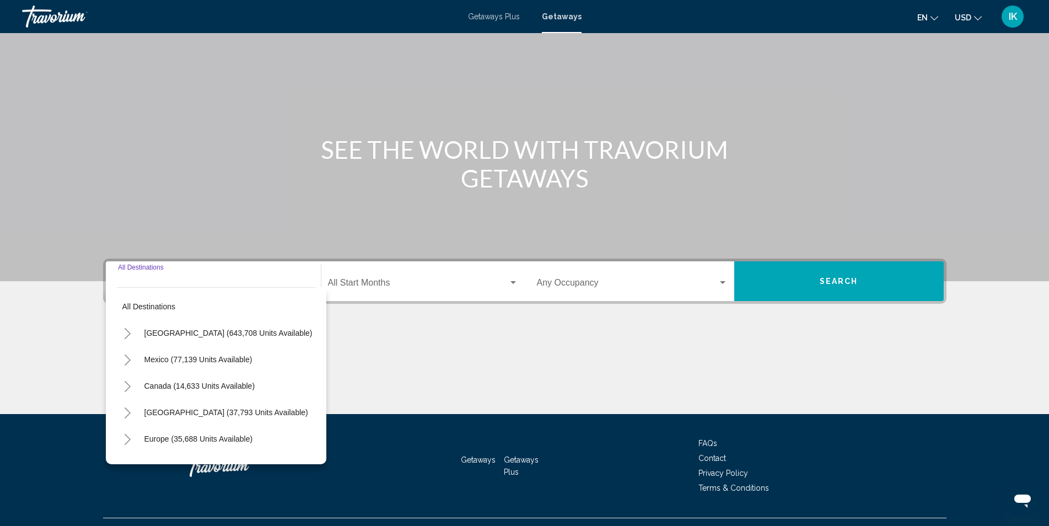
scroll to position [73, 0]
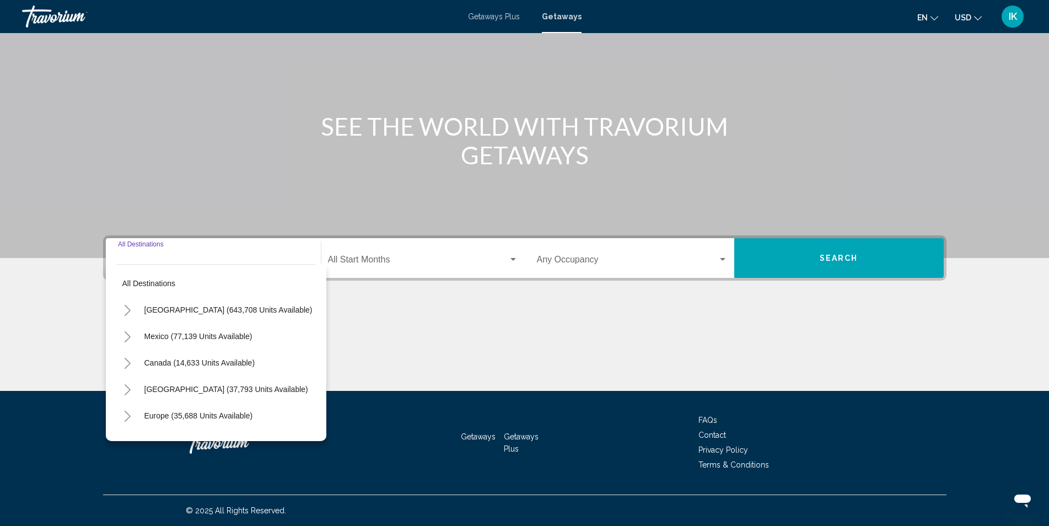
click at [128, 308] on icon "Toggle United States (643,708 units available)" at bounding box center [128, 310] width 6 height 11
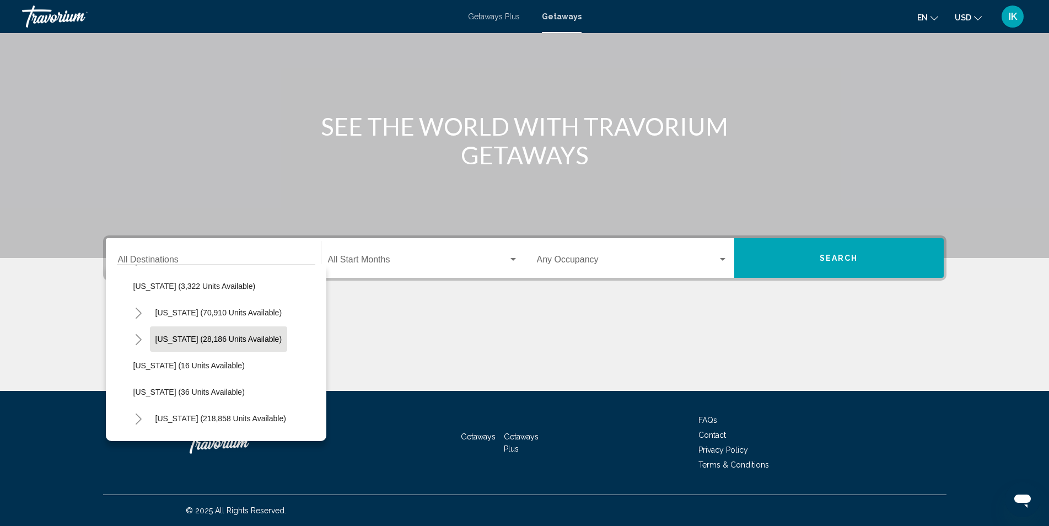
scroll to position [110, 0]
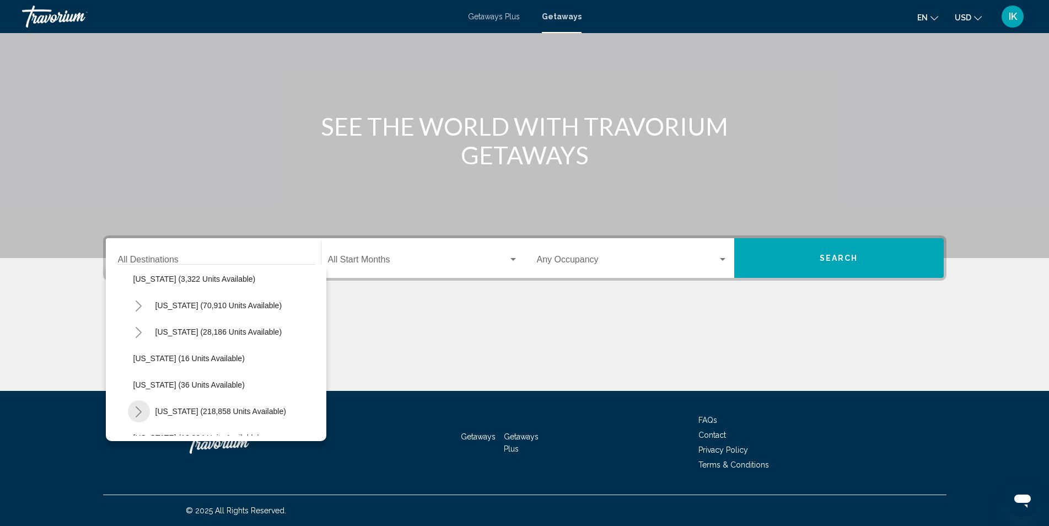
click at [142, 412] on icon "Toggle Florida (218,858 units available)" at bounding box center [139, 411] width 8 height 11
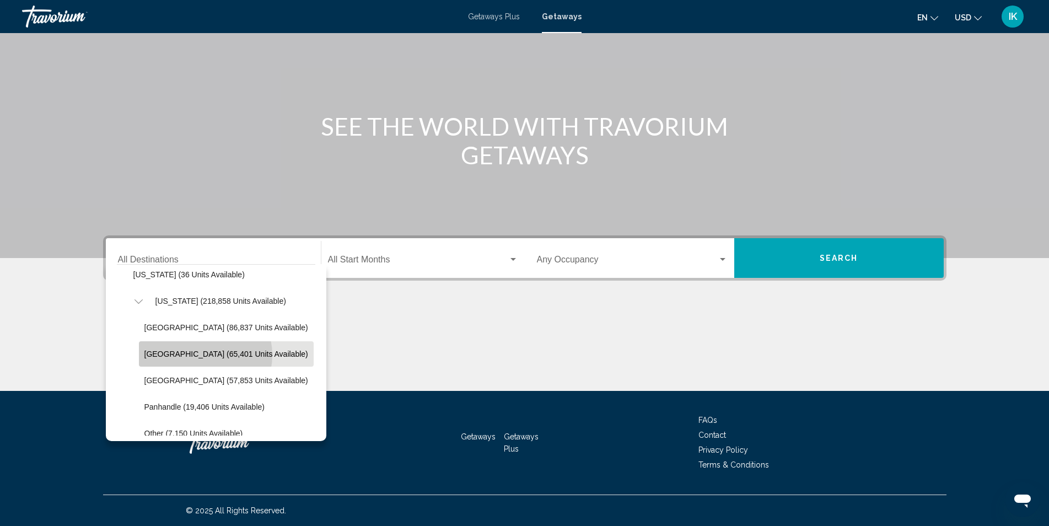
click at [199, 355] on span "East Coast (65,401 units available)" at bounding box center [226, 354] width 164 height 9
type input "**********"
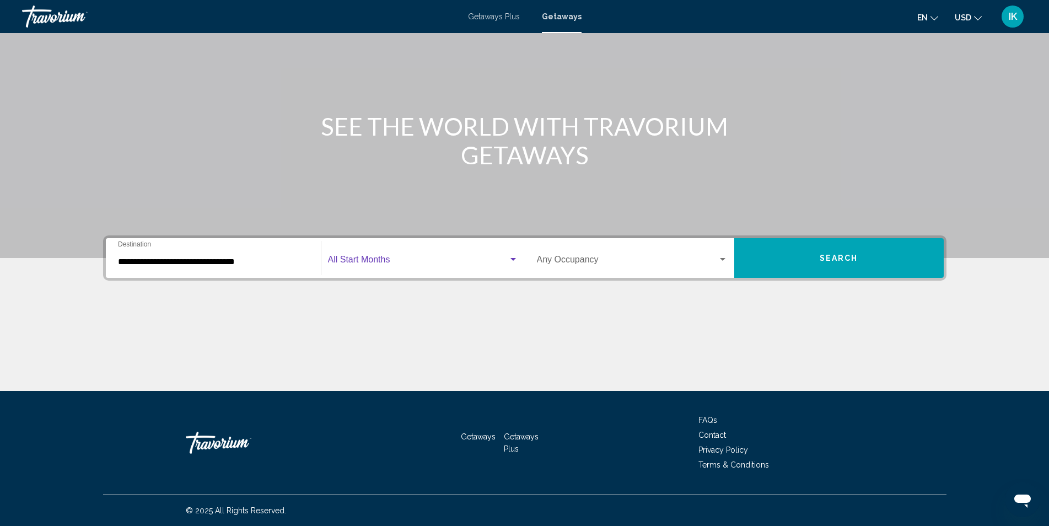
click at [378, 259] on span "Search widget" at bounding box center [418, 262] width 180 height 10
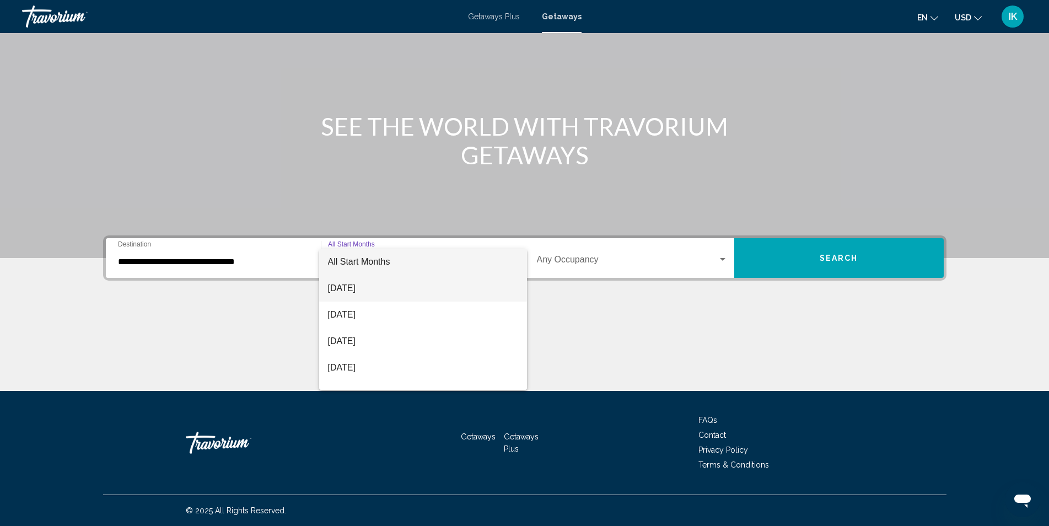
click at [377, 286] on span "August 2025" at bounding box center [423, 288] width 190 height 26
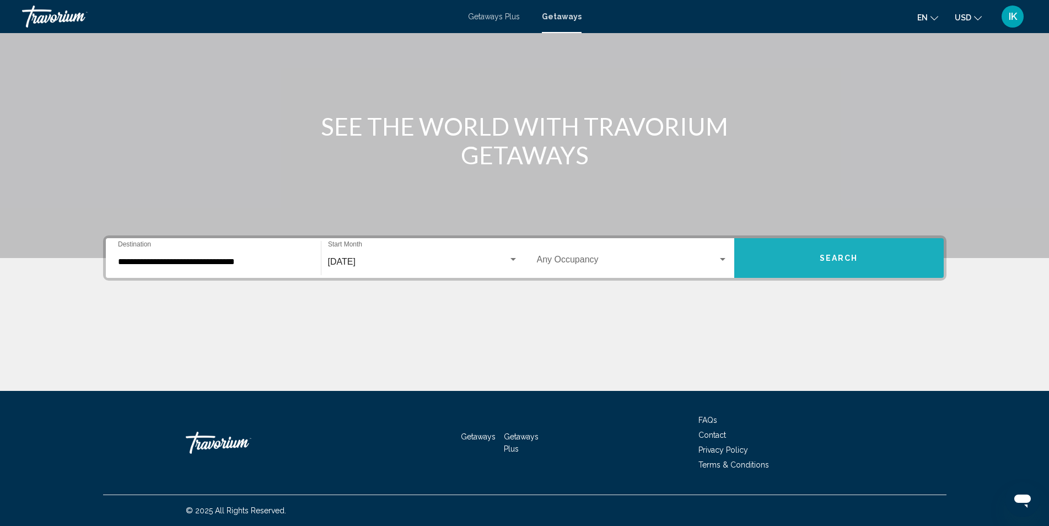
click at [790, 254] on button "Search" at bounding box center [839, 258] width 210 height 40
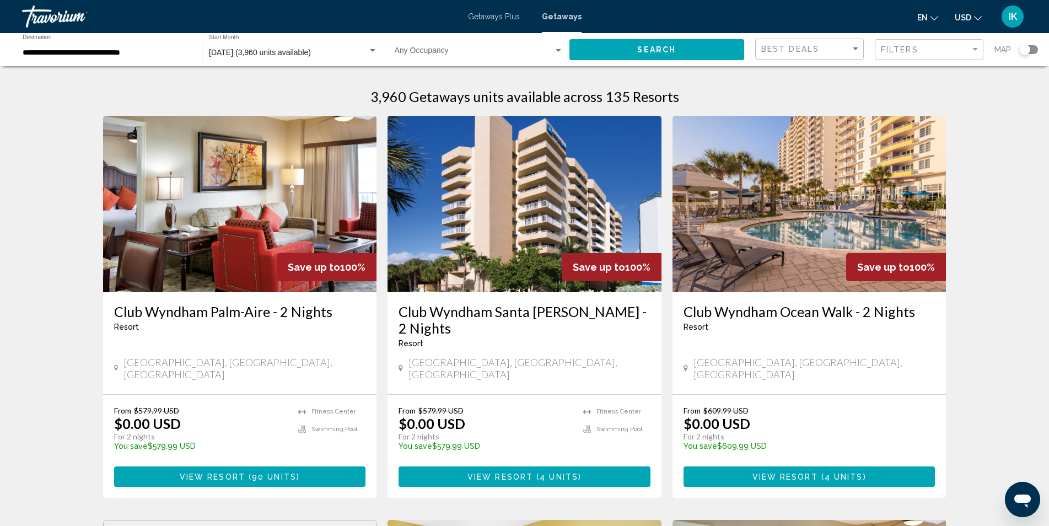
click at [487, 466] on button "View Resort ( 4 units )" at bounding box center [525, 476] width 252 height 20
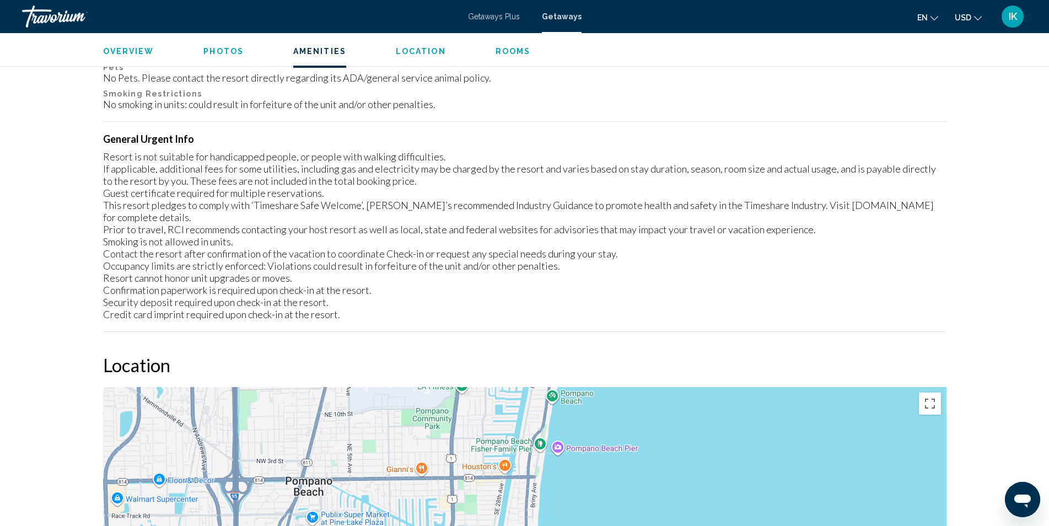
scroll to position [1190, 0]
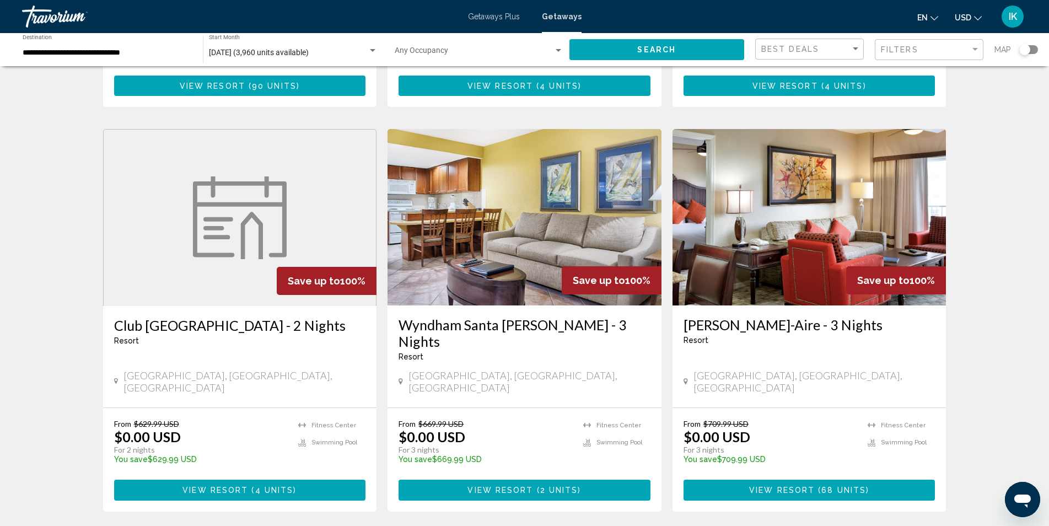
scroll to position [441, 0]
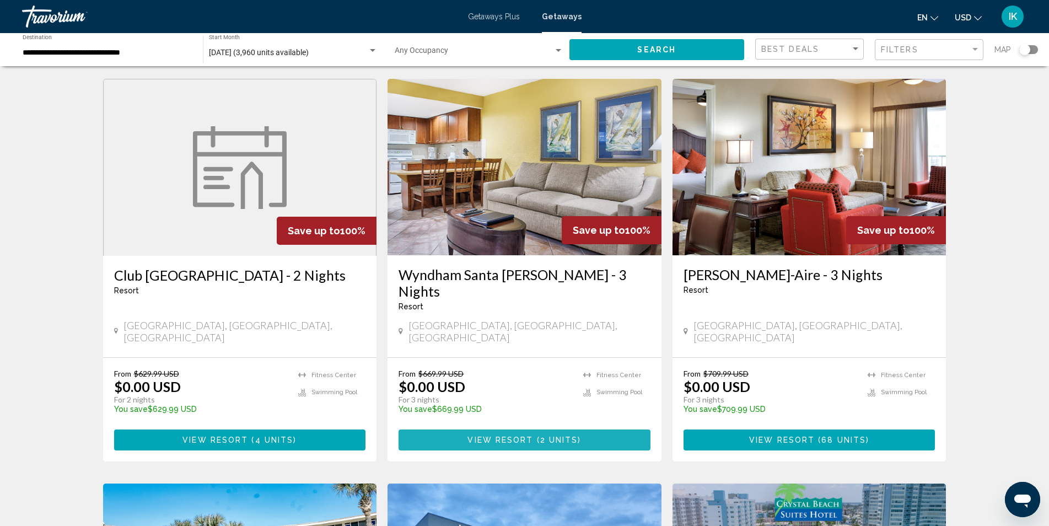
click at [520, 436] on span "View Resort" at bounding box center [501, 440] width 66 height 9
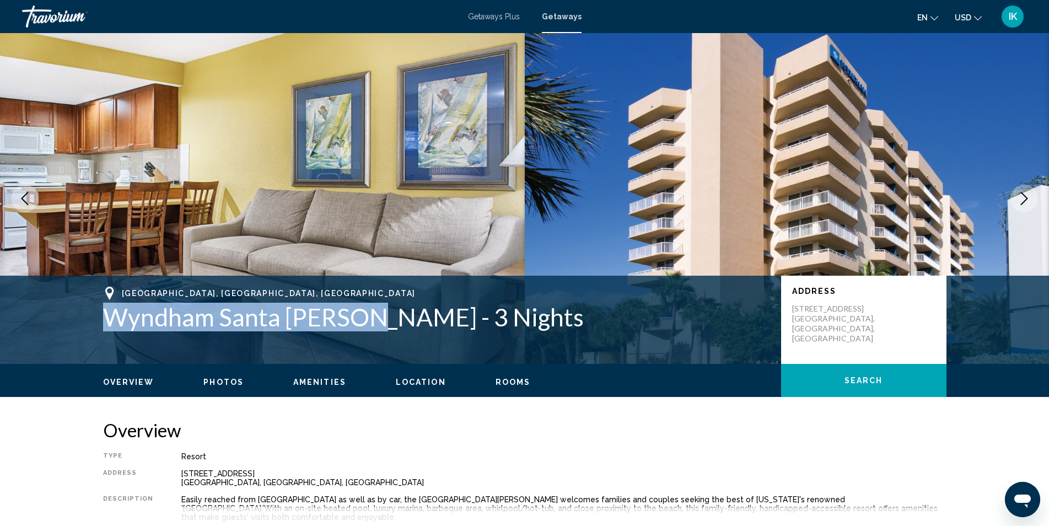
drag, startPoint x: 104, startPoint y: 324, endPoint x: 367, endPoint y: 323, distance: 263.0
click at [367, 323] on h1 "Wyndham Santa Barbara - 3 Nights" at bounding box center [436, 317] width 667 height 29
copy h1 "Wyndham Santa Barbara"
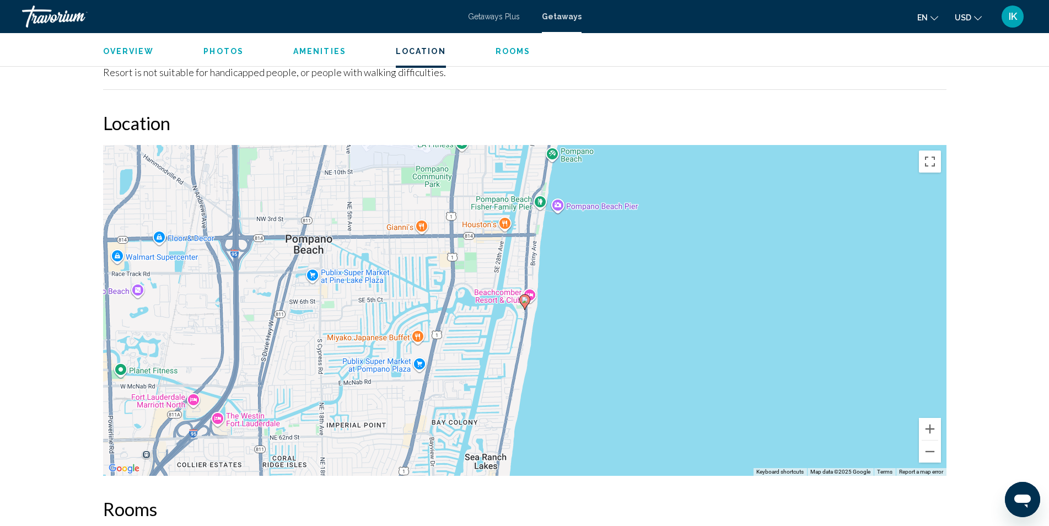
scroll to position [1489, 0]
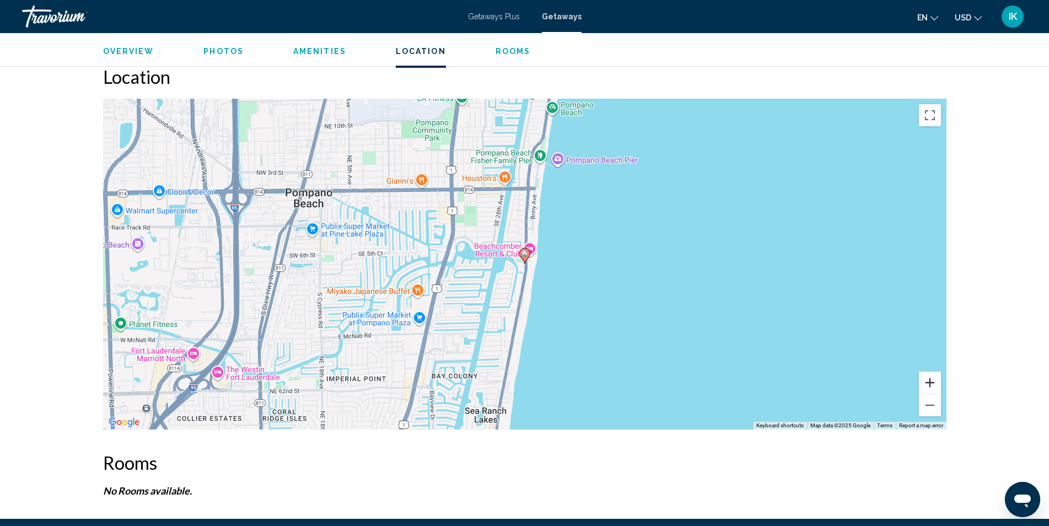
click at [928, 372] on button "Zoom in" at bounding box center [930, 383] width 22 height 22
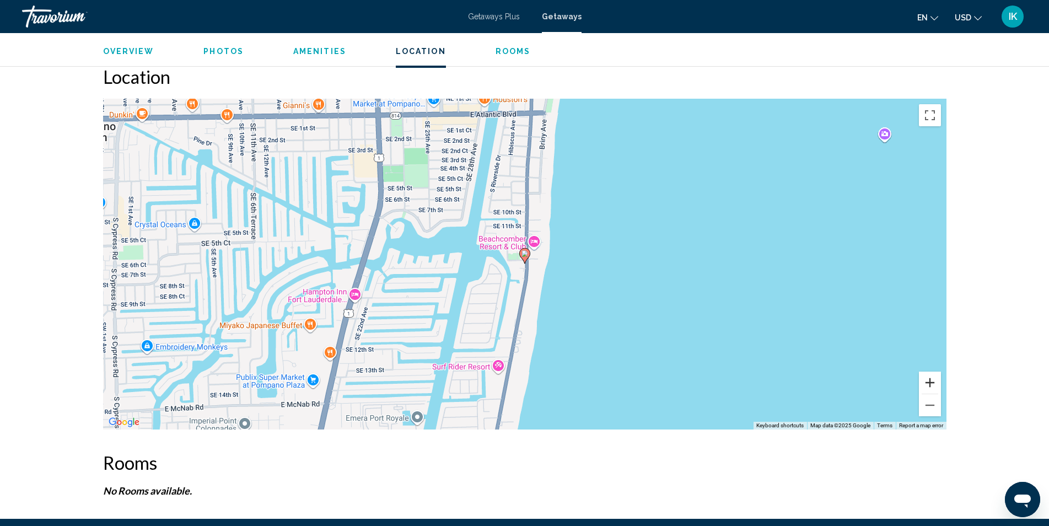
click at [928, 372] on button "Zoom in" at bounding box center [930, 383] width 22 height 22
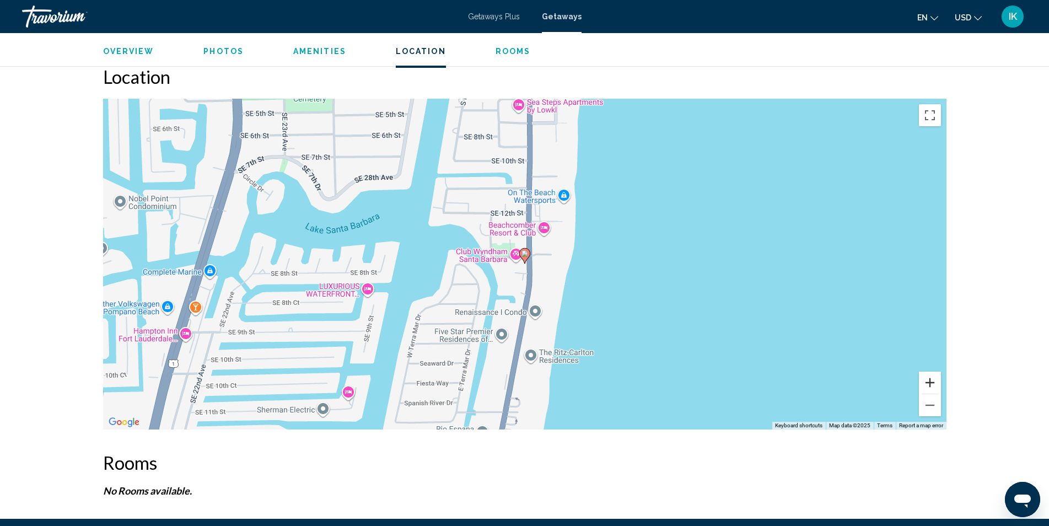
click at [928, 372] on button "Zoom in" at bounding box center [930, 383] width 22 height 22
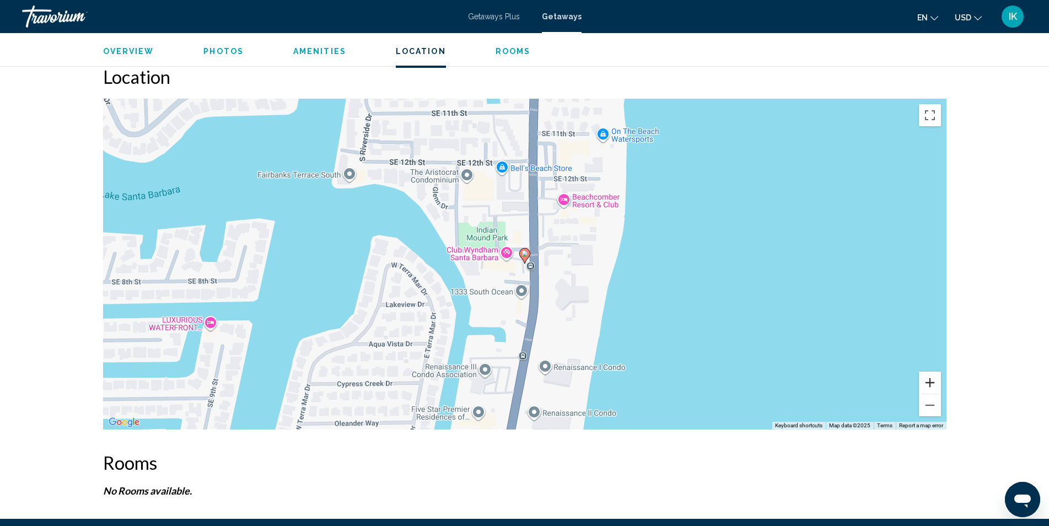
click at [928, 372] on button "Zoom in" at bounding box center [930, 383] width 22 height 22
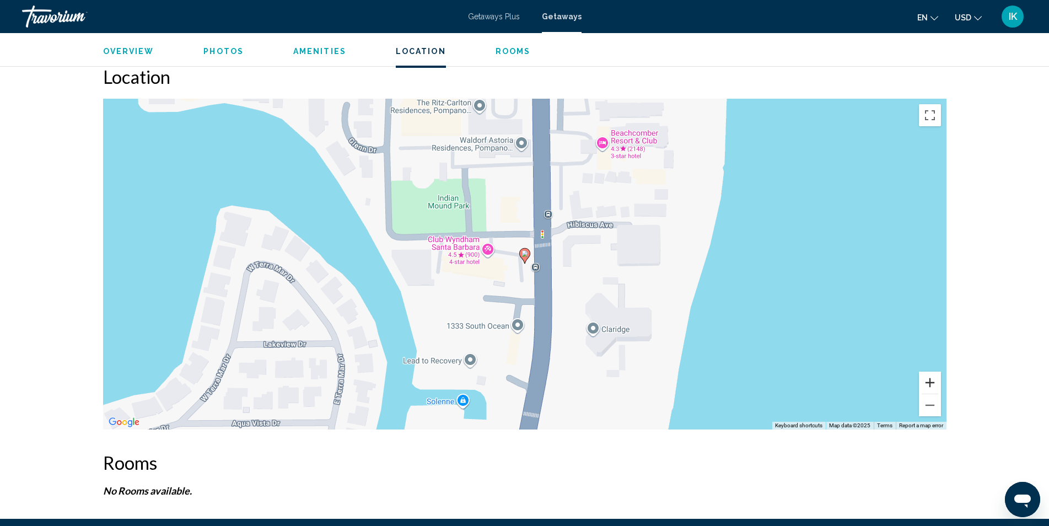
click at [928, 372] on button "Zoom in" at bounding box center [930, 383] width 22 height 22
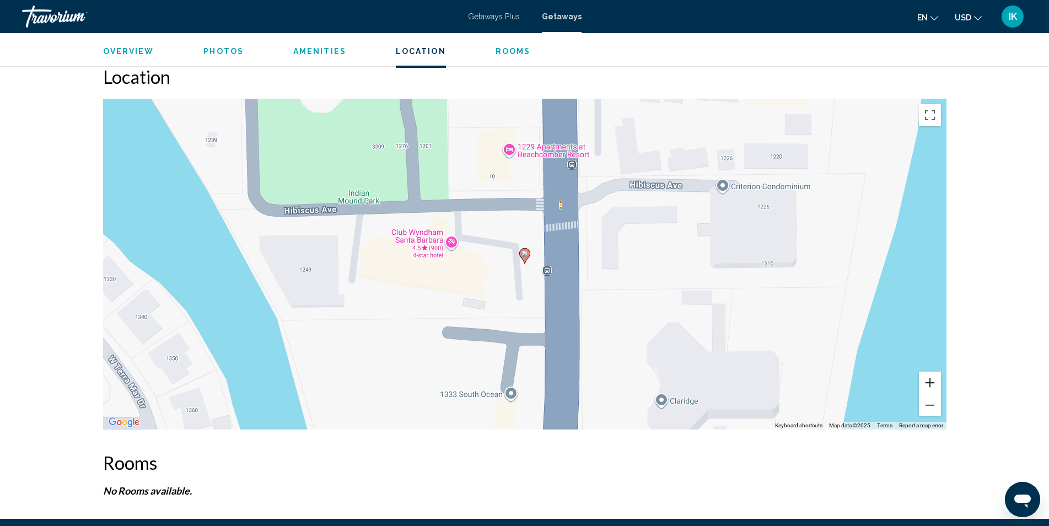
click at [928, 372] on button "Zoom in" at bounding box center [930, 383] width 22 height 22
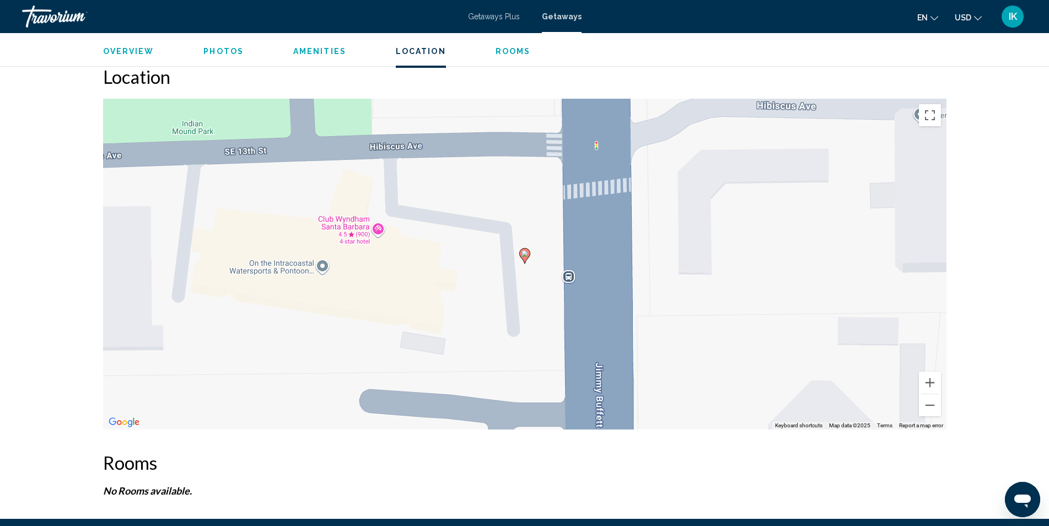
click at [363, 206] on div "To activate drag with keyboard, press Alt + Enter. Once in keyboard drag state,…" at bounding box center [525, 264] width 844 height 331
click at [358, 205] on span "View on Google Maps" at bounding box center [352, 209] width 68 height 8
